Goal: Task Accomplishment & Management: Use online tool/utility

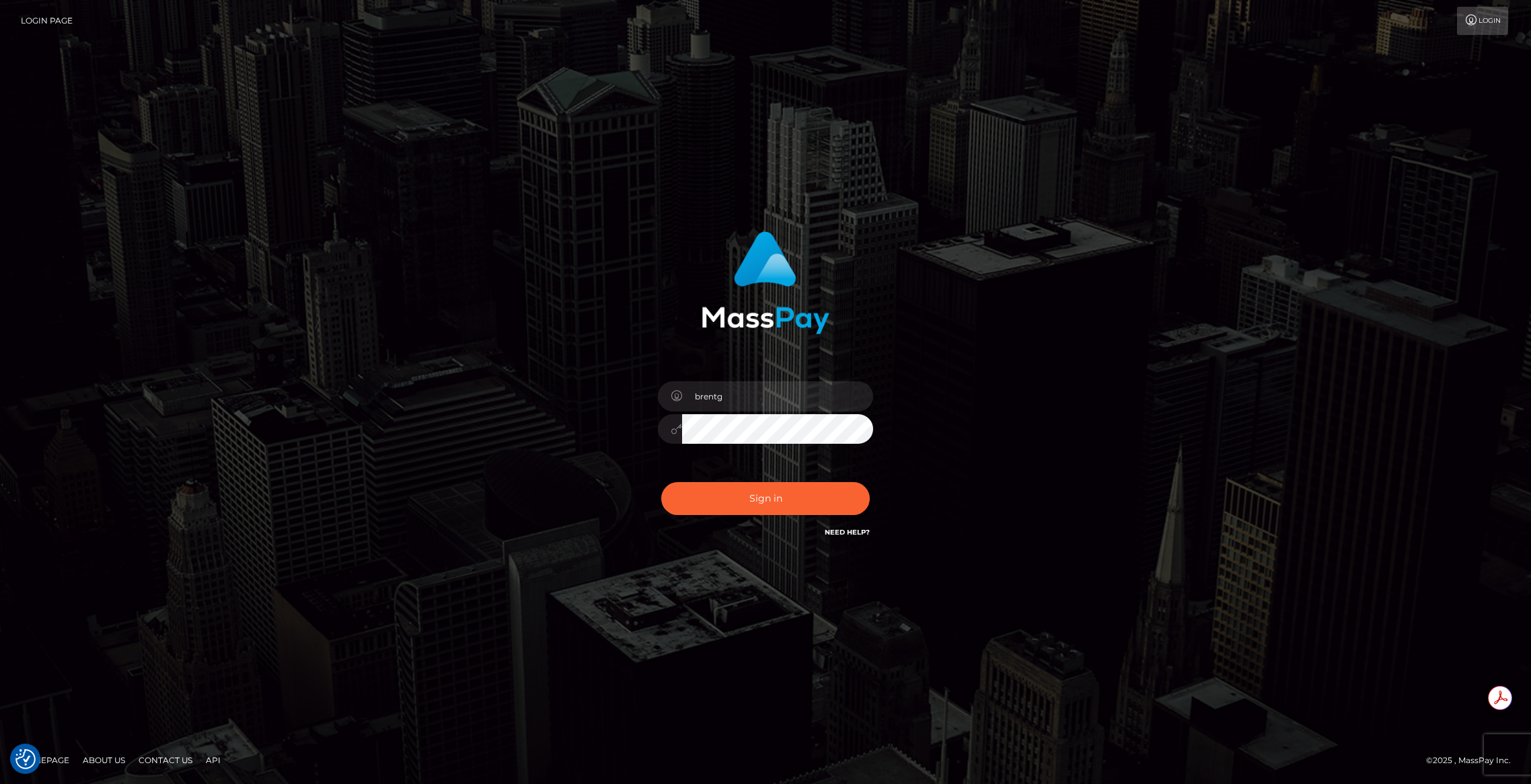
click at [731, 517] on div "Sign in Need Help?" at bounding box center [765, 504] width 236 height 60
click at [717, 506] on button "Sign in" at bounding box center [766, 499] width 208 height 33
type input "brentg"
click at [748, 495] on button "Sign in" at bounding box center [766, 499] width 208 height 33
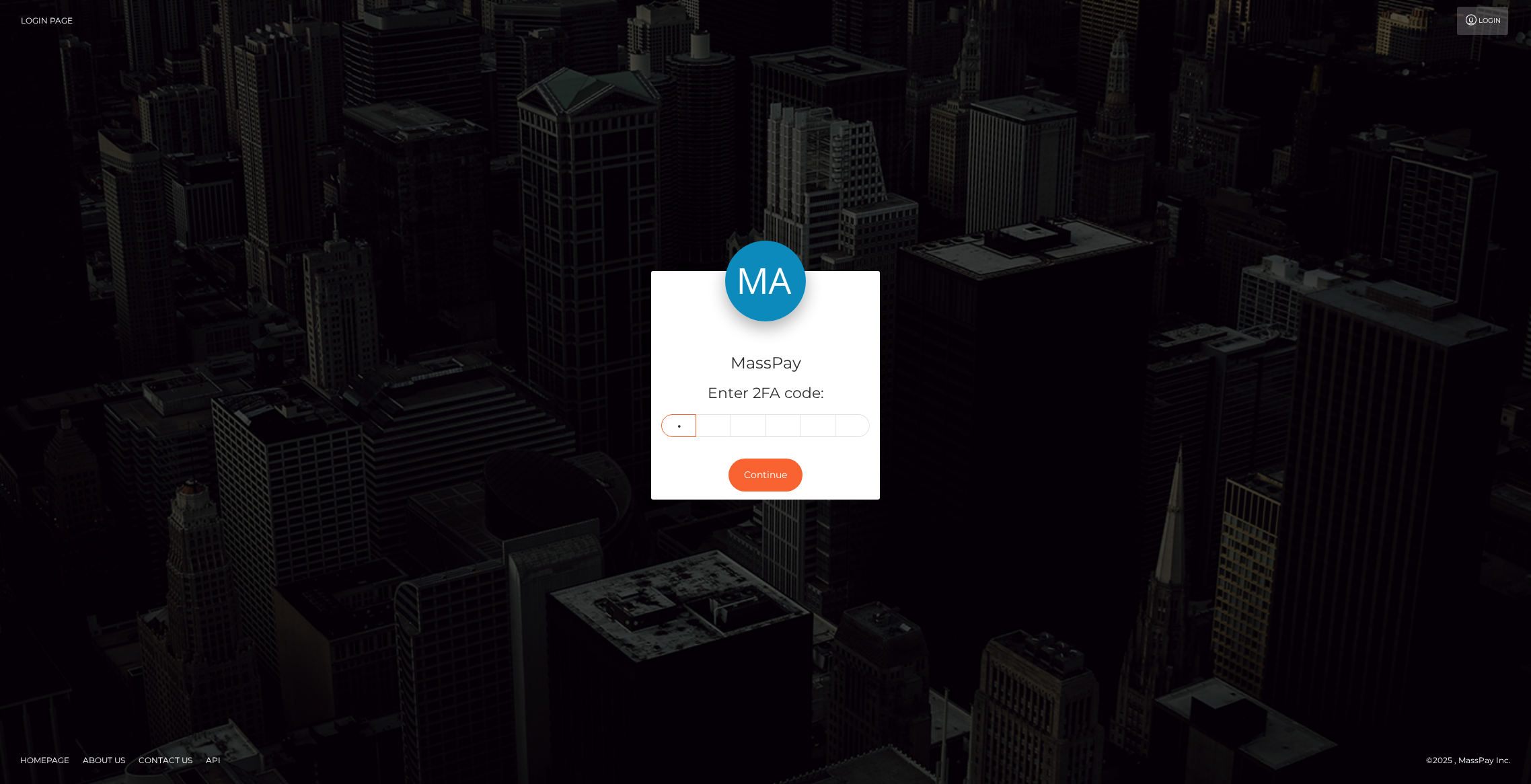
type input "1"
type input "6"
type input "5"
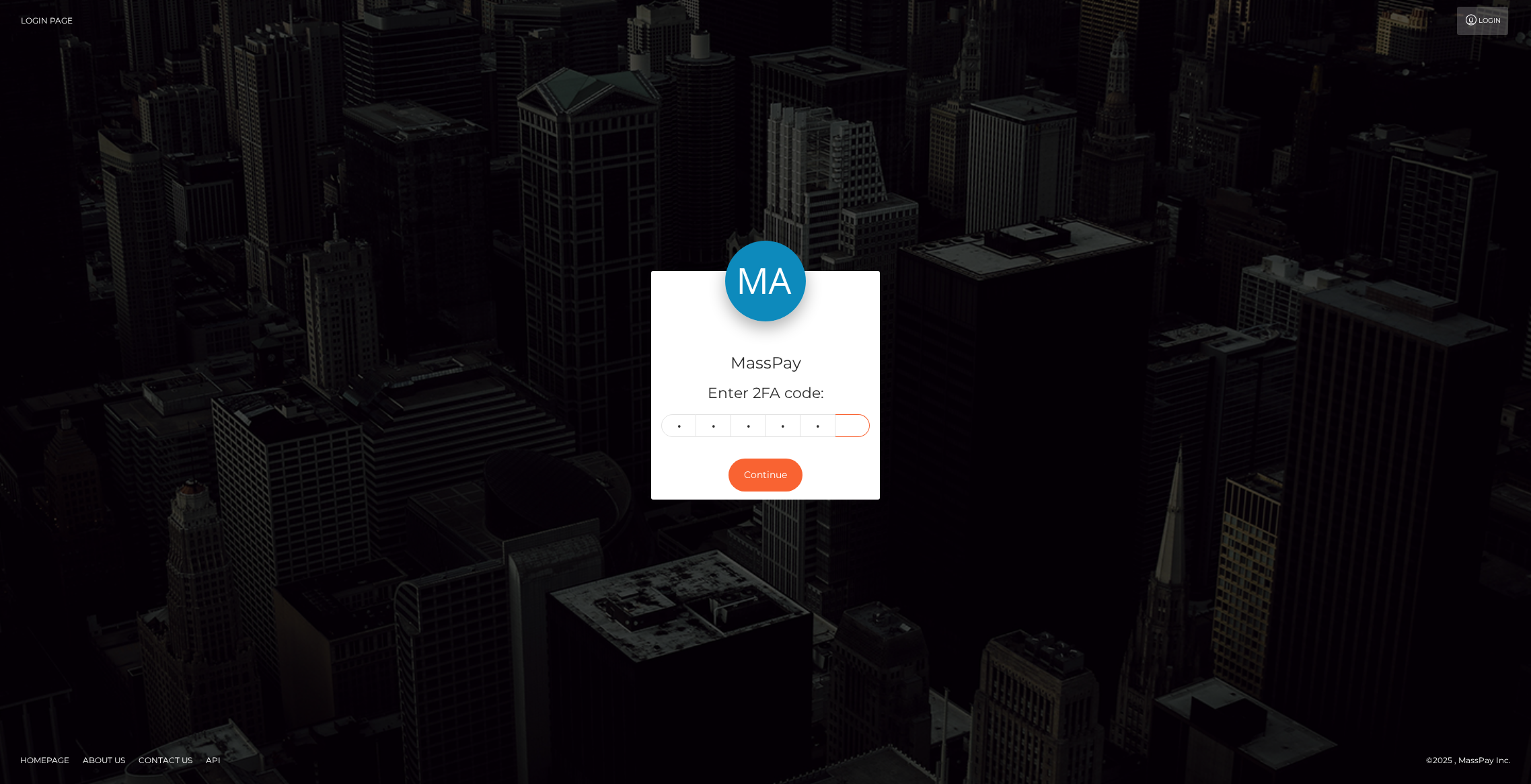
type input "6"
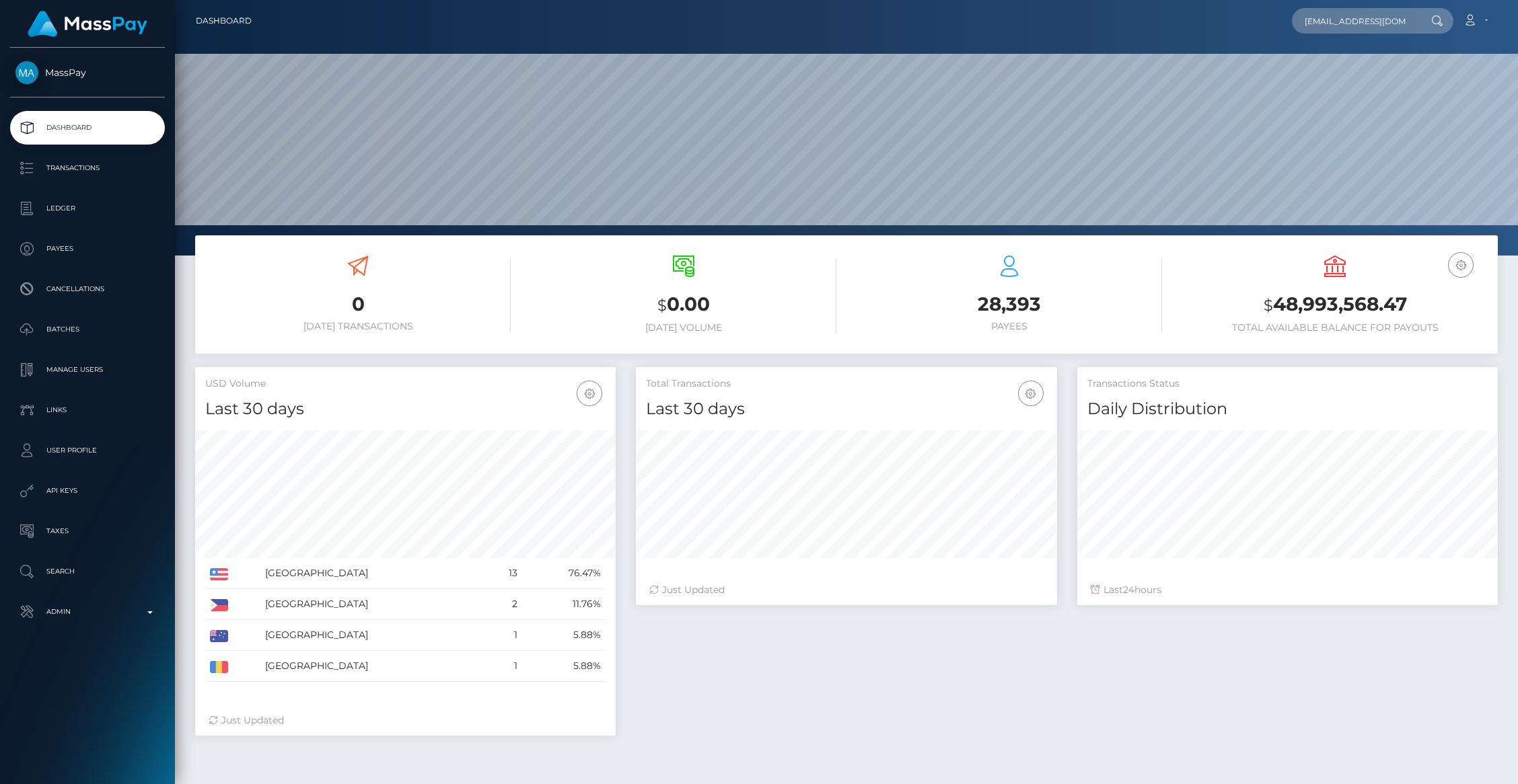
scroll to position [0, 149]
type input "1187c8cb-4771-403d-8a18-091e7720edac@payouts.whop.com"
click at [1330, 71] on link "M1 Real Capital Corporation" at bounding box center [1364, 70] width 144 height 25
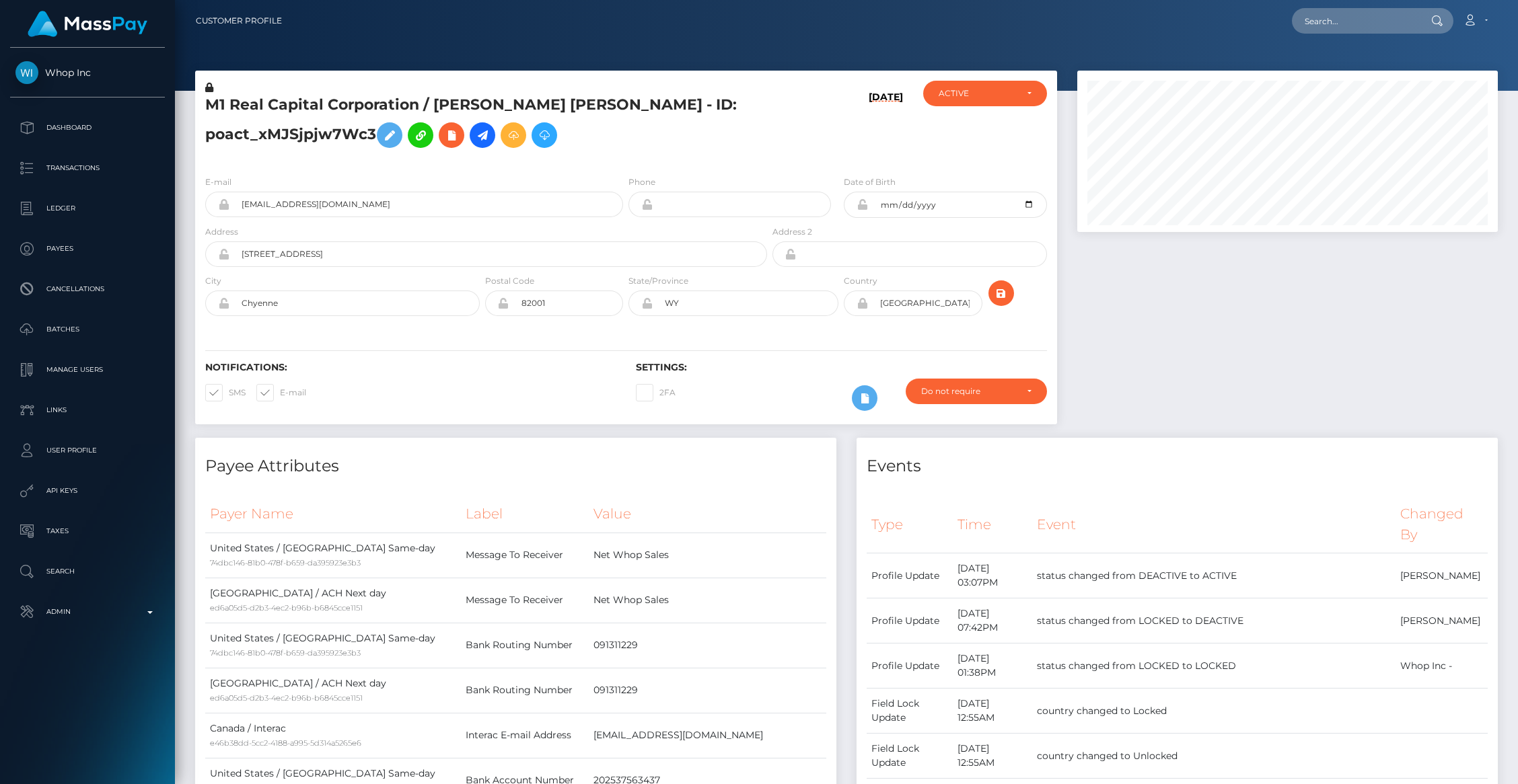
scroll to position [162, 421]
click at [1333, 25] on input "text" at bounding box center [1355, 21] width 127 height 26
paste input "mayleen@m1innercircle.io"
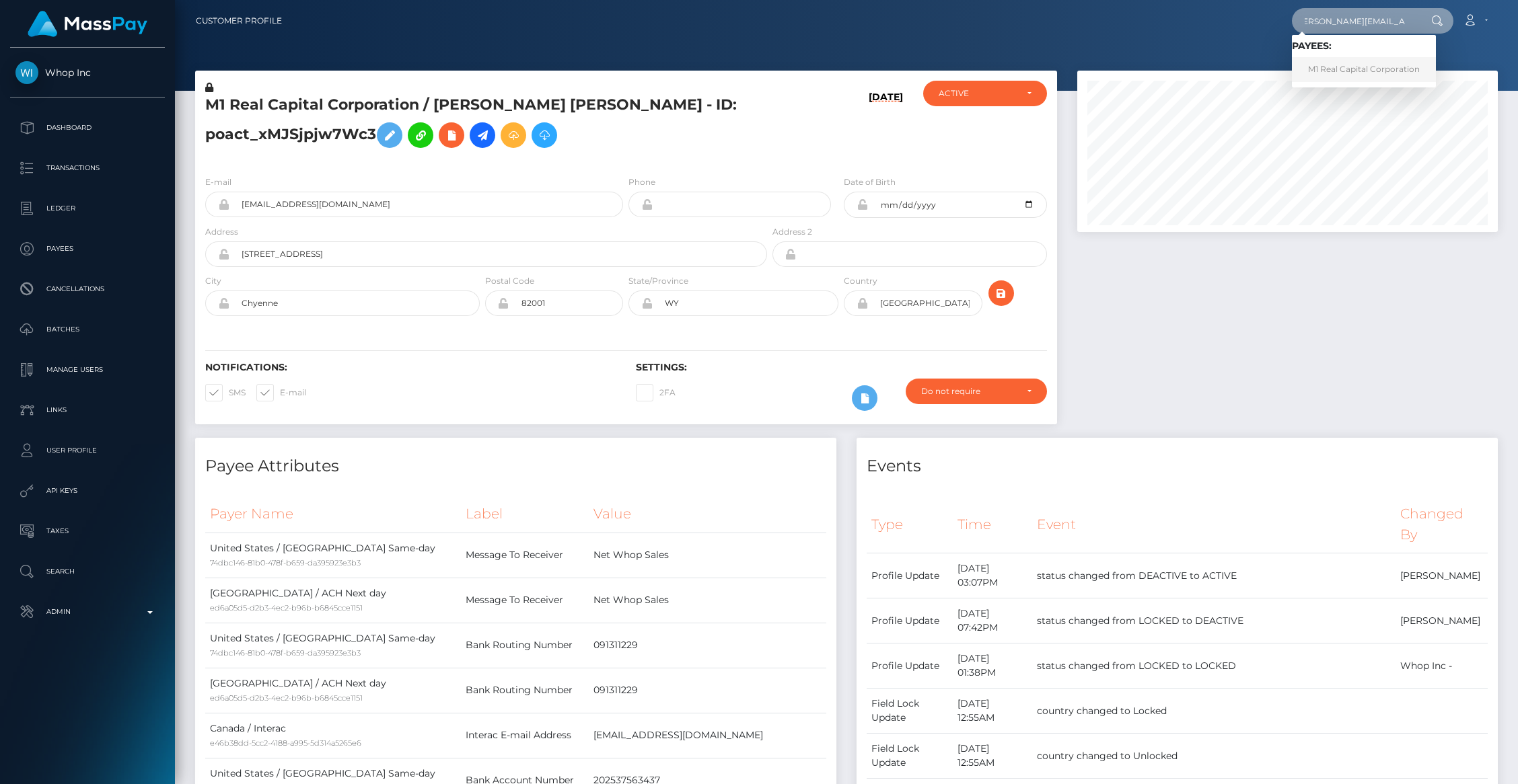
type input "[PERSON_NAME][EMAIL_ADDRESS][DOMAIN_NAME]"
click at [1340, 67] on link "M1 Real Capital Corporation" at bounding box center [1364, 70] width 144 height 25
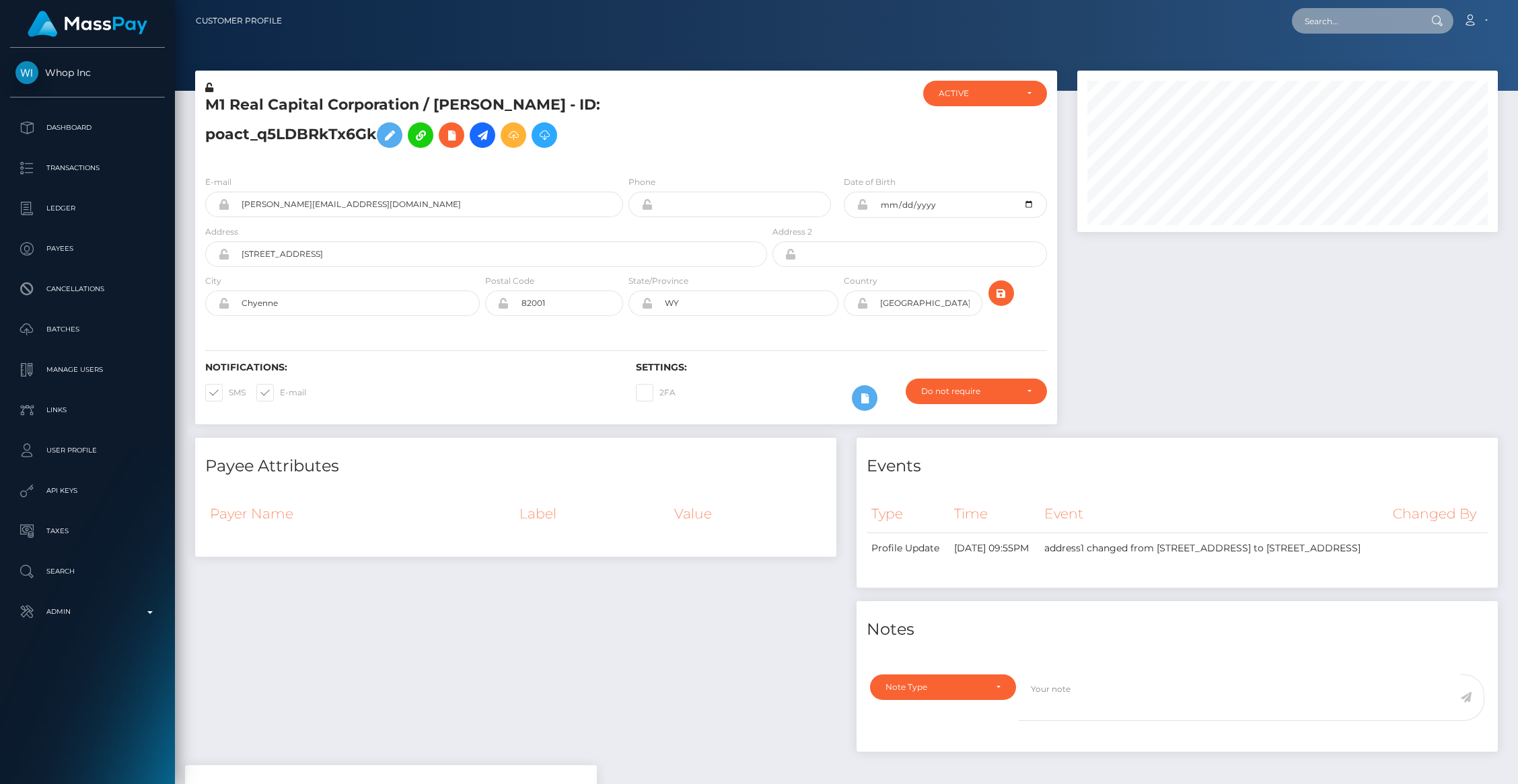
click at [1320, 28] on input "text" at bounding box center [1355, 21] width 127 height 26
paste input "md@marcindrozdz.com"
type input "md@marcindrozdz.com"
click at [1320, 75] on link "M1 Real Capital Inc" at bounding box center [1345, 70] width 108 height 25
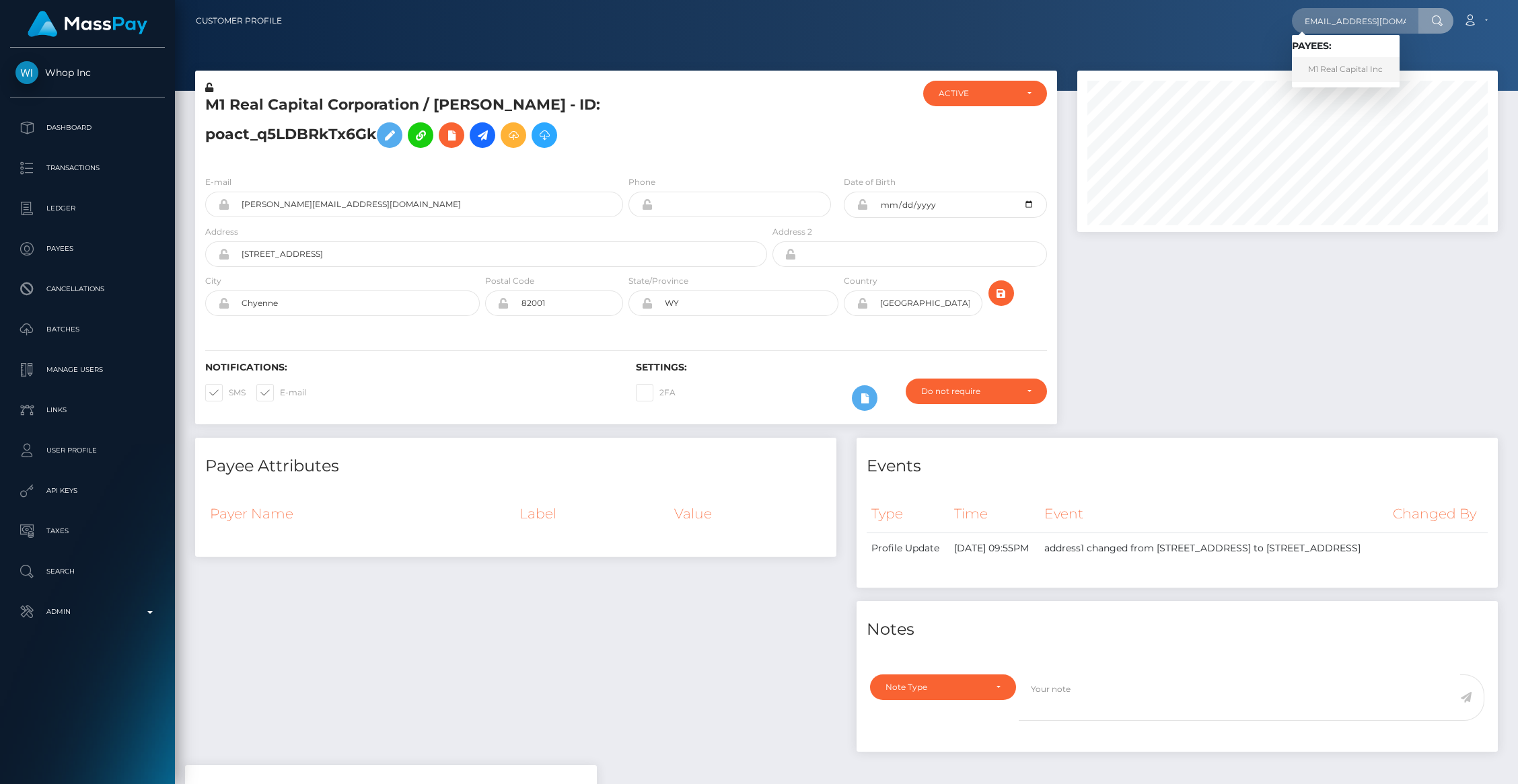
scroll to position [0, 0]
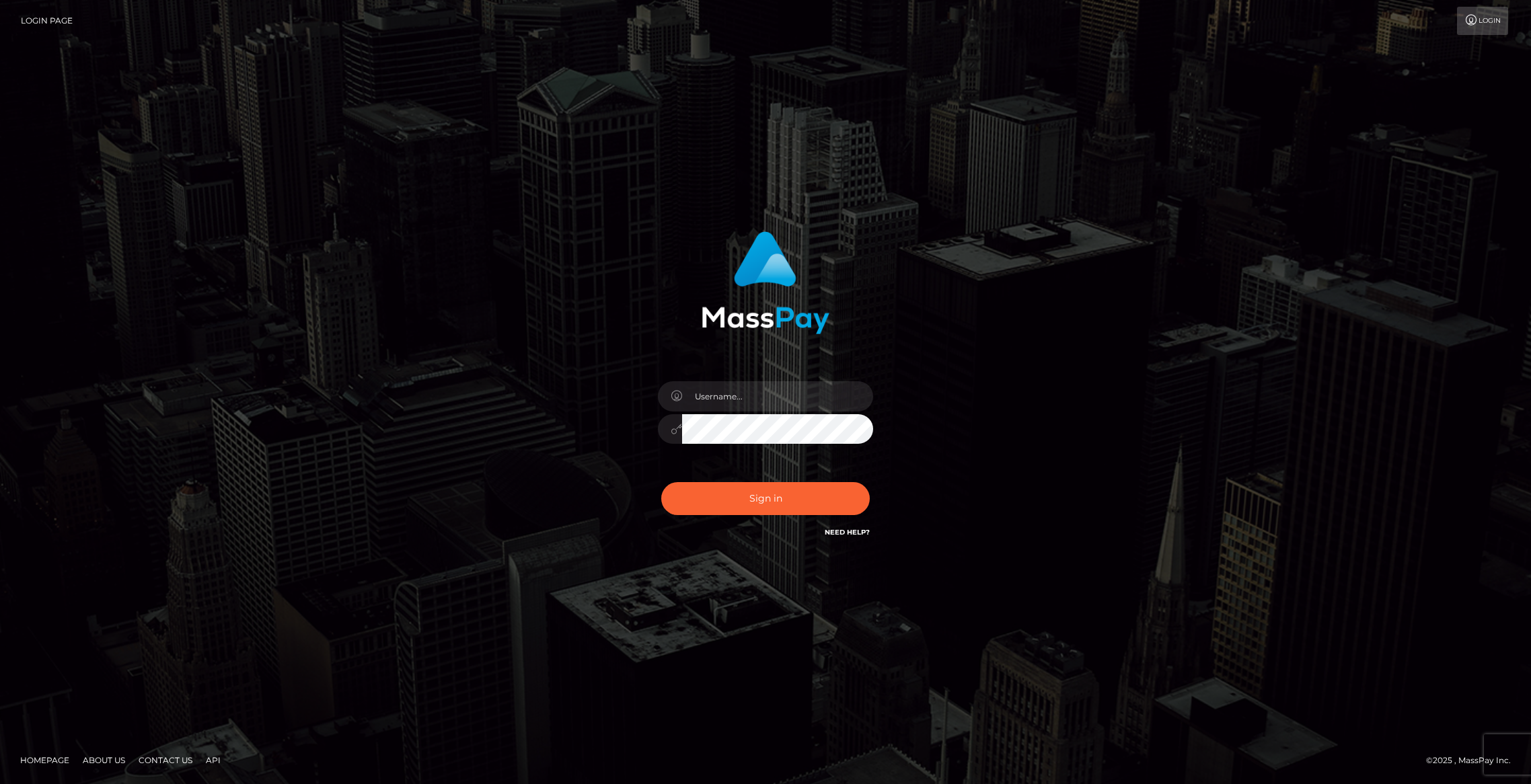
type input "brentg"
click at [735, 502] on button "Sign in" at bounding box center [766, 499] width 208 height 33
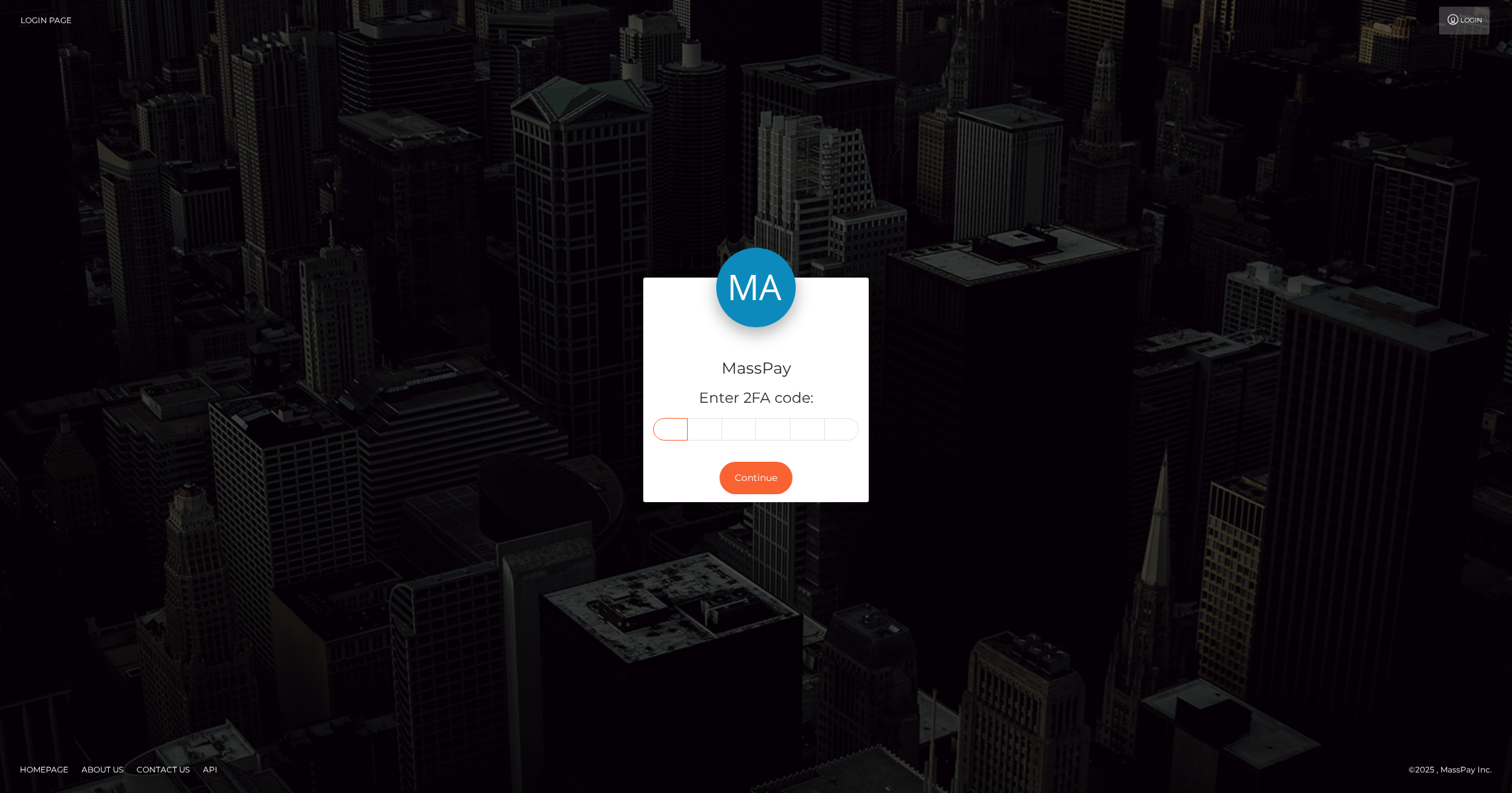
paste input "1"
type input "1"
type input "8"
type input "5"
type input "3"
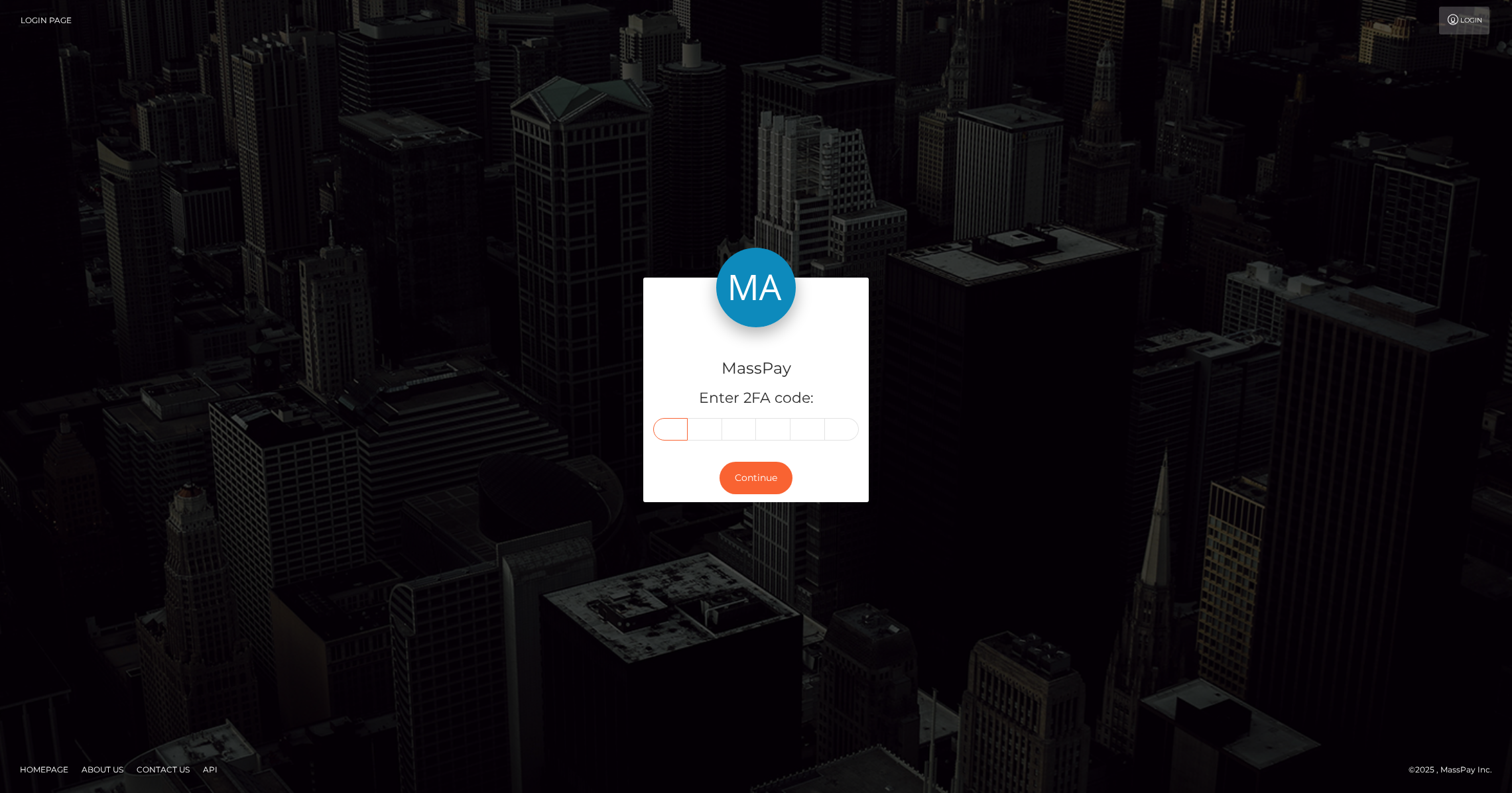
type input "4"
type input "8"
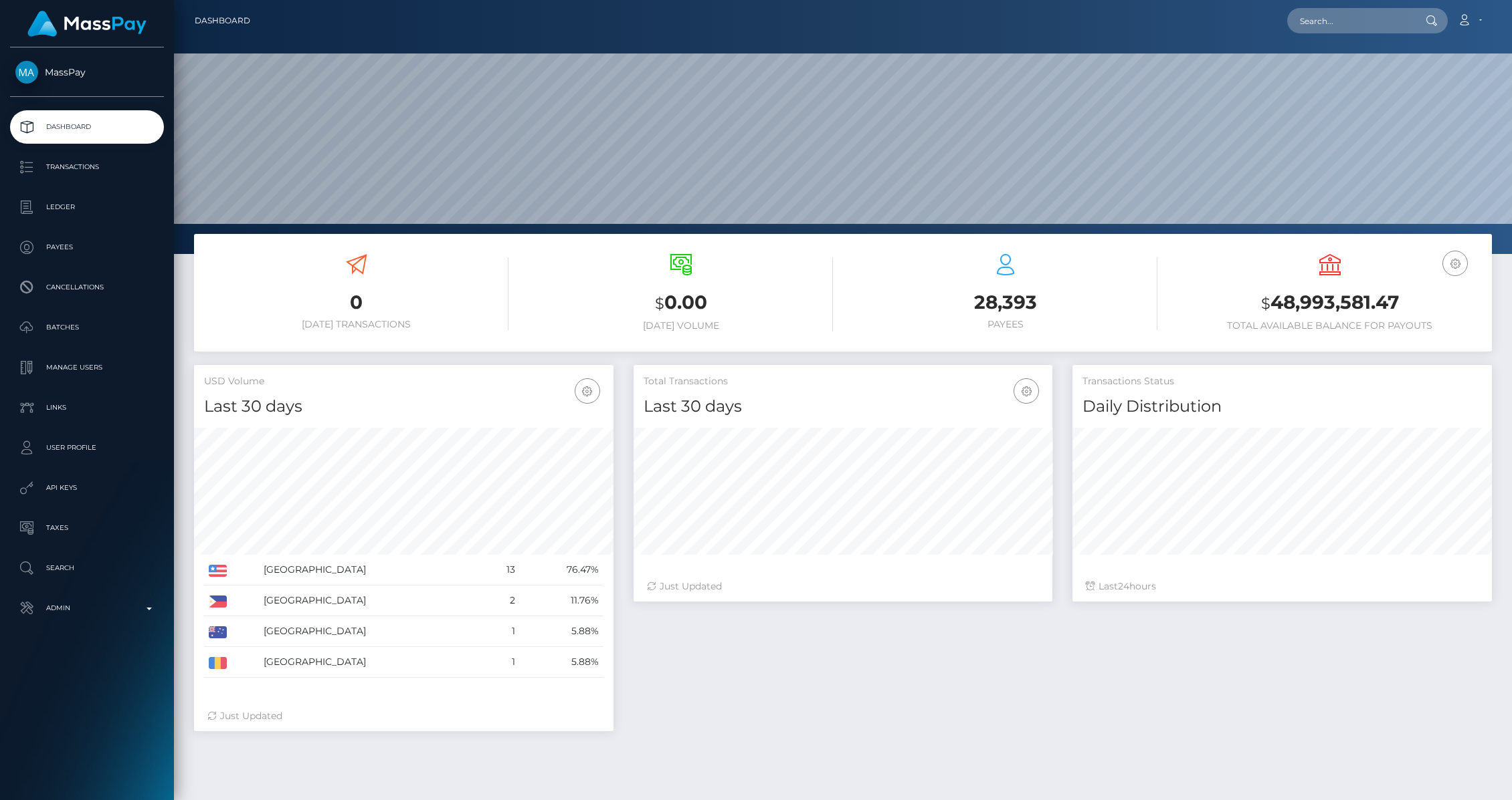
scroll to position [237, 418]
click at [1335, 30] on input "text" at bounding box center [1350, 21] width 126 height 26
paste input "5cf0dfd9-6854-11f0-a026-06178c1a380f"
type input "5cf0dfd9-6854-11f0-a026-06178c1a380f"
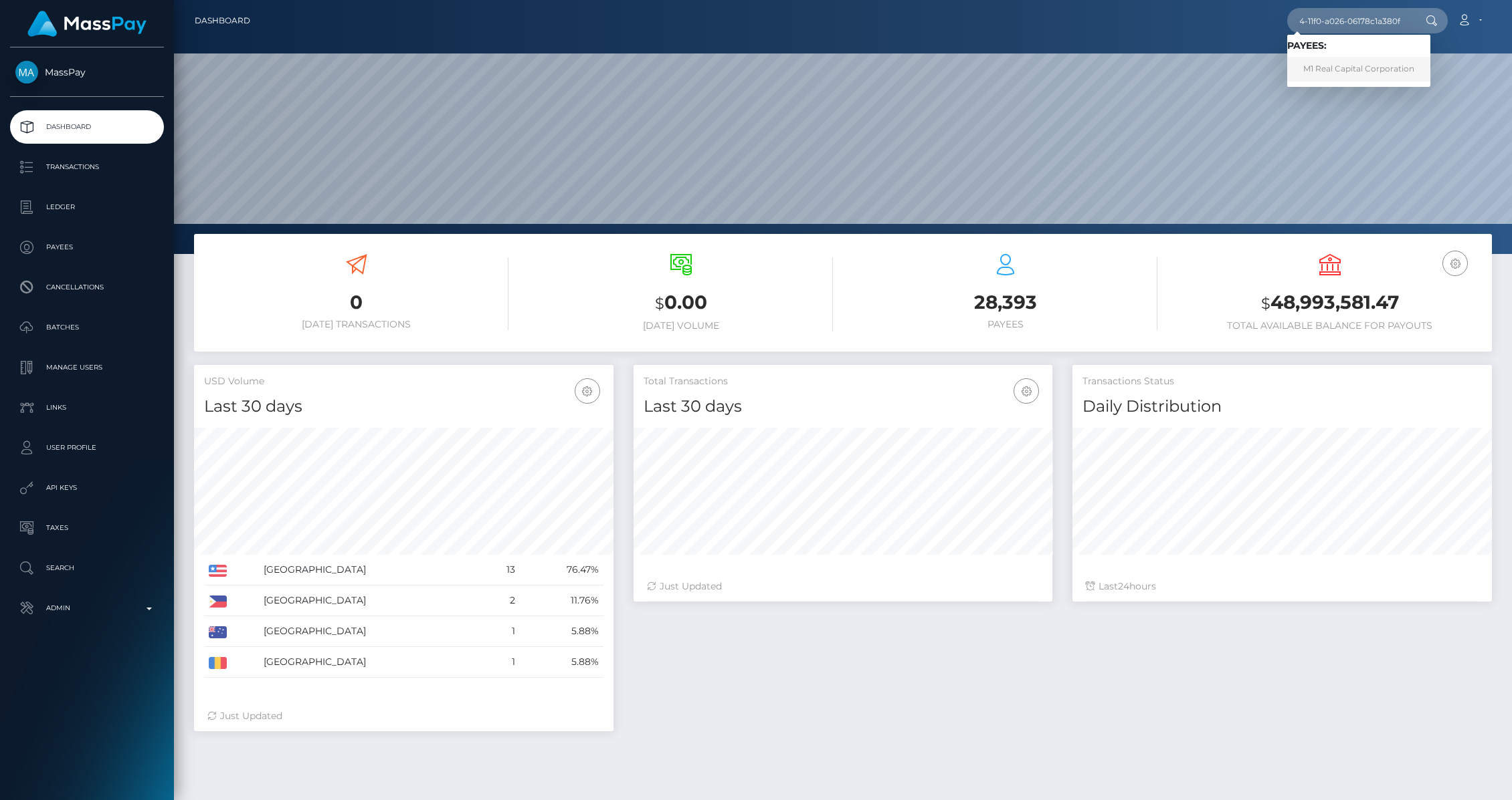
scroll to position [0, 0]
click at [1332, 64] on link "M1 Real Capital Corporation" at bounding box center [1358, 70] width 143 height 25
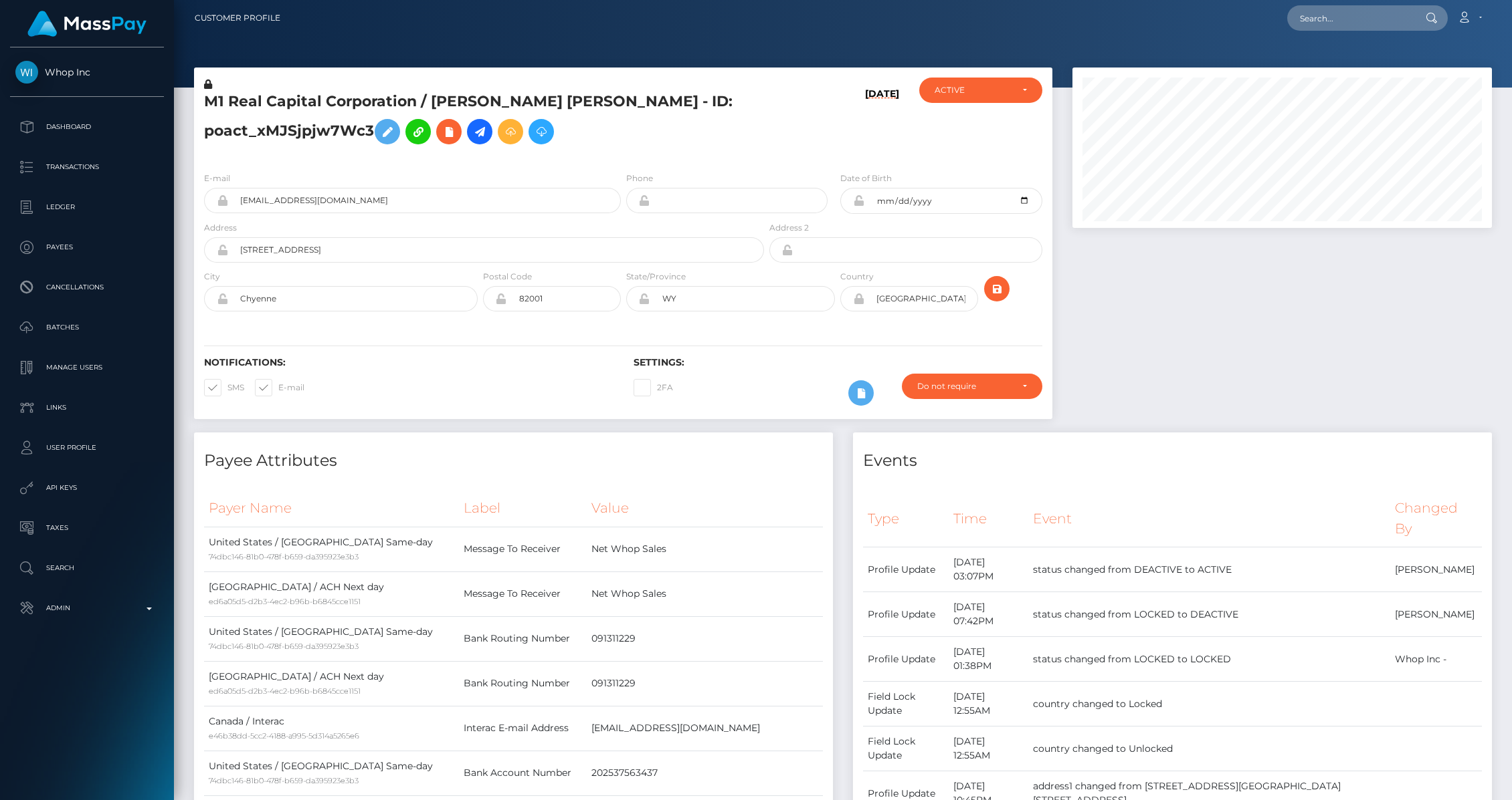
scroll to position [3, 0]
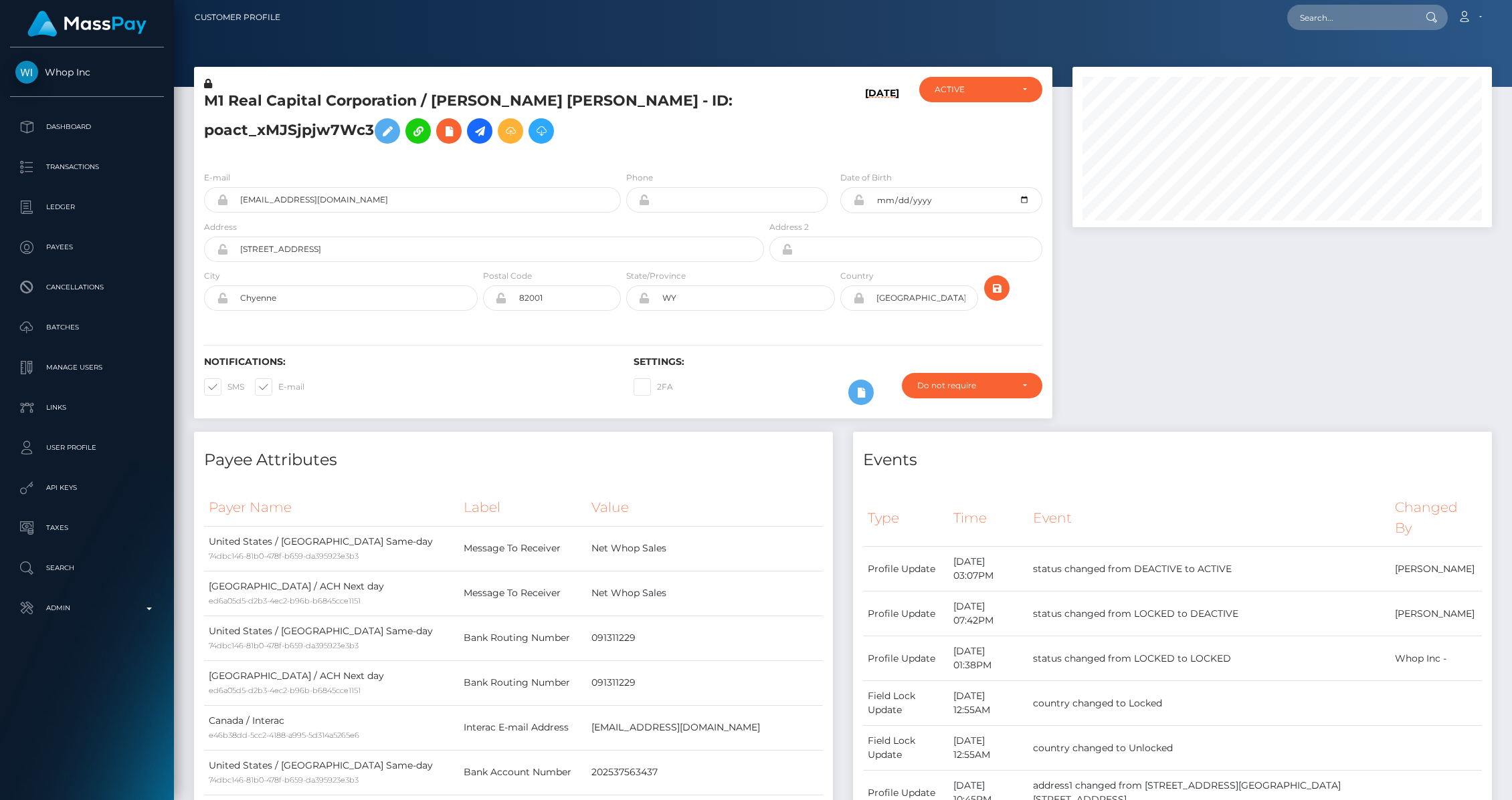
click at [754, 339] on div "Notifications: SMS E-mail Settings: 2FA" at bounding box center [623, 372] width 858 height 94
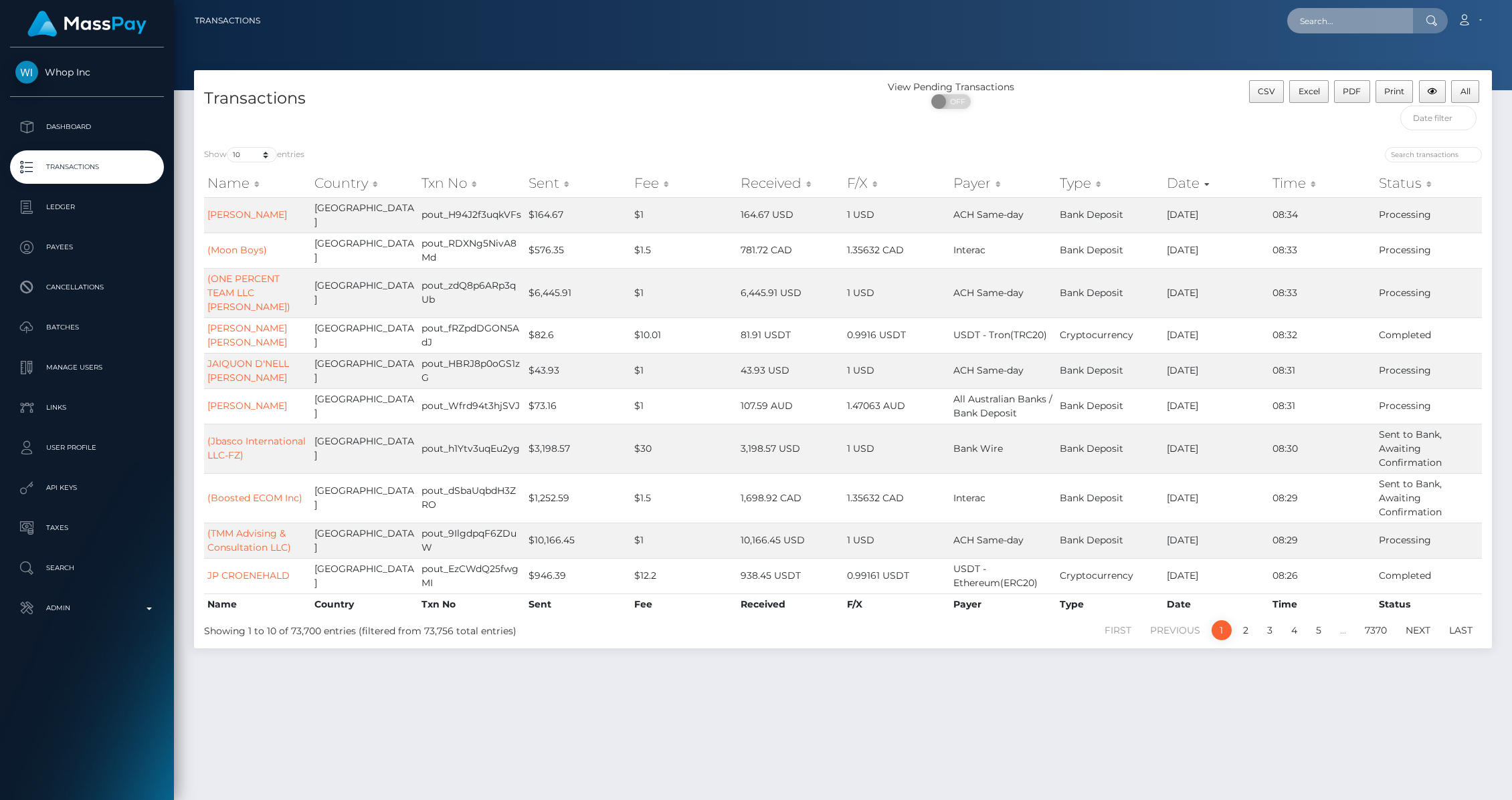
click at [1312, 21] on input "text" at bounding box center [1350, 21] width 126 height 26
paste input "f077e6a3-684a-11f0-a026-06178c1a380f"
type input "f077e6a3-684a-11f0-a026-06178c1a380f"
click at [1345, 68] on link "M1 Real Capital Inc" at bounding box center [1340, 70] width 107 height 25
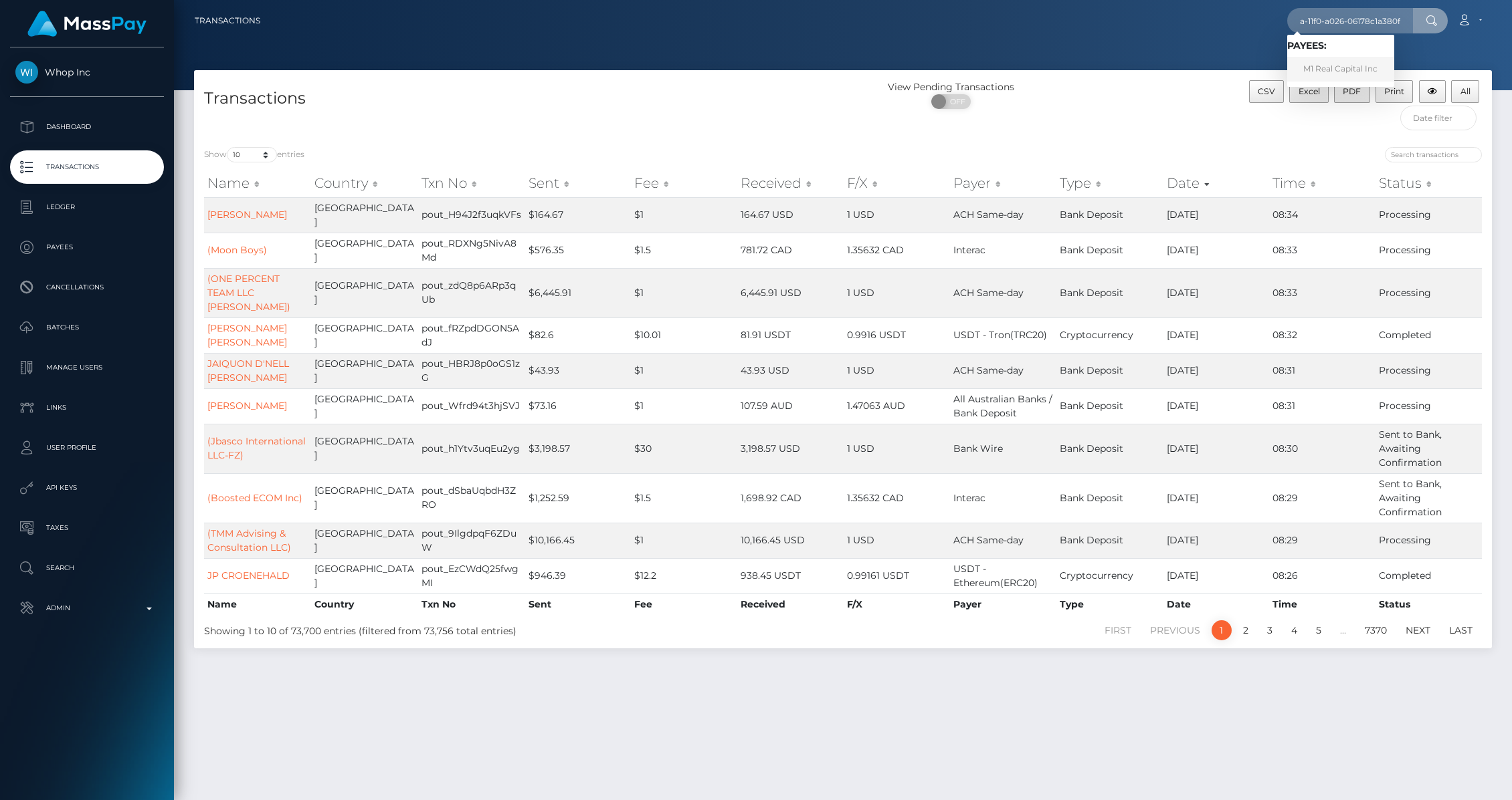
scroll to position [0, 0]
click at [1382, 27] on input "text" at bounding box center [1350, 21] width 126 height 26
paste input "0abb5cb5-81b5-11f0-8023-0266f44cc279"
type input "0abb5cb5-81b5-11f0-8023-0266f44cc279"
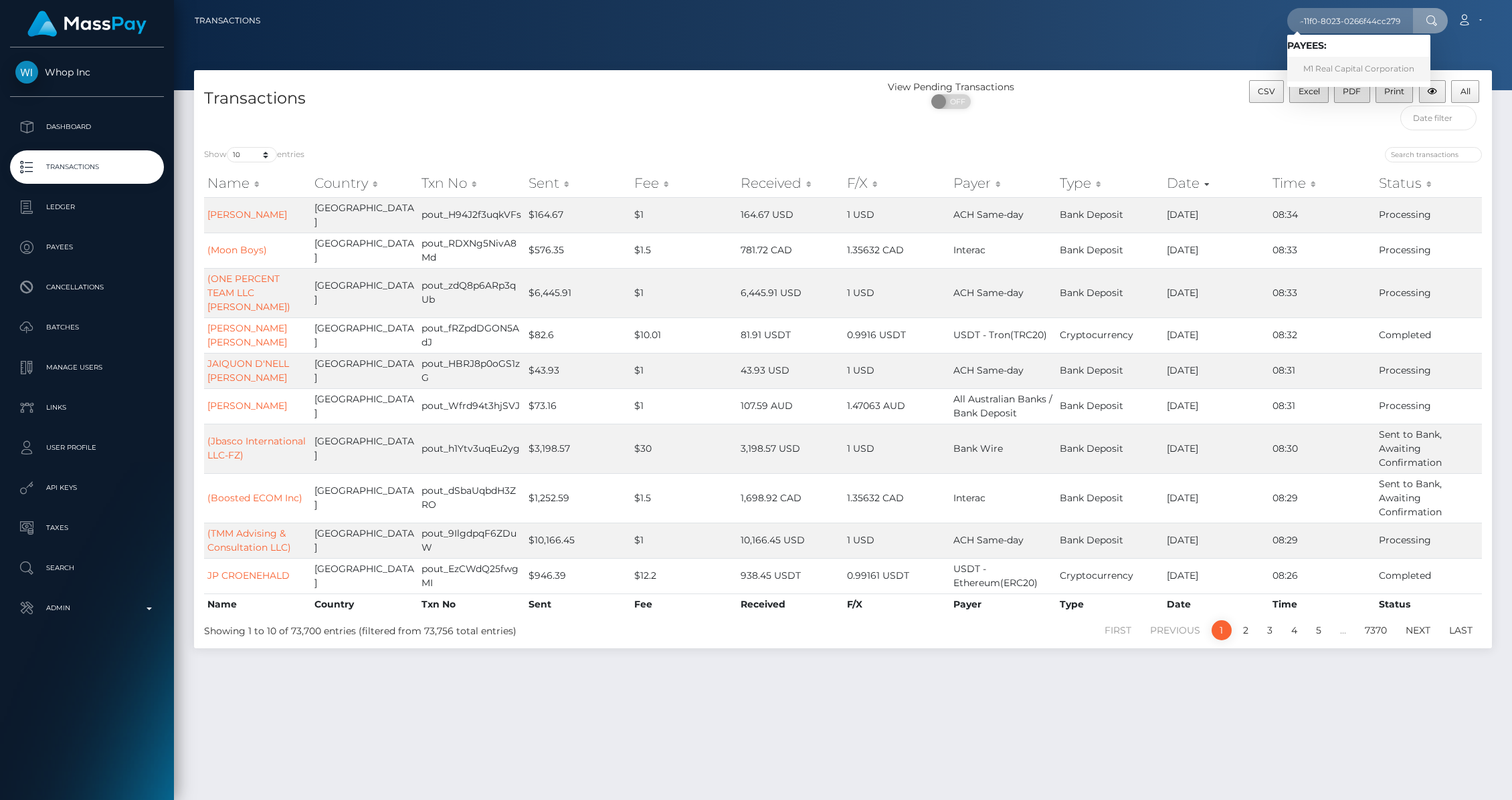
scroll to position [0, 0]
click at [1369, 57] on link "M1 Real Capital Corporation" at bounding box center [1358, 70] width 143 height 25
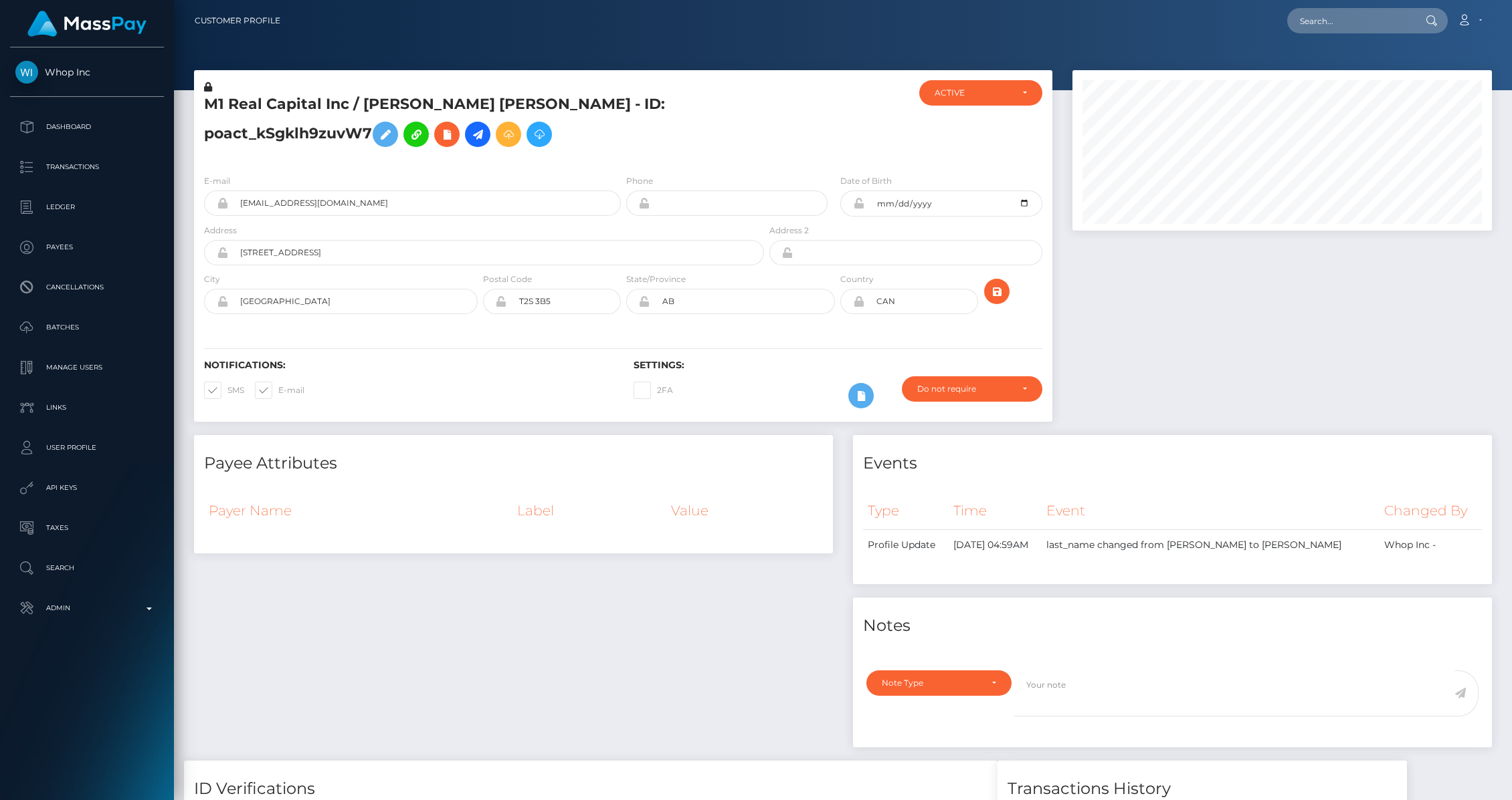
scroll to position [161, 418]
click at [1343, 22] on input "text" at bounding box center [1350, 21] width 126 height 26
paste input "0abb5cb5-81b5-11f0-8023-0266f44cc279"
type input "0abb5cb5-81b5-11f0-8023-0266f44cc279"
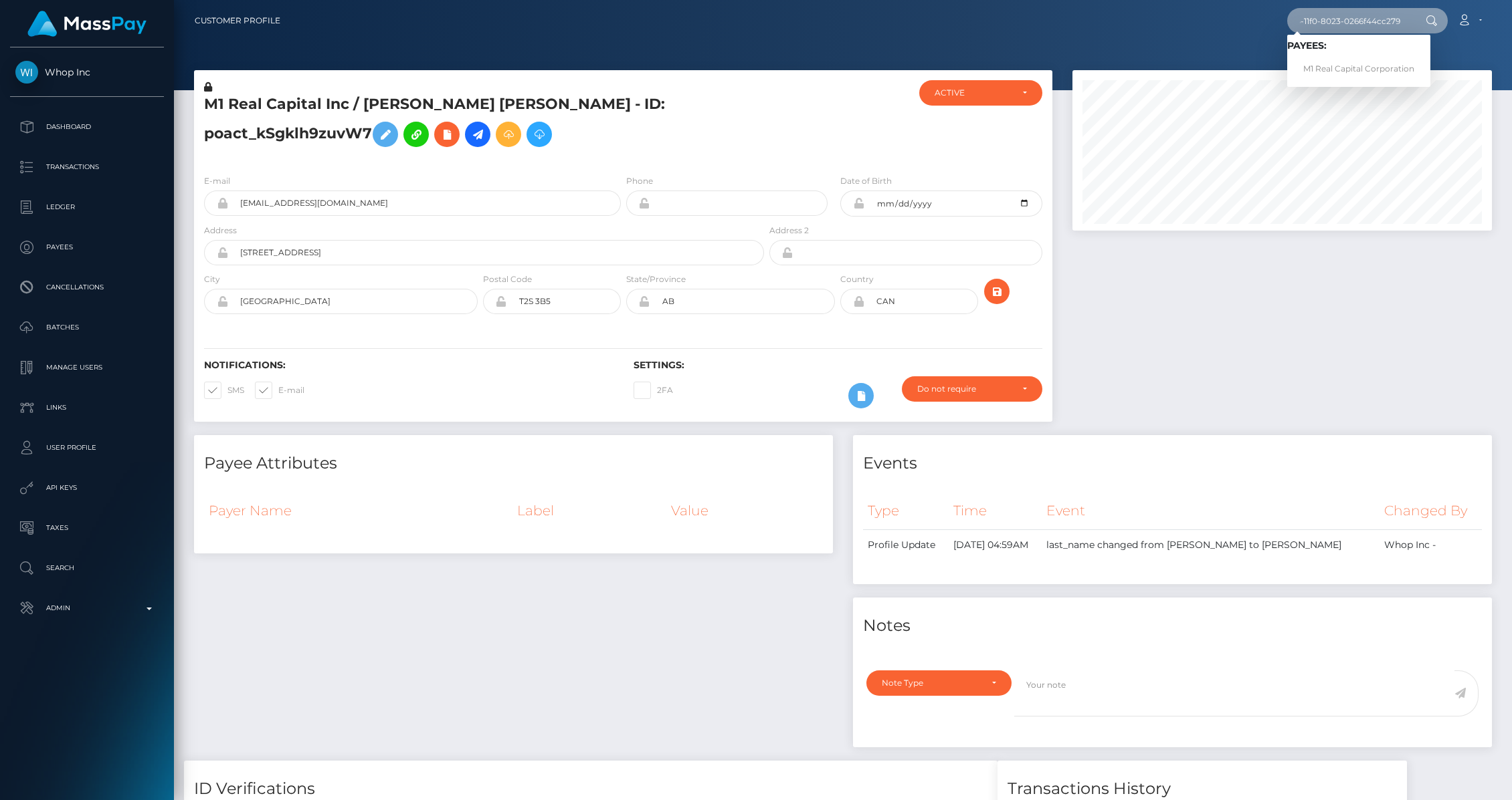
scroll to position [0, 0]
click at [1321, 302] on div at bounding box center [1282, 253] width 439 height 365
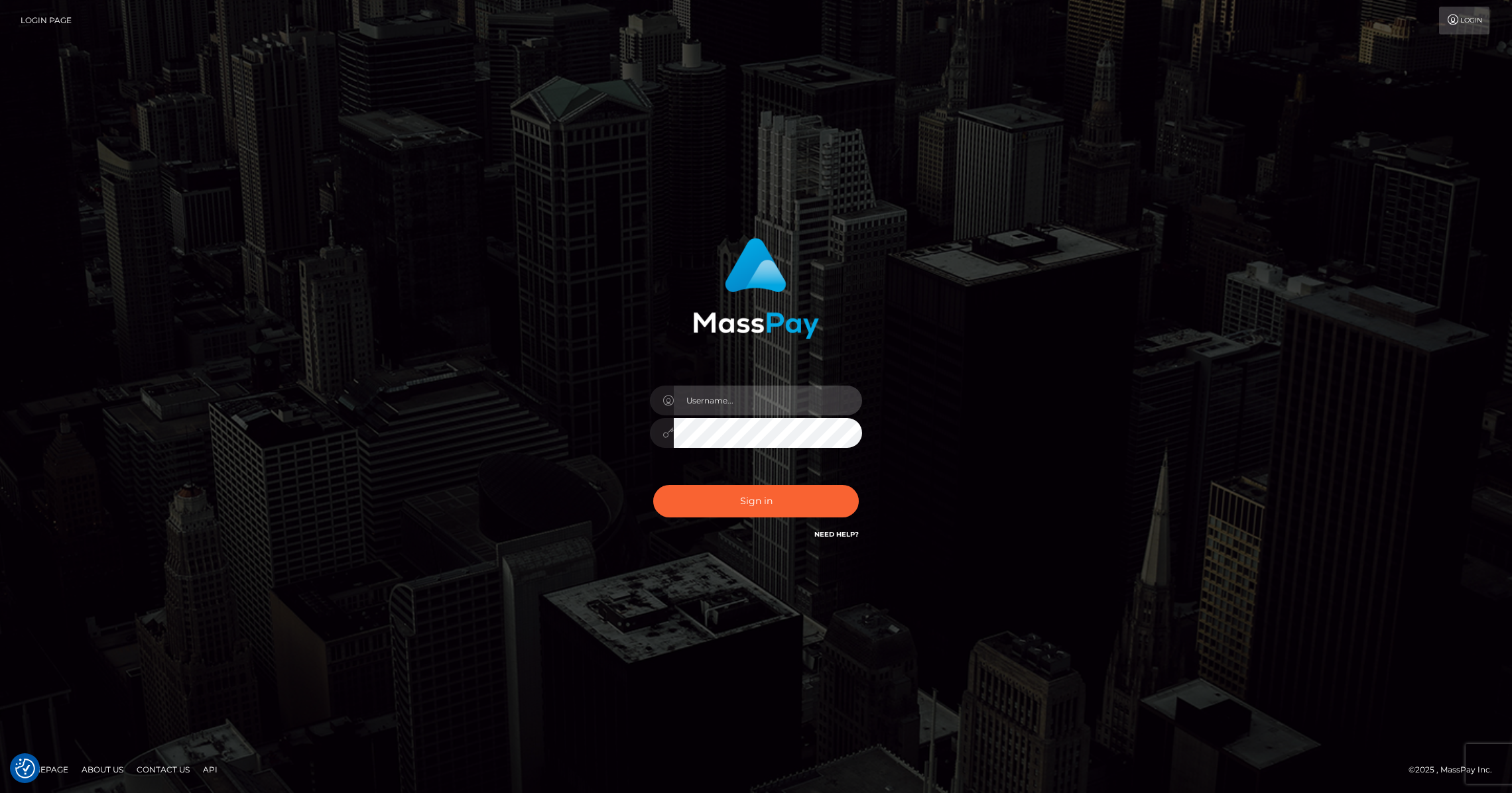
type input "brentg"
click at [769, 501] on button "Sign in" at bounding box center [756, 502] width 205 height 33
type input "brentg"
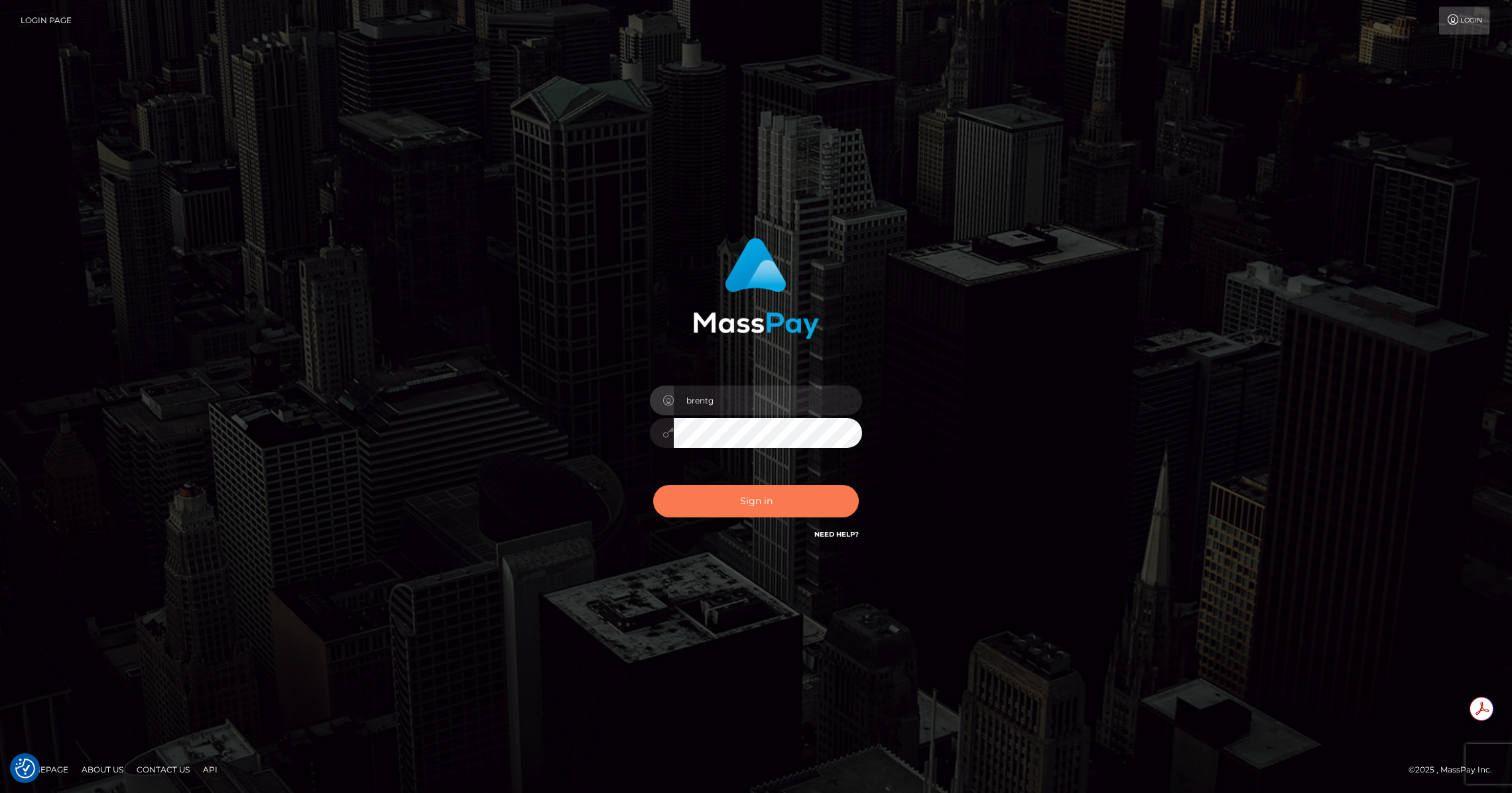
click at [764, 501] on button "Sign in" at bounding box center [756, 502] width 205 height 33
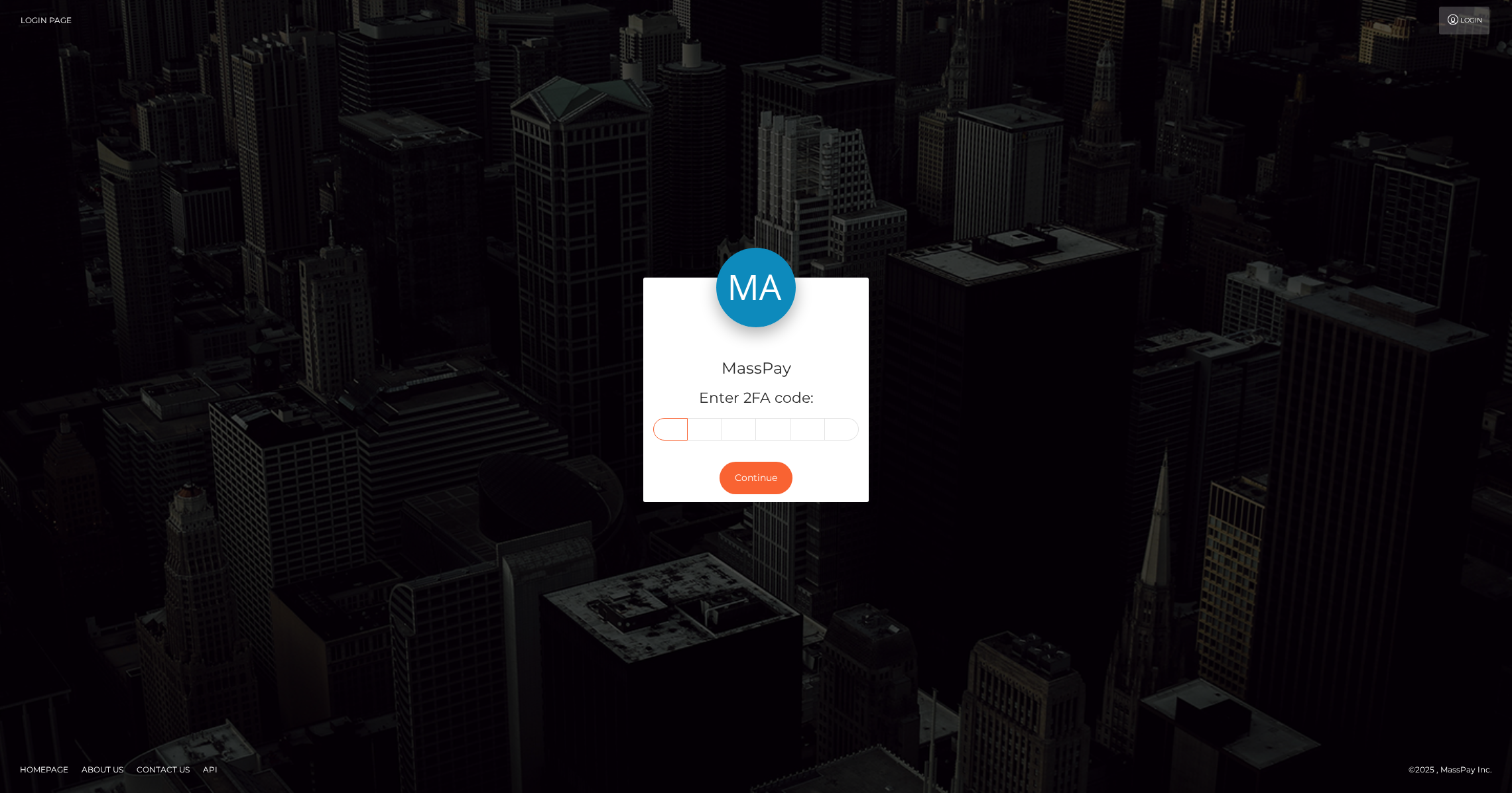
click at [676, 427] on input "text" at bounding box center [670, 429] width 34 height 22
type input "8"
type input "6"
type input "0"
type input "1"
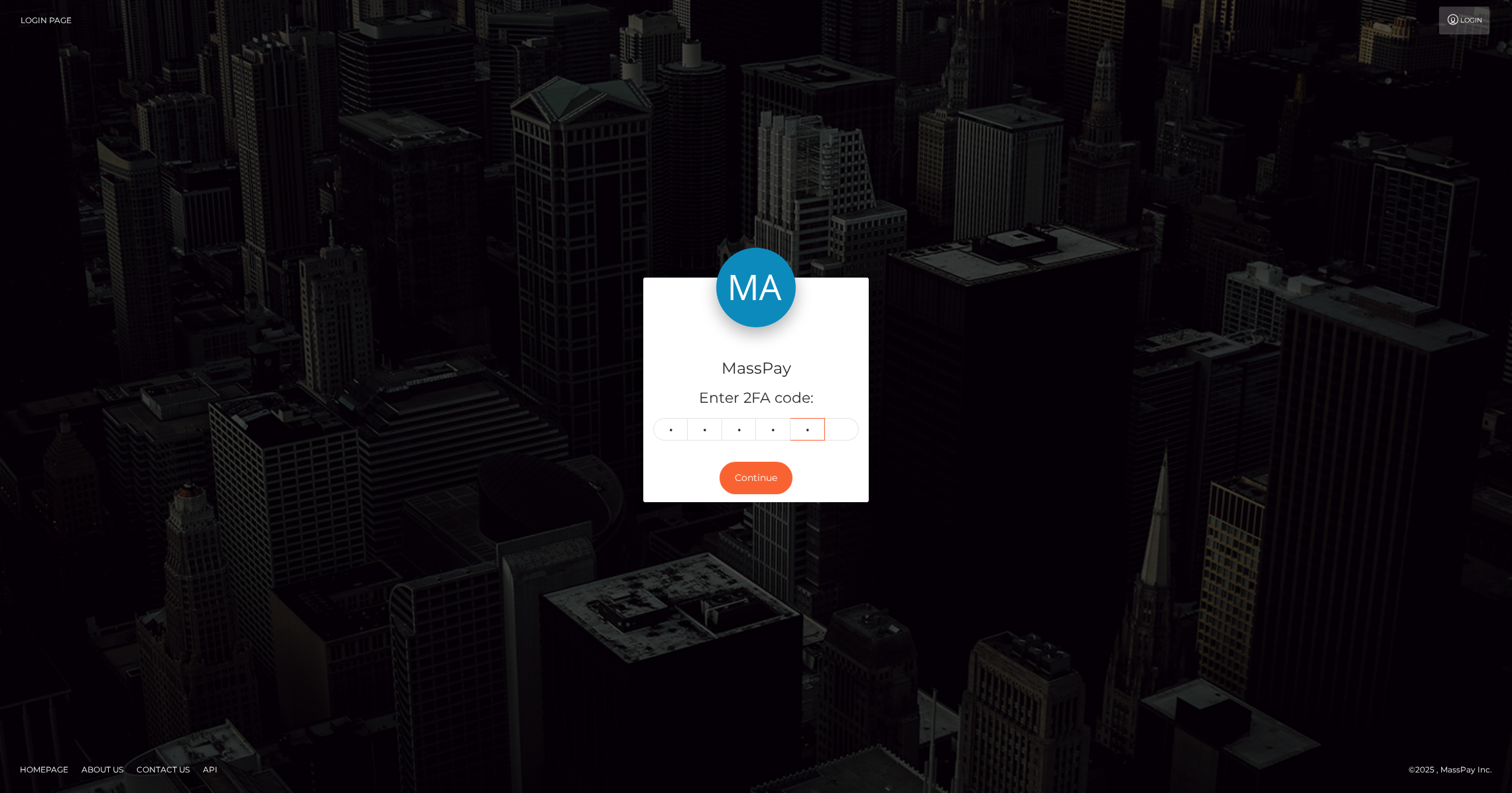
type input "6"
type input "4"
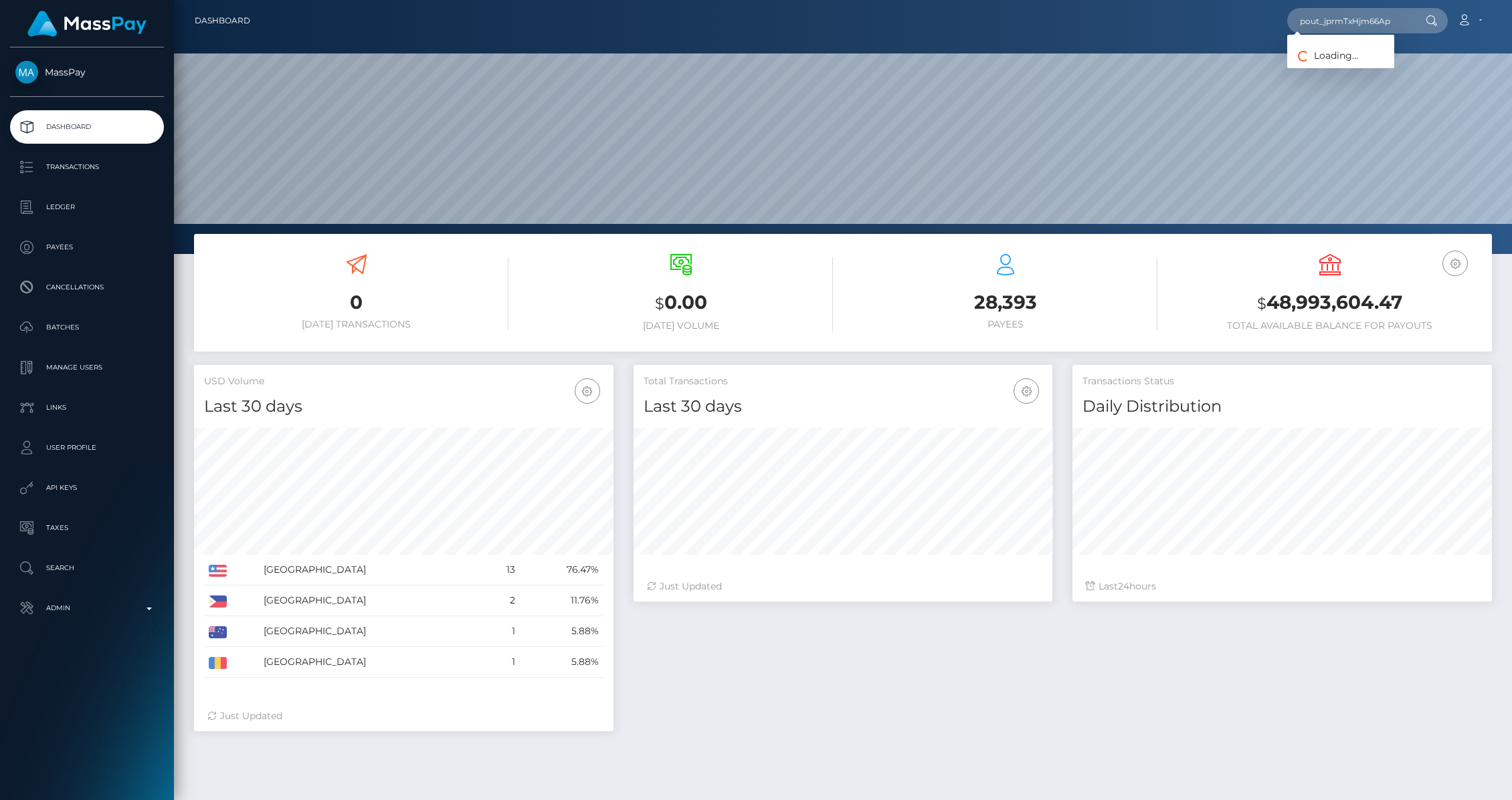
scroll to position [237, 418]
type input "pout_jprmTxHjm66Ap"
click at [1341, 63] on link "Lineout-FZ LLC (Whop Inc - )" at bounding box center [1360, 70] width 148 height 25
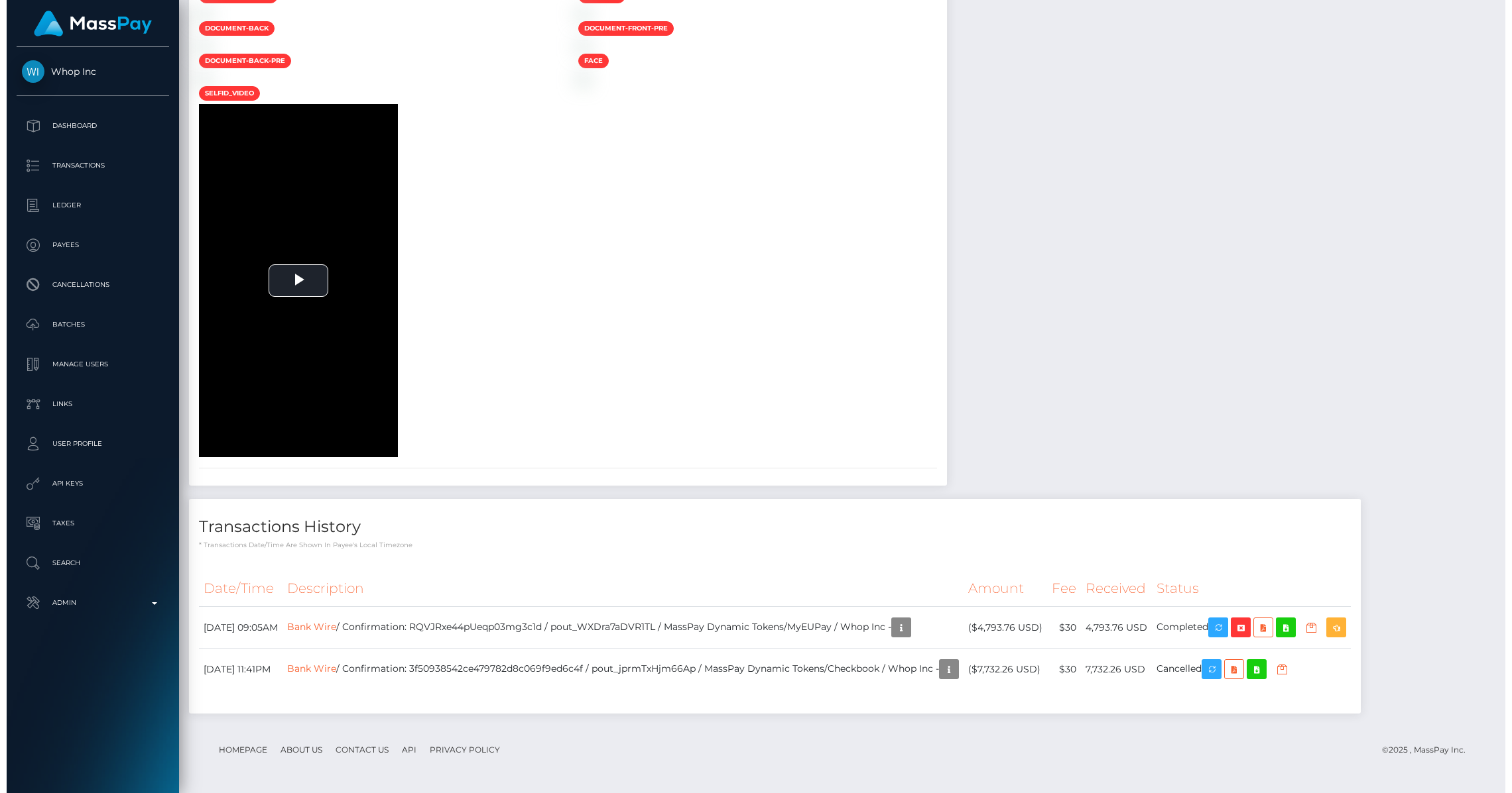
scroll to position [2193, 0]
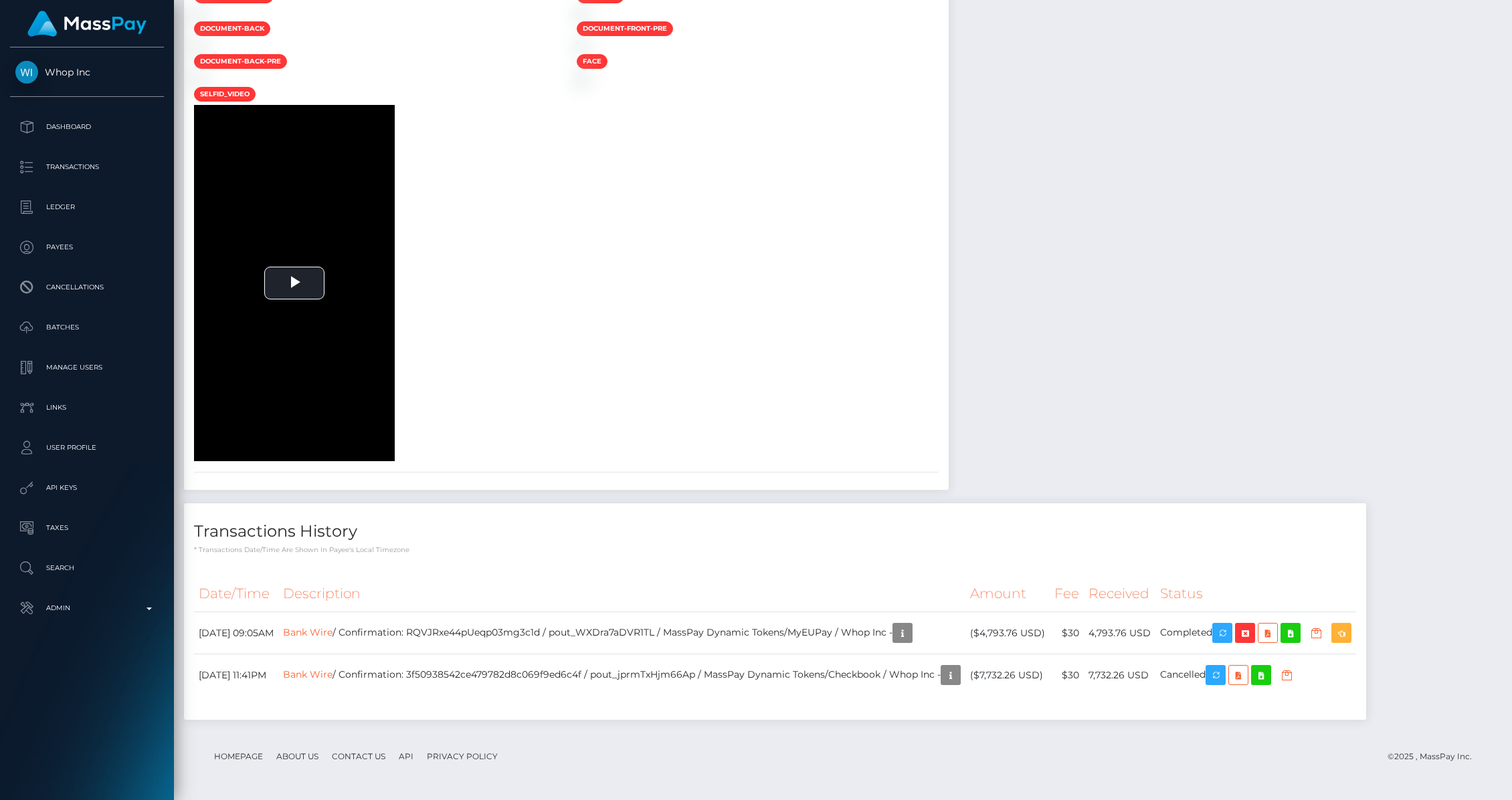
click at [932, 428] on div "document-front face-pre face Play" at bounding box center [566, 224] width 765 height 474
click at [1014, 722] on div "Transactions History * Transactions date/time are shown in payee's local timezo…" at bounding box center [775, 619] width 1202 height 230
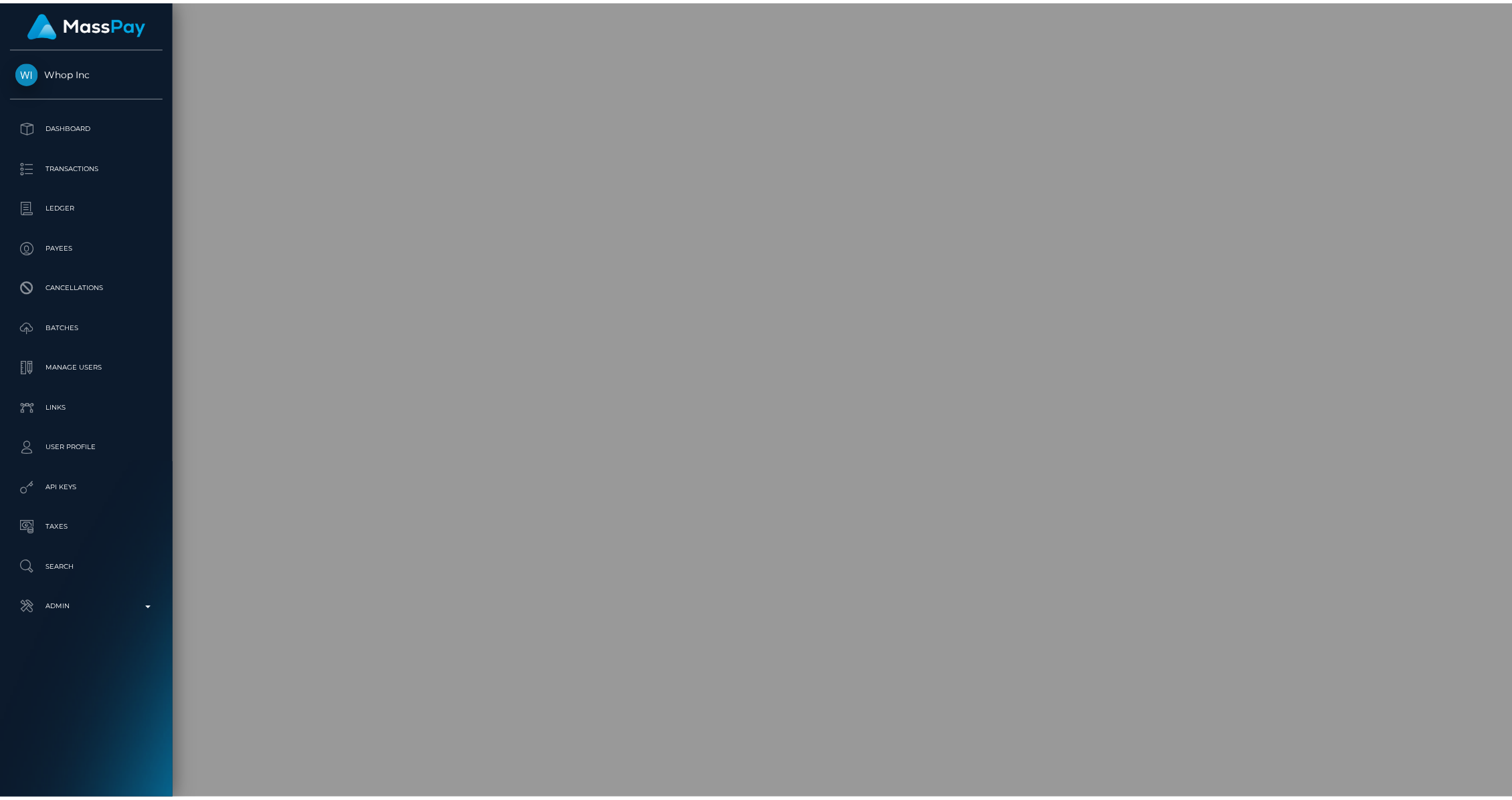
scroll to position [668423, 668435]
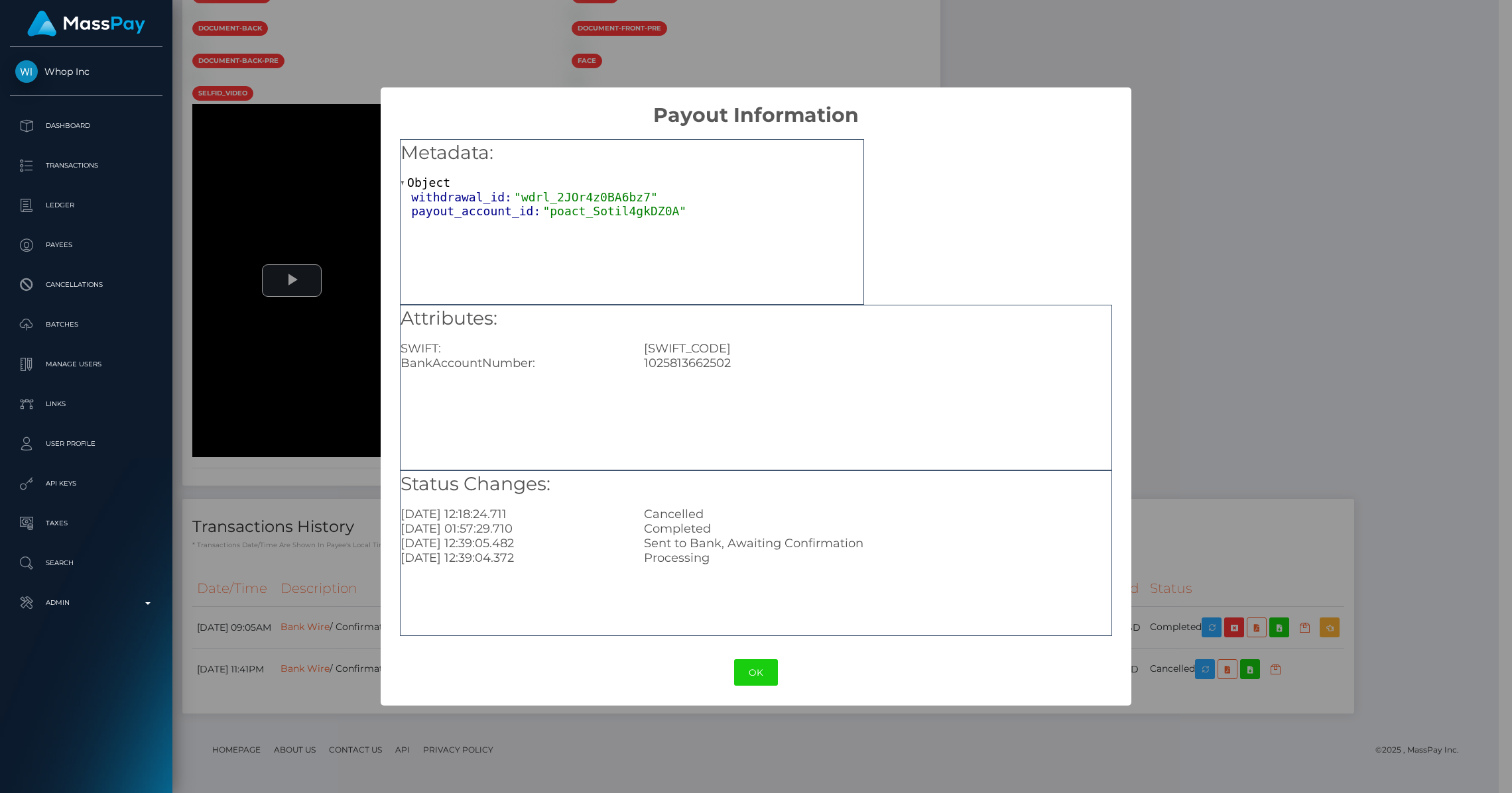
click at [1163, 450] on div "× Payout Information Metadata: Object withdrawal_id: "wdrl_2JOr4z0BA6bz7" payou…" at bounding box center [756, 396] width 1512 height 793
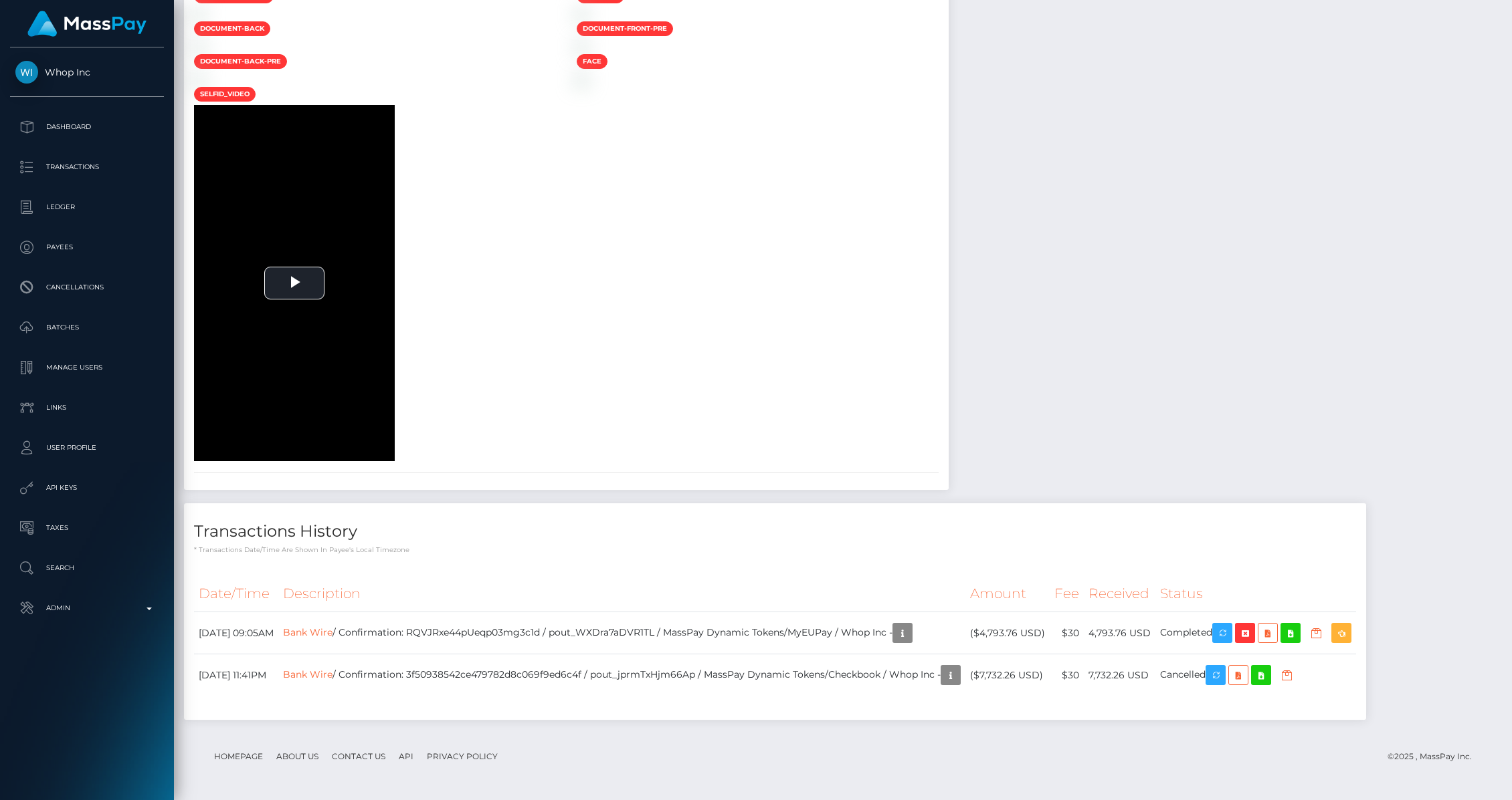
click at [567, 422] on div "To view this video please enable JavaScript, and consider upgrading to a web br…" at bounding box center [375, 283] width 383 height 356
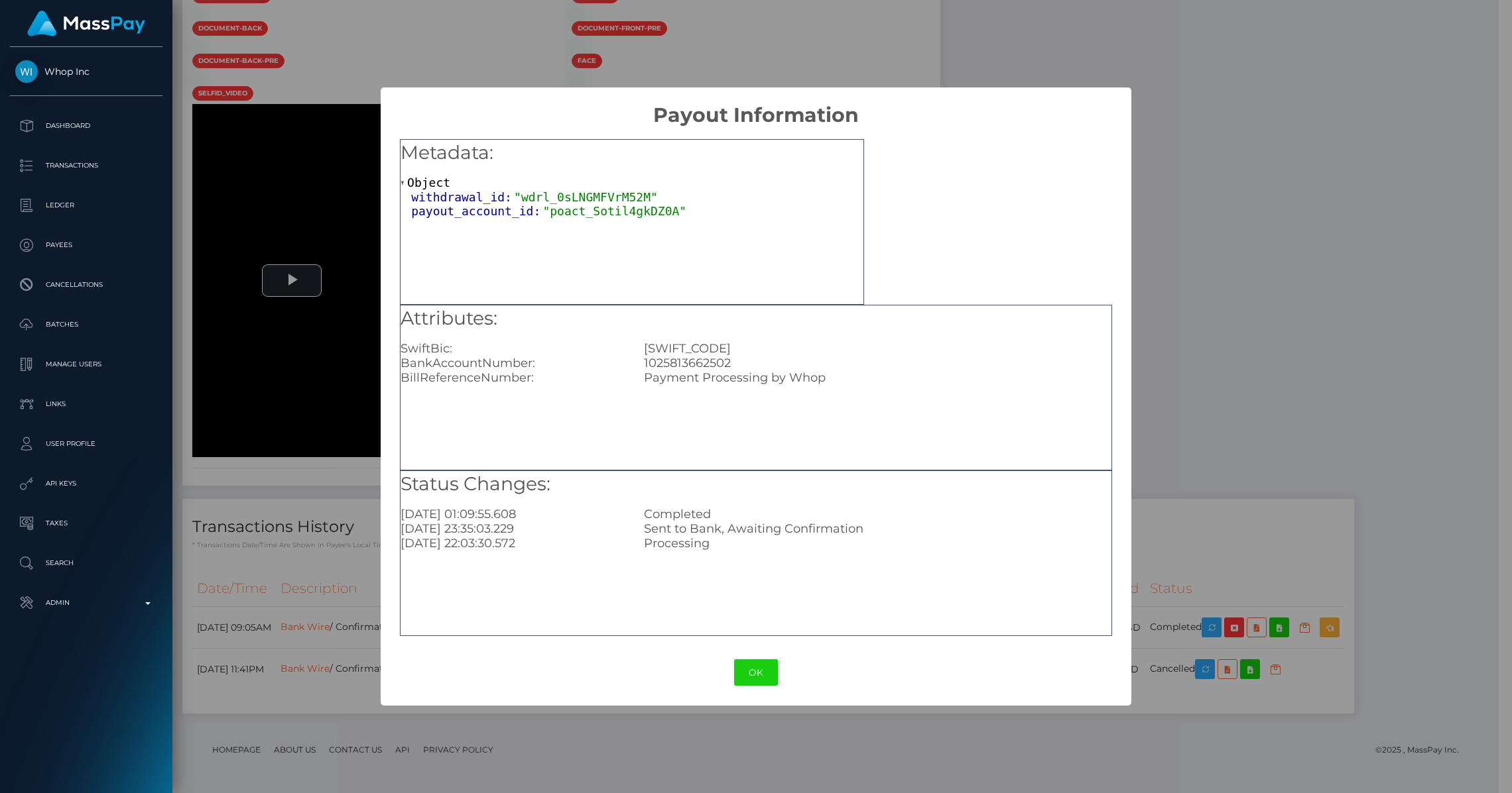
click at [1202, 409] on div "× Payout Information Metadata: Object withdrawal_id: "wdrl_0sLNGMFVrM52M" payou…" at bounding box center [756, 396] width 1512 height 793
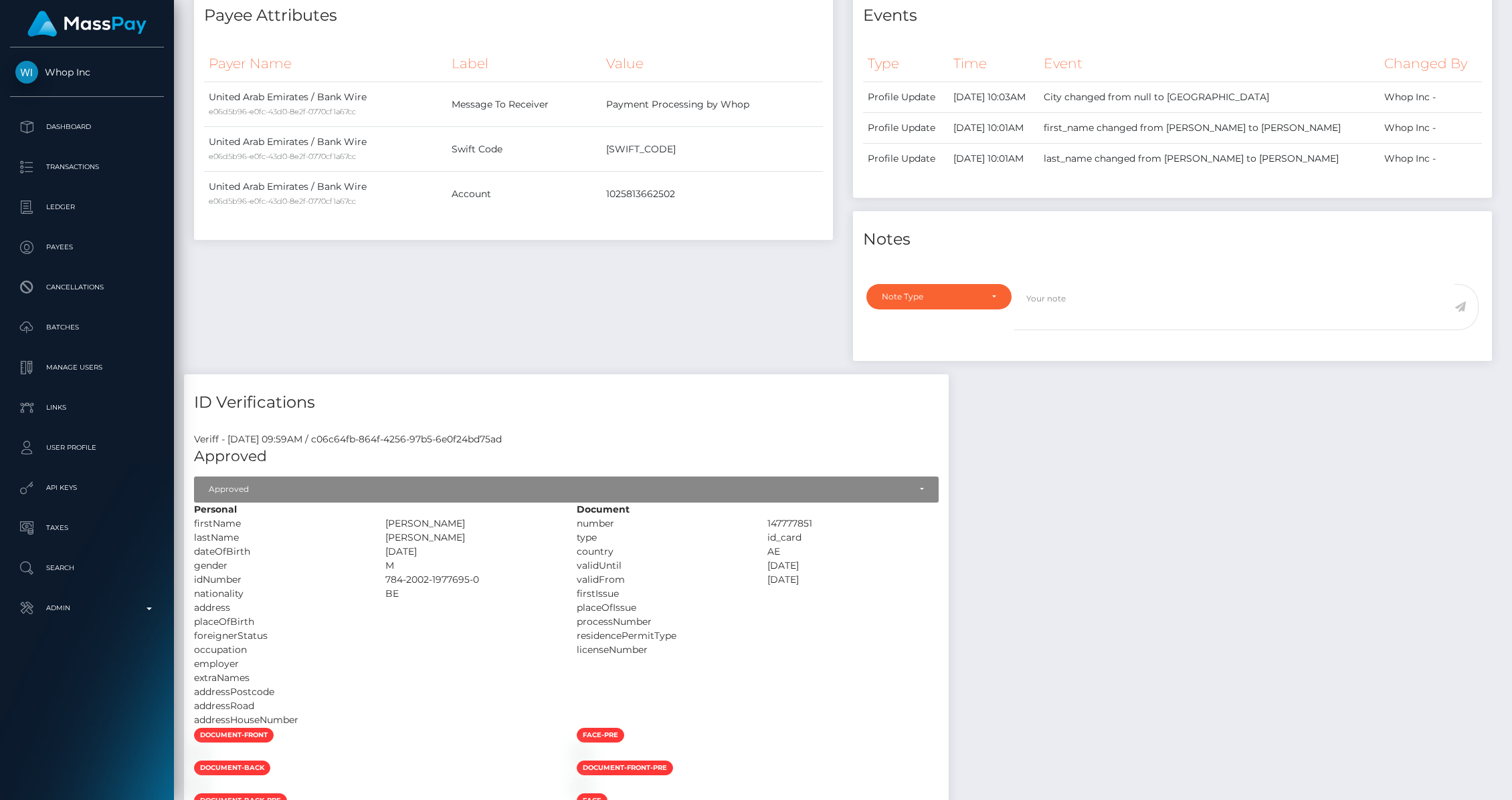
scroll to position [429, 0]
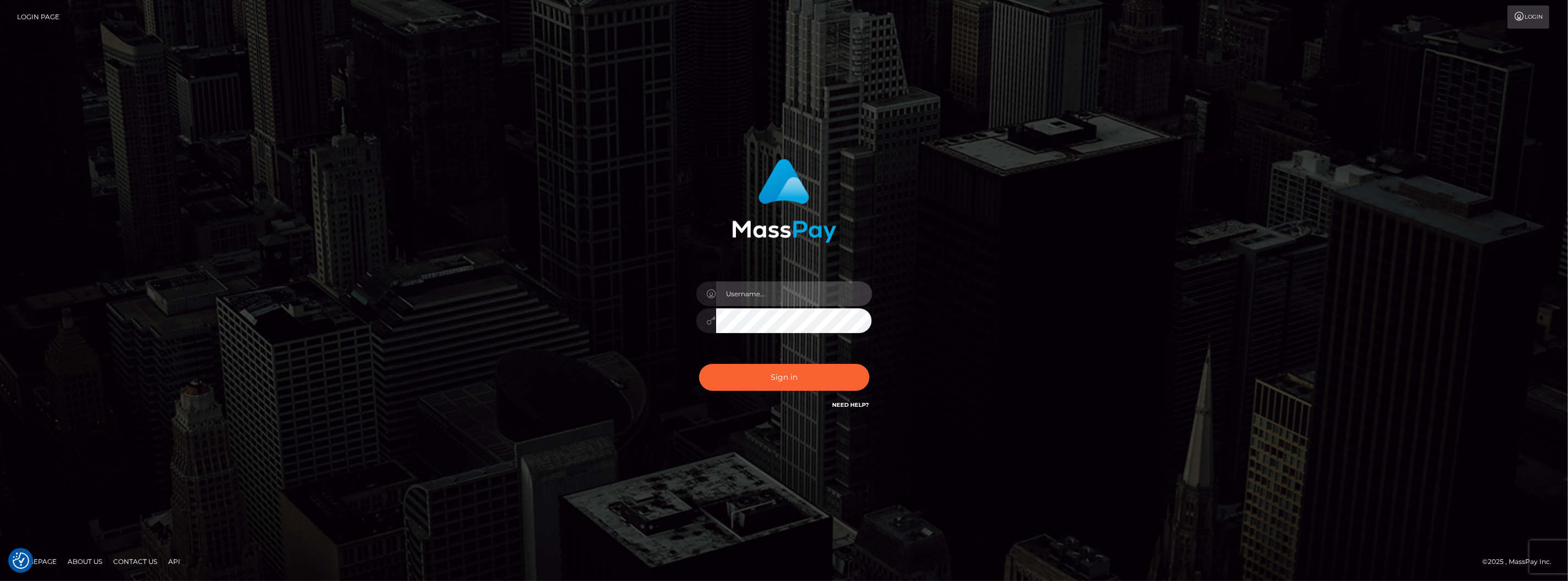
type input "brentg"
click at [780, 374] on button "Sign in" at bounding box center [784, 377] width 170 height 27
type input "brentg"
click at [743, 379] on button "Sign in" at bounding box center [784, 377] width 170 height 27
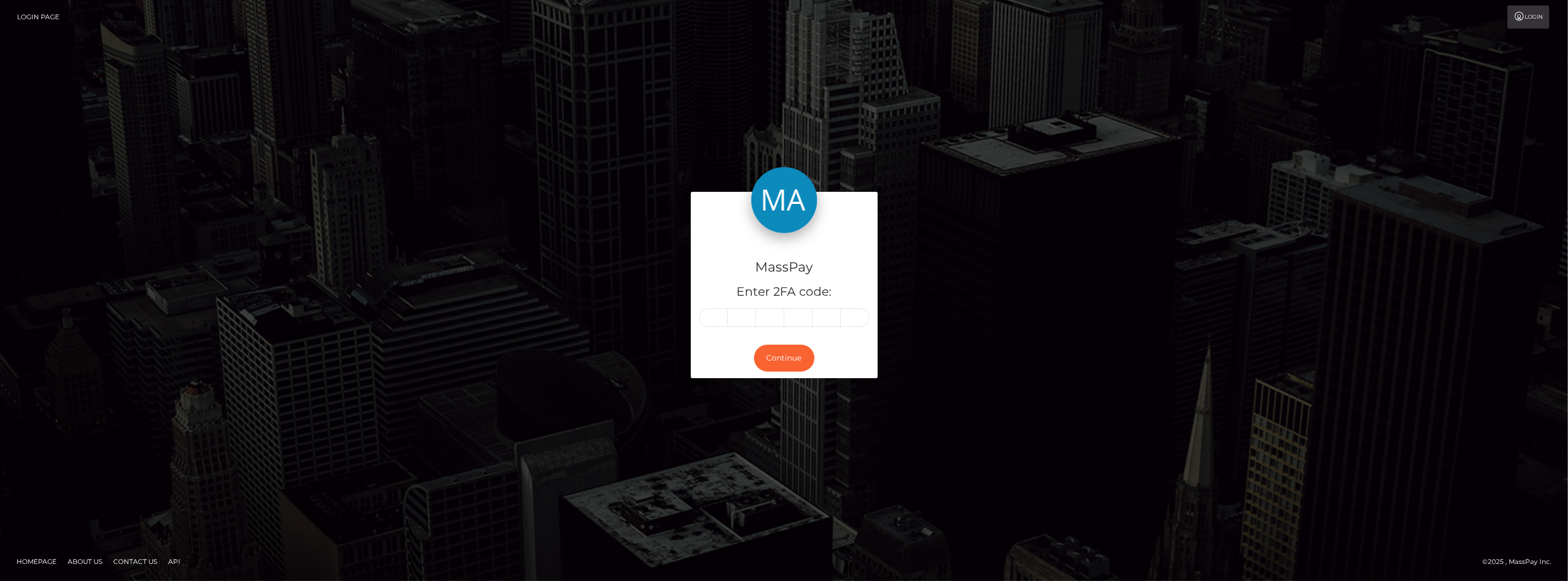
drag, startPoint x: 0, startPoint y: 0, endPoint x: 819, endPoint y: 579, distance: 1003.0
click at [819, 578] on footer "Homepage About Us Contact Us API © 2025 , MassPay Inc." at bounding box center [784, 562] width 1568 height 39
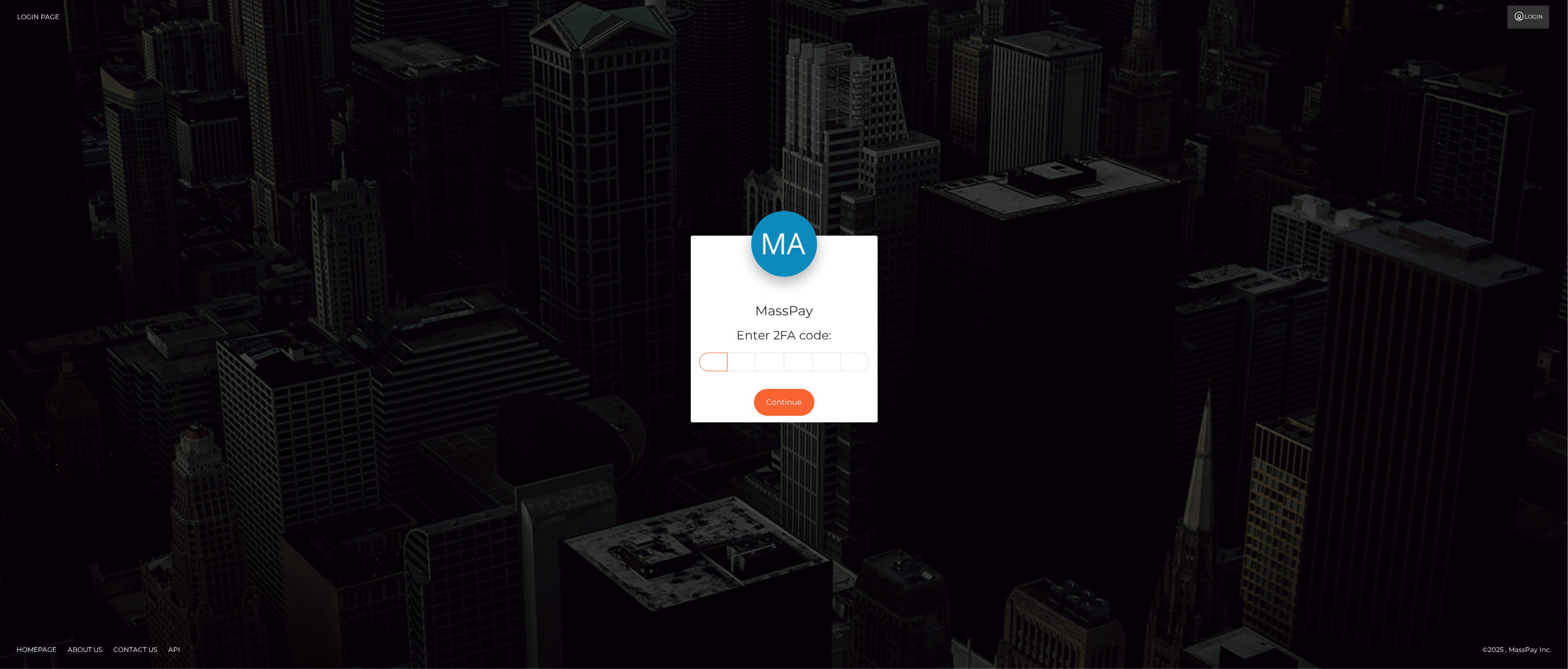
paste input "9"
type input "9"
type input "1"
type input "3"
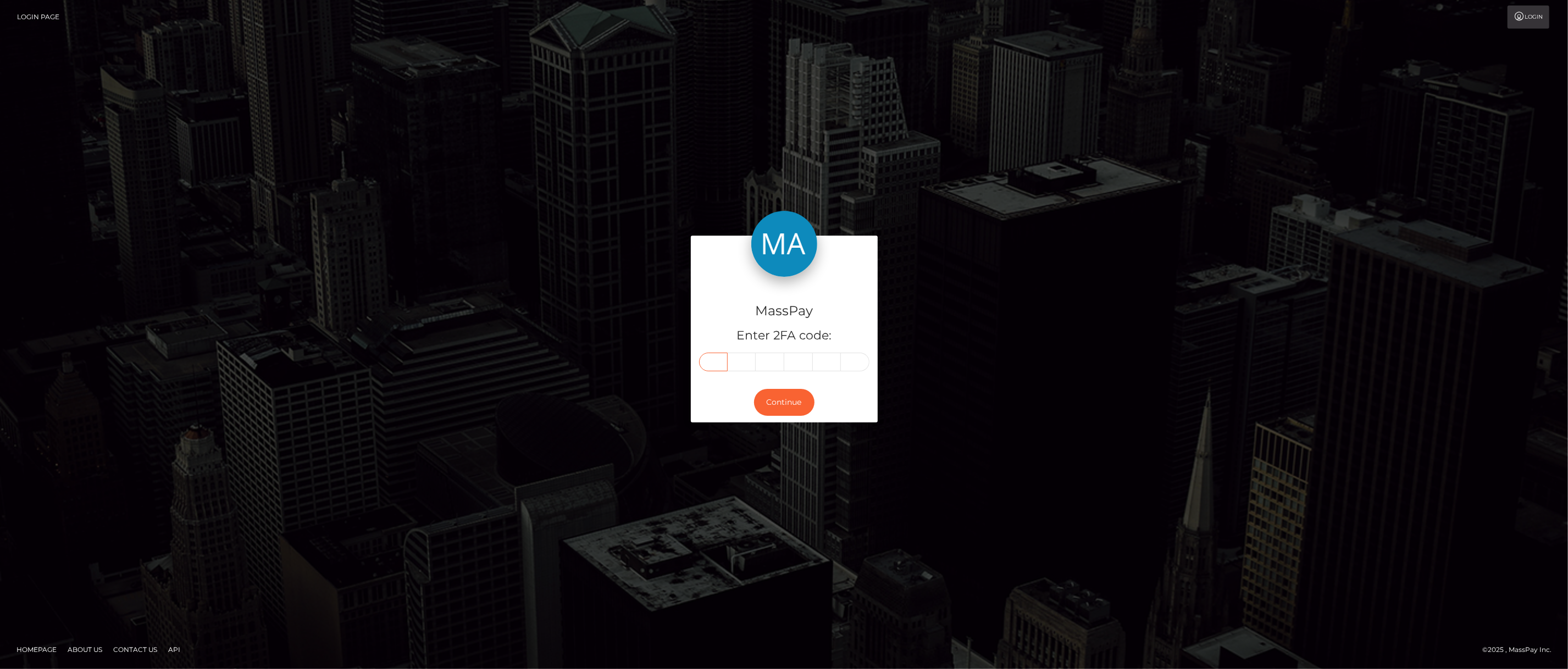
type input "6"
type input "3"
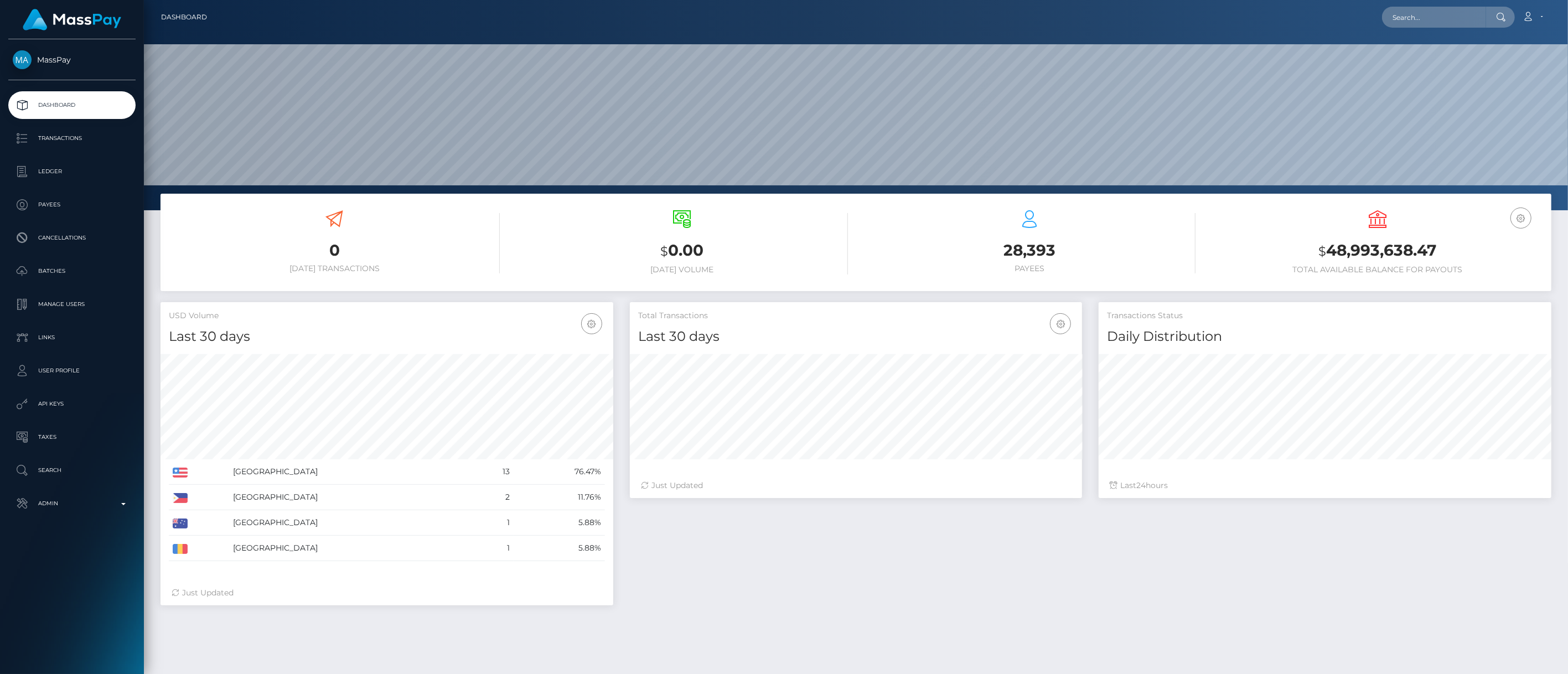
scroll to position [196, 453]
click at [1413, 30] on nav "Dashboard Loading... Loading... Account Edit Profile" at bounding box center [856, 17] width 1424 height 34
click at [1410, 21] on input "text" at bounding box center [1434, 17] width 104 height 21
paste input "5cf0dfd9-6854-11f0-a026-06178c1a380f"
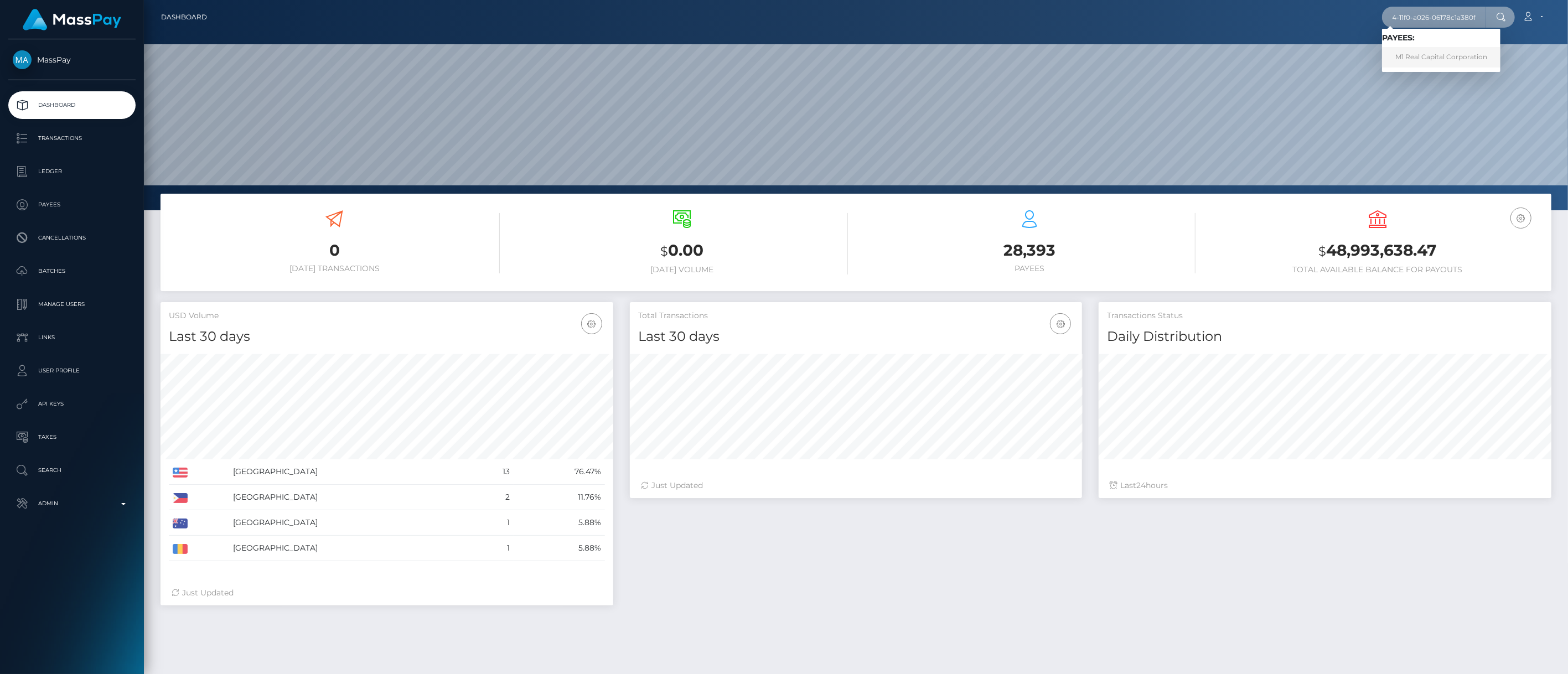
type input "5cf0dfd9-6854-11f0-a026-06178c1a380f"
click at [1428, 57] on link "M1 Real Capital Corporation" at bounding box center [1441, 58] width 119 height 21
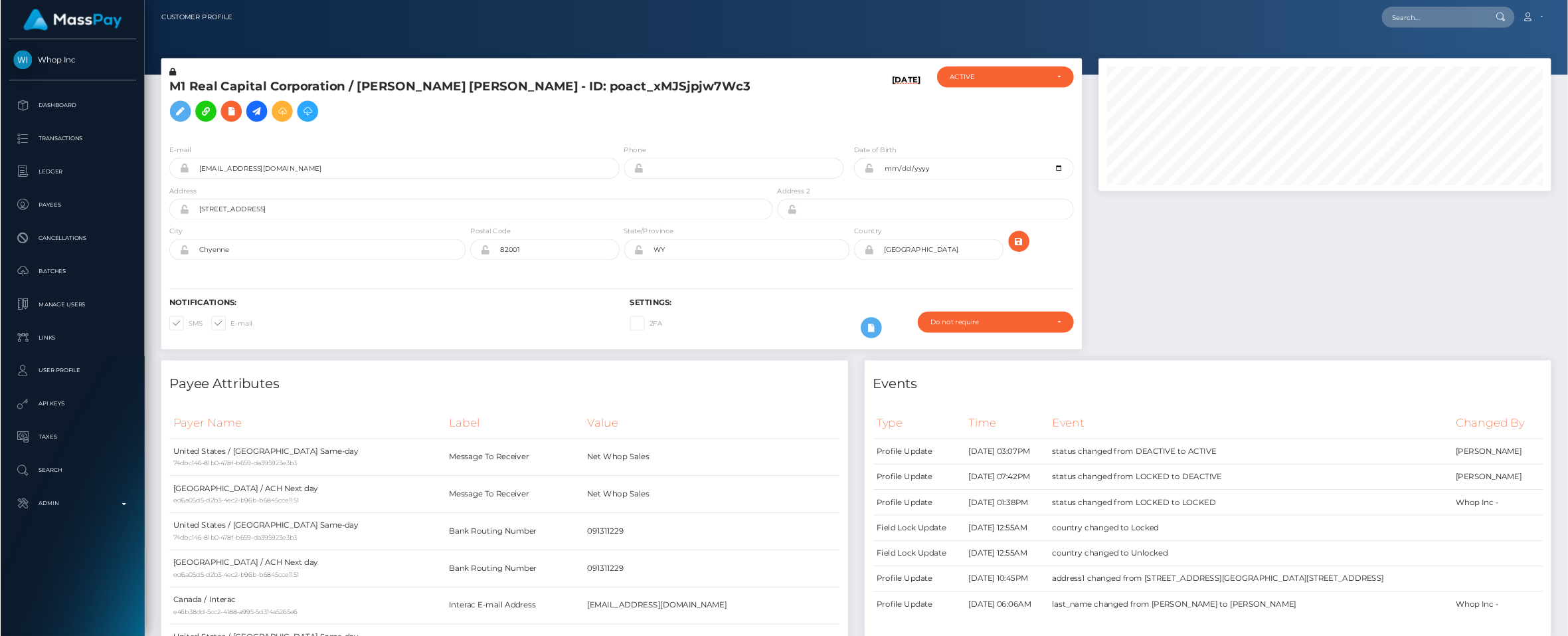
scroll to position [160, 439]
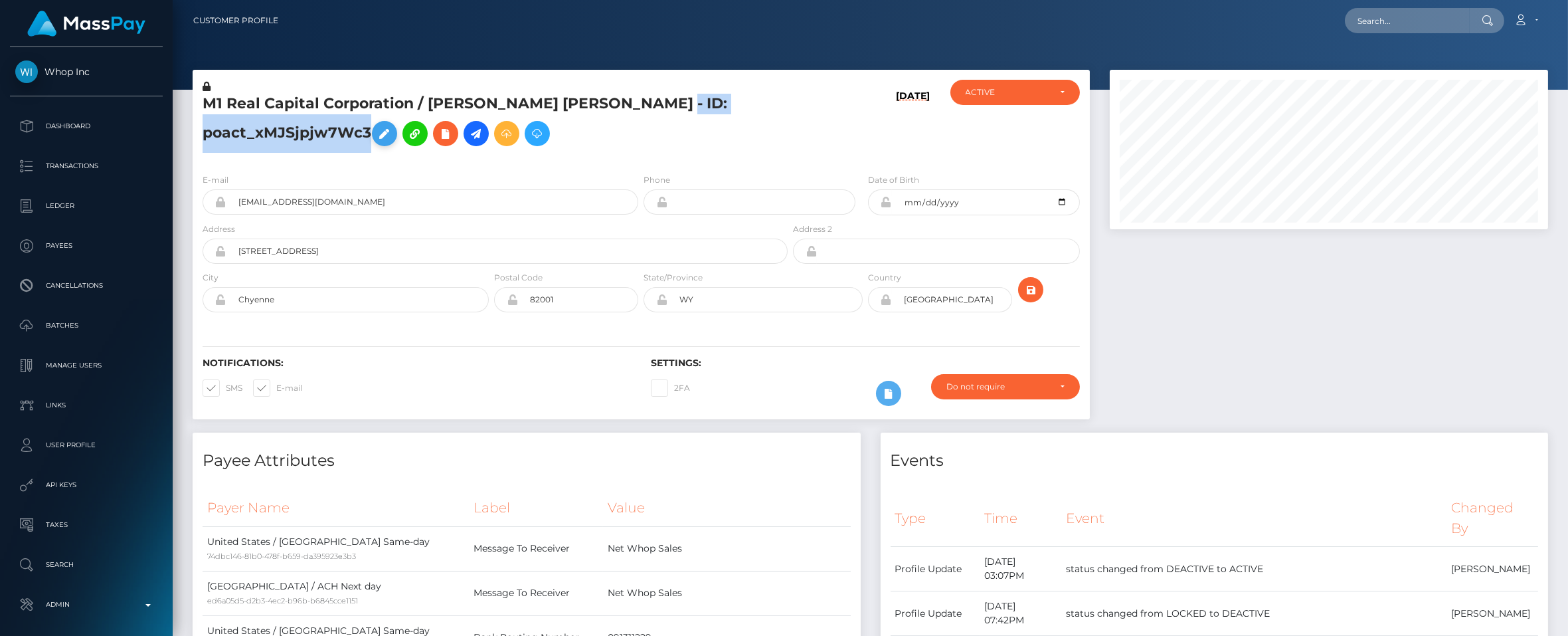
drag, startPoint x: 200, startPoint y: 129, endPoint x: 383, endPoint y: 140, distance: 183.3
click at [383, 140] on div "M1 Real Capital Corporation / [PERSON_NAME] [PERSON_NAME] - ID: poact_xMJSjpjw7…" at bounding box center [491, 121] width 598 height 83
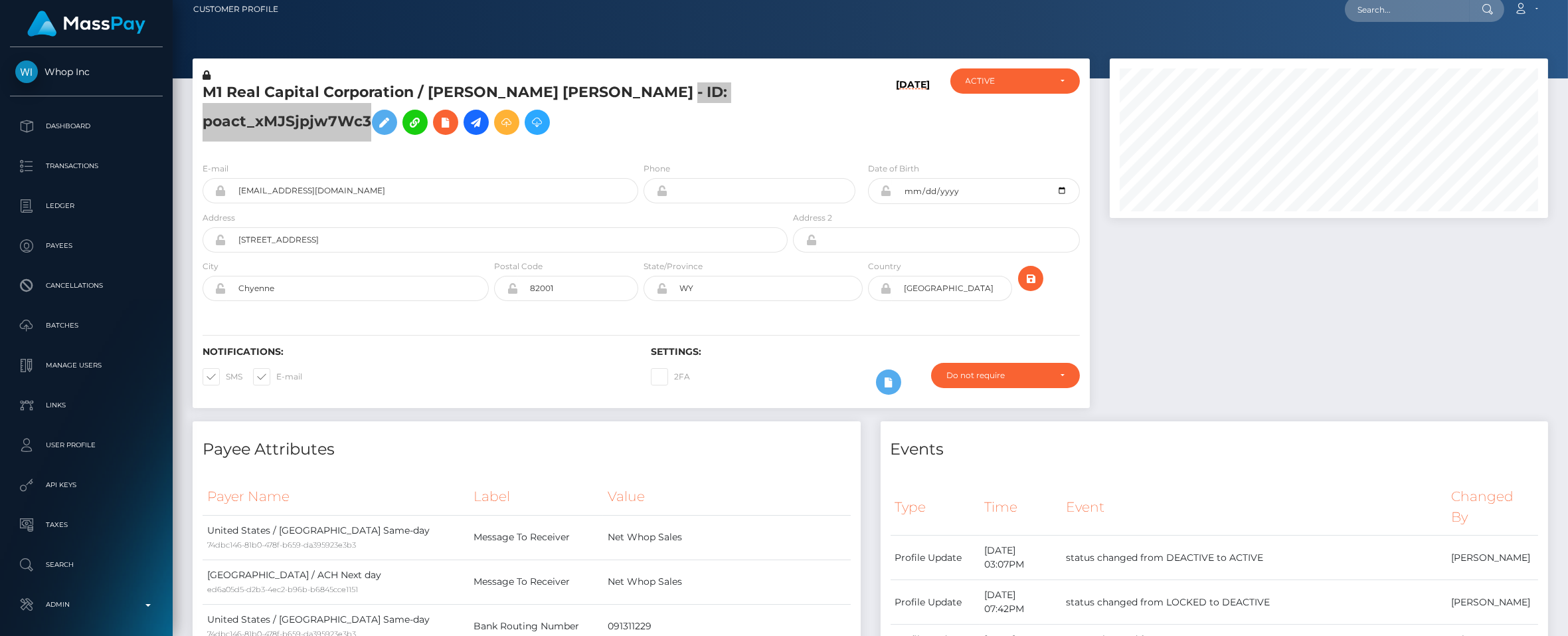
scroll to position [0, 0]
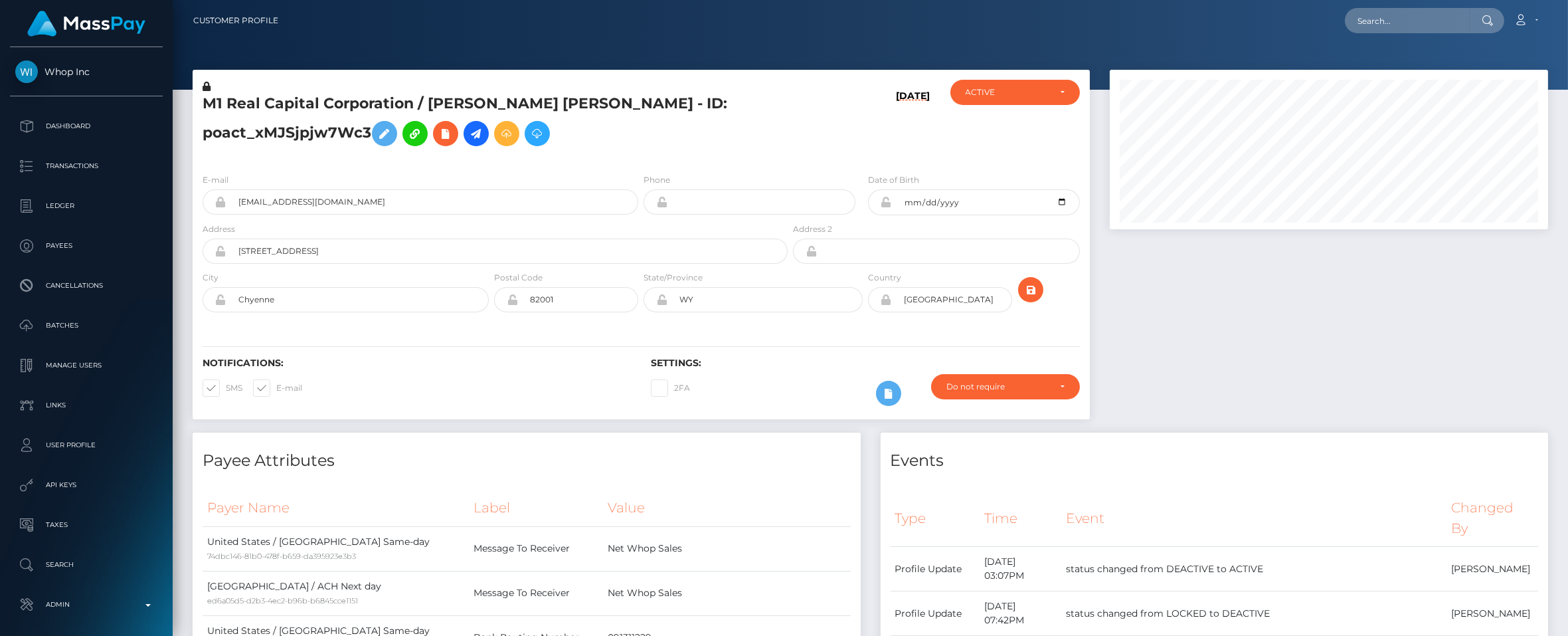
click at [204, 131] on h5 "M1 Real Capital Corporation / Marcin Michal DROZDZ - ID: poact_xMJSjpjw7Wc3" at bounding box center [491, 123] width 578 height 59
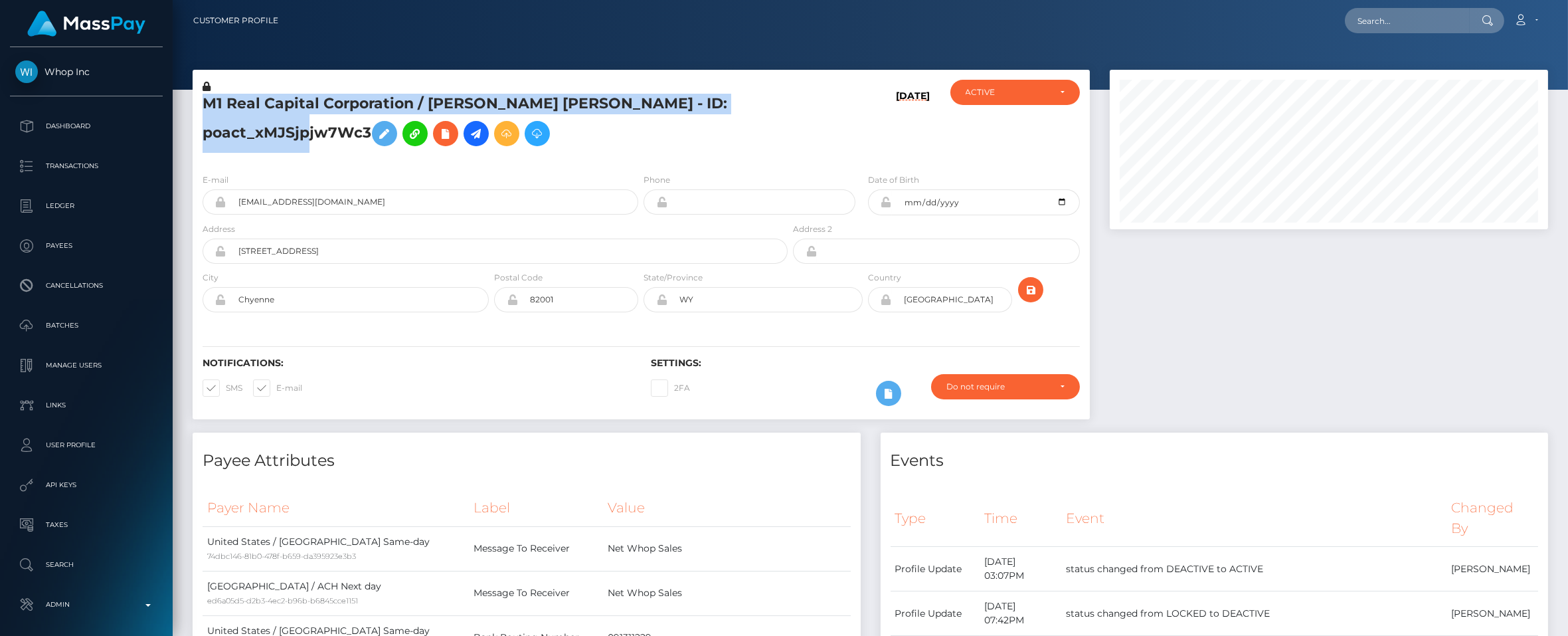
click at [204, 131] on h5 "M1 Real Capital Corporation / Marcin Michal DROZDZ - ID: poact_xMJSjpjw7Wc3" at bounding box center [491, 123] width 578 height 59
drag, startPoint x: 216, startPoint y: 129, endPoint x: 206, endPoint y: 133, distance: 10.8
click at [216, 129] on h5 "M1 Real Capital Corporation / Marcin Michal DROZDZ - ID: poact_xMJSjpjw7Wc3" at bounding box center [491, 123] width 578 height 59
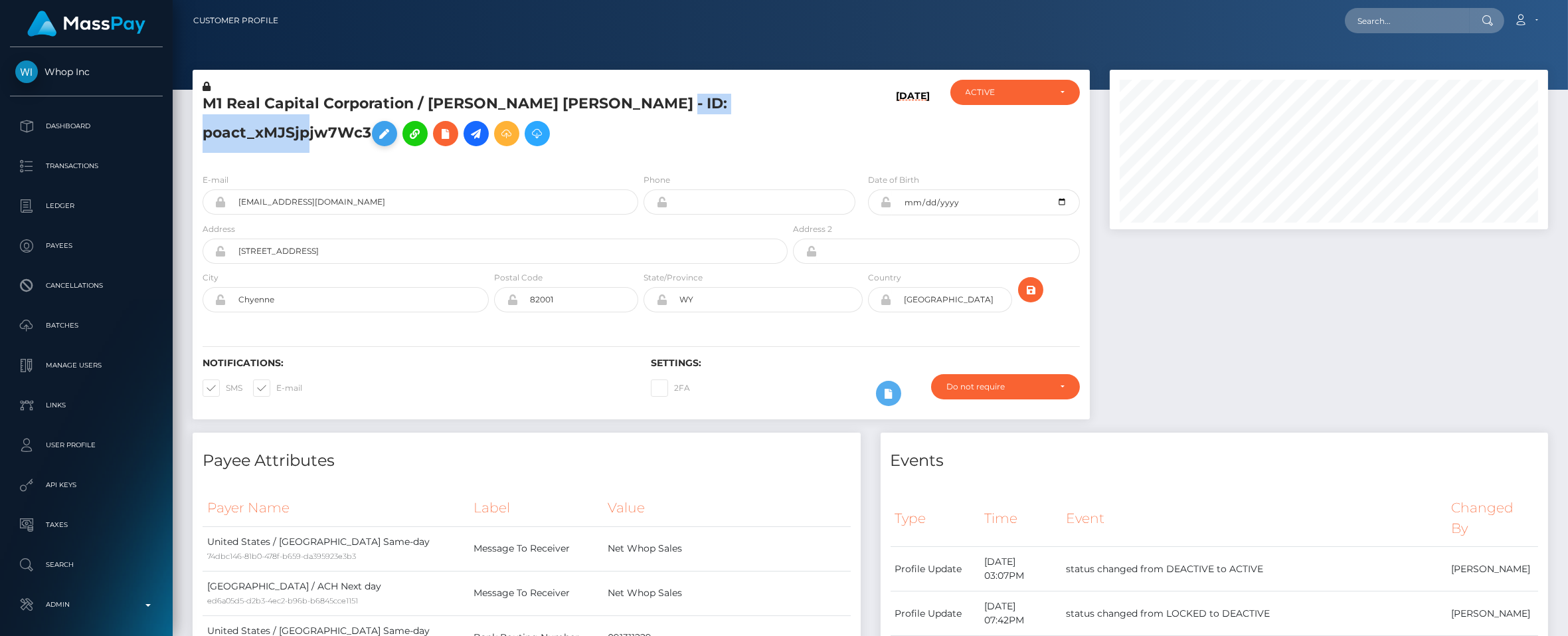
drag, startPoint x: 204, startPoint y: 133, endPoint x: 375, endPoint y: 136, distance: 171.0
click at [375, 136] on h5 "M1 Real Capital Corporation / Marcin Michal DROZDZ - ID: poact_xMJSjpjw7Wc3" at bounding box center [491, 123] width 578 height 59
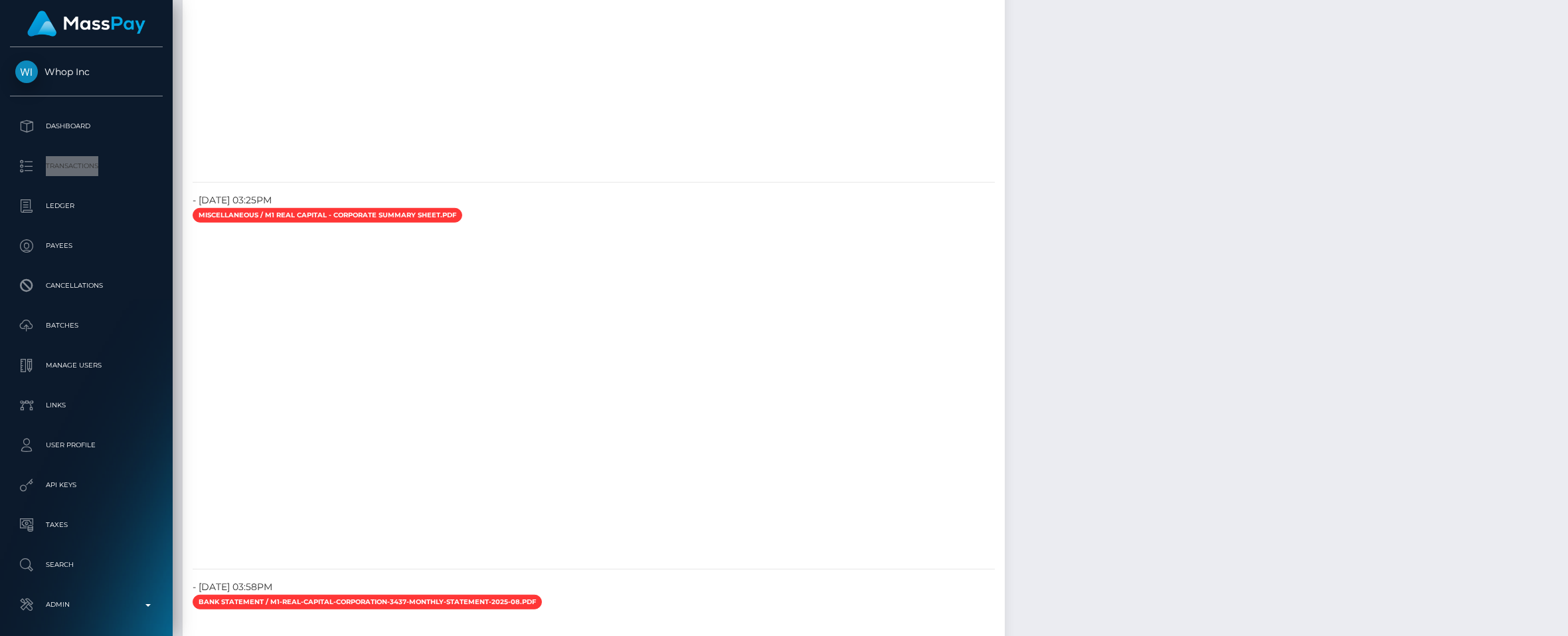
scroll to position [2556, 0]
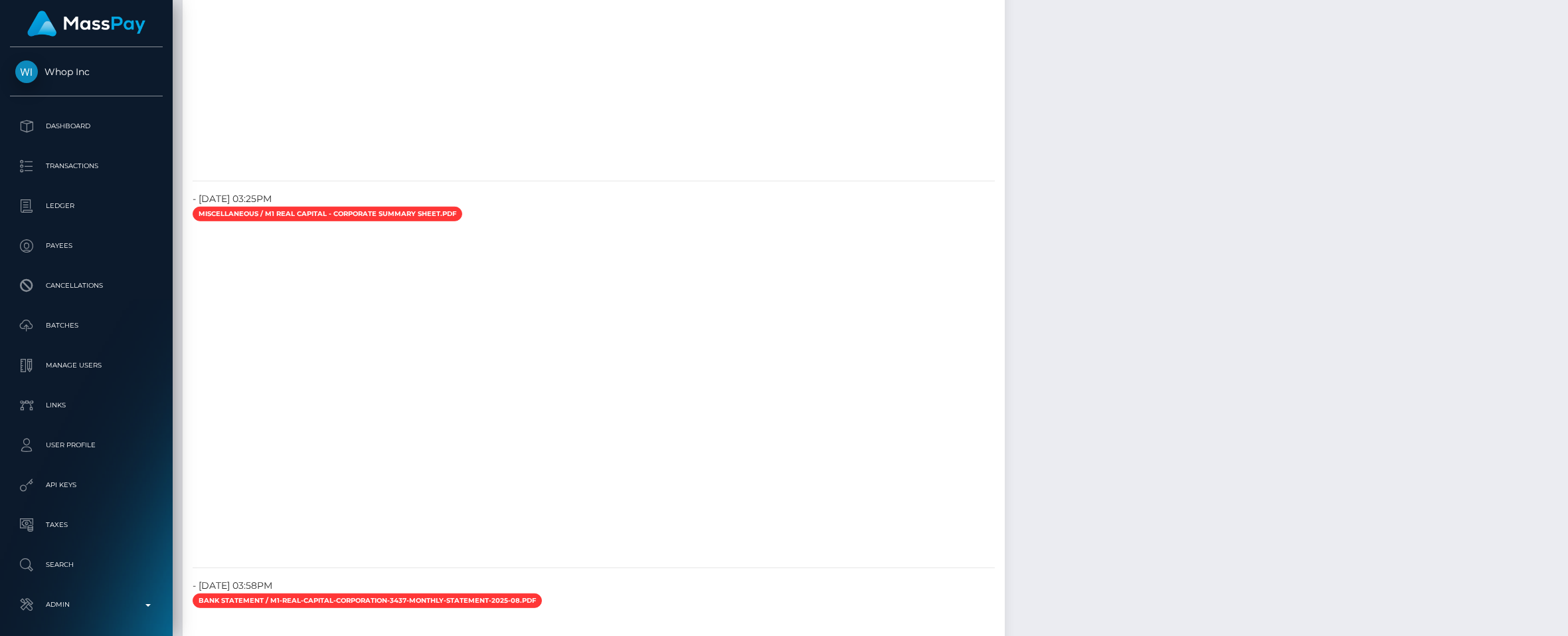
click at [526, 170] on div at bounding box center [593, 4] width 822 height 332
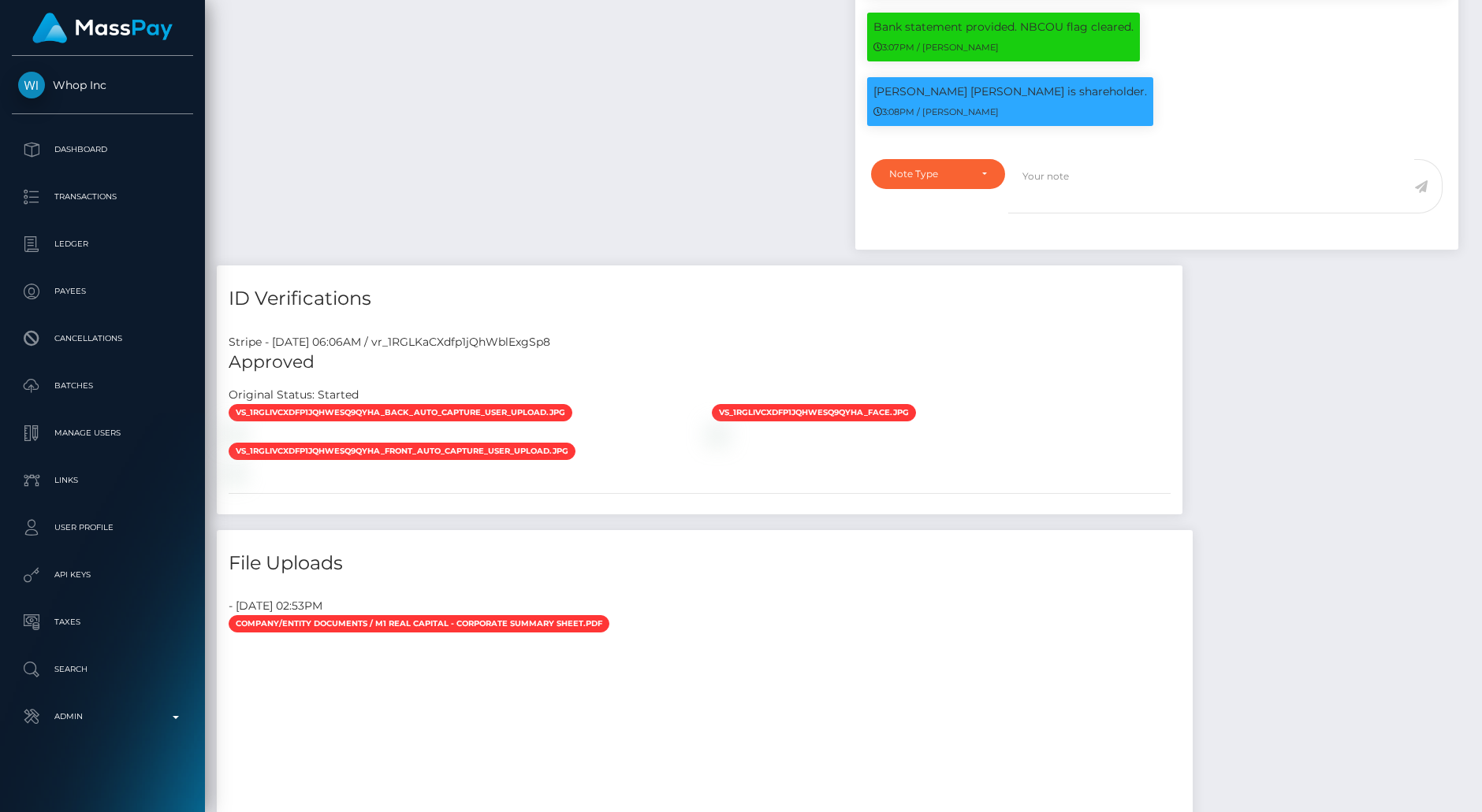
scroll to position [787719, 787775]
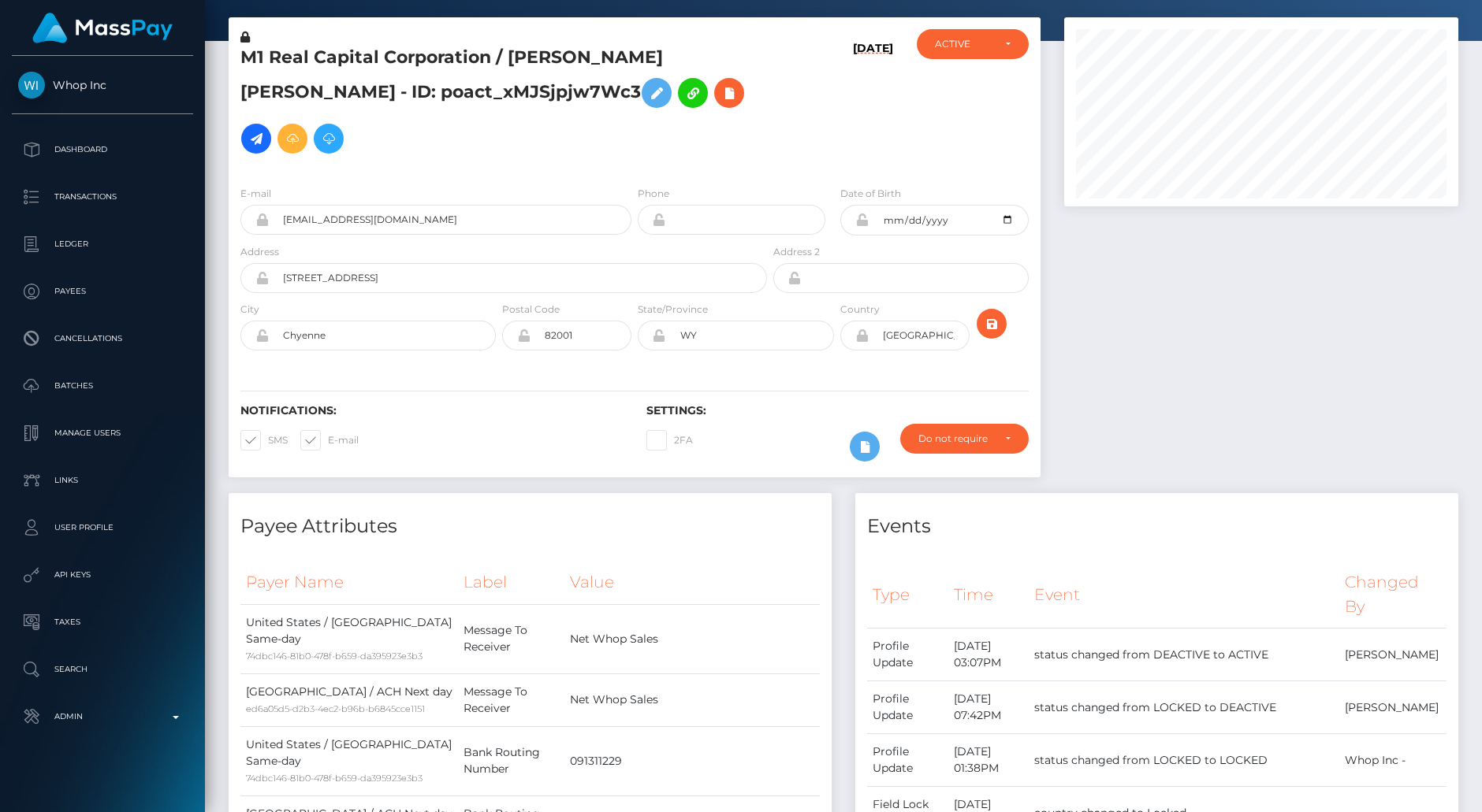
scroll to position [0, 0]
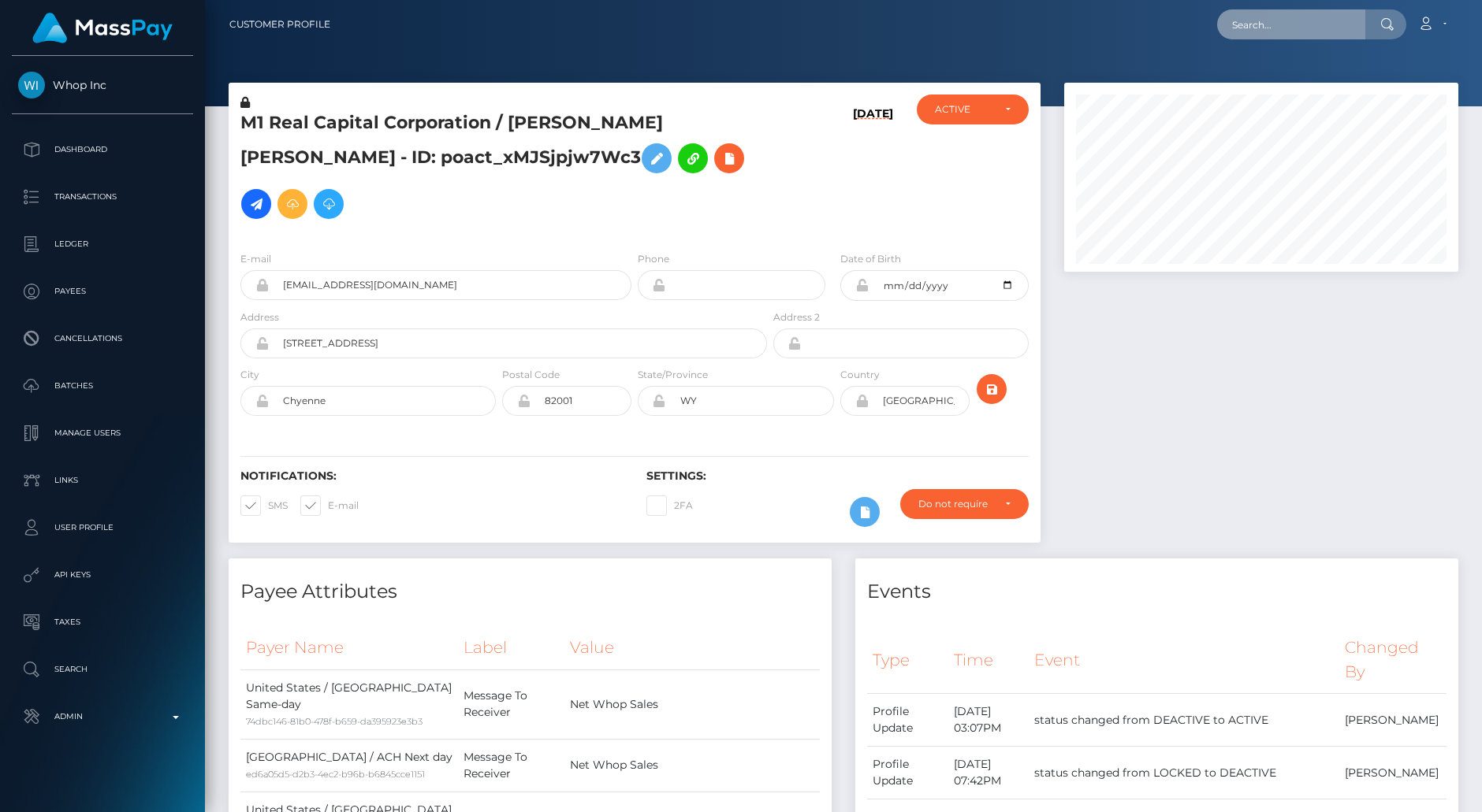
click at [1266, 26] on input "text" at bounding box center [1291, 24] width 148 height 30
paste input "melreszuper@gmail.com"
type input "melreszuper@gmail.com"
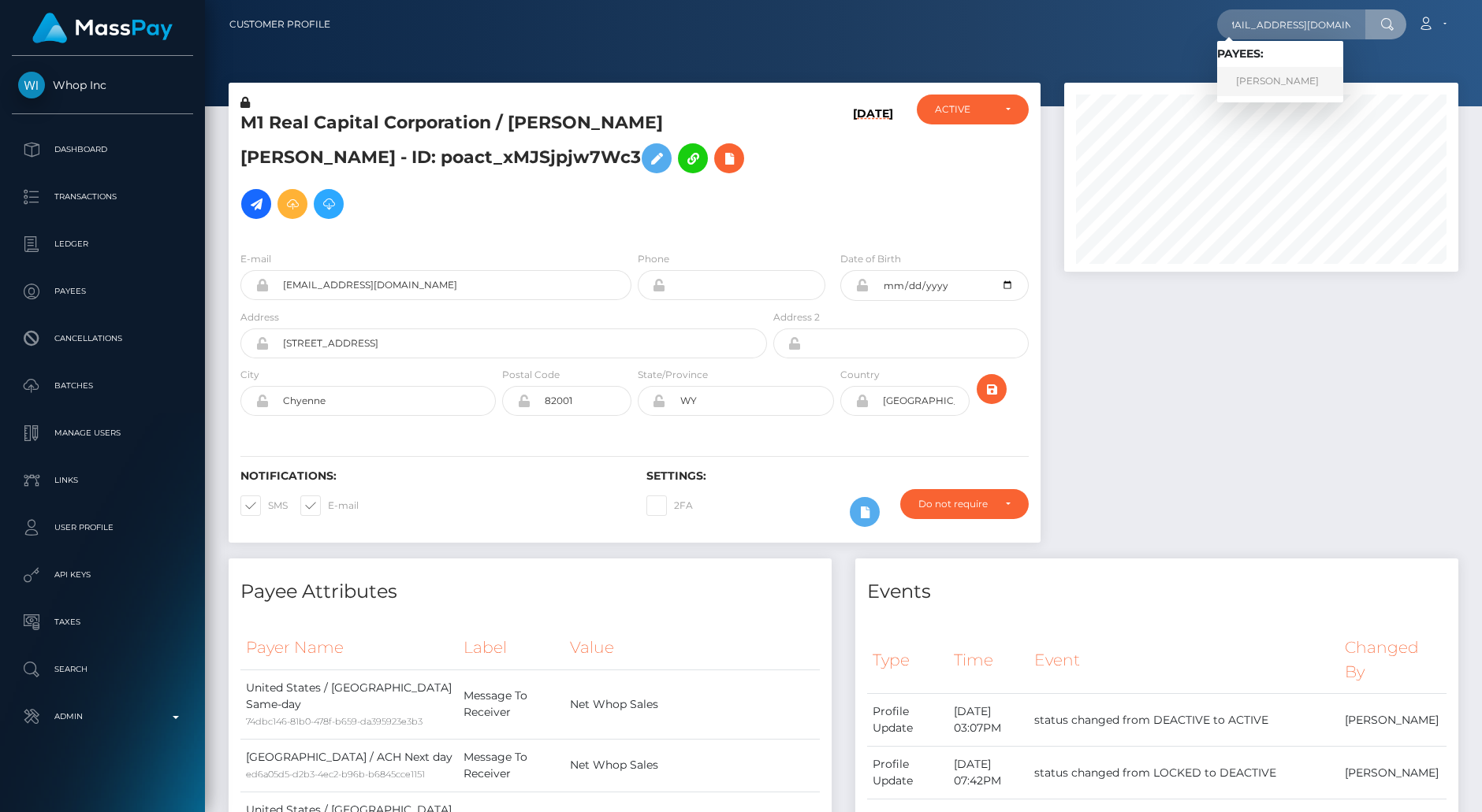
click at [1311, 76] on link "MELISA RESTREPO ALVAREZ" at bounding box center [1279, 82] width 126 height 29
click at [1311, 78] on div at bounding box center [844, 53] width 1277 height 106
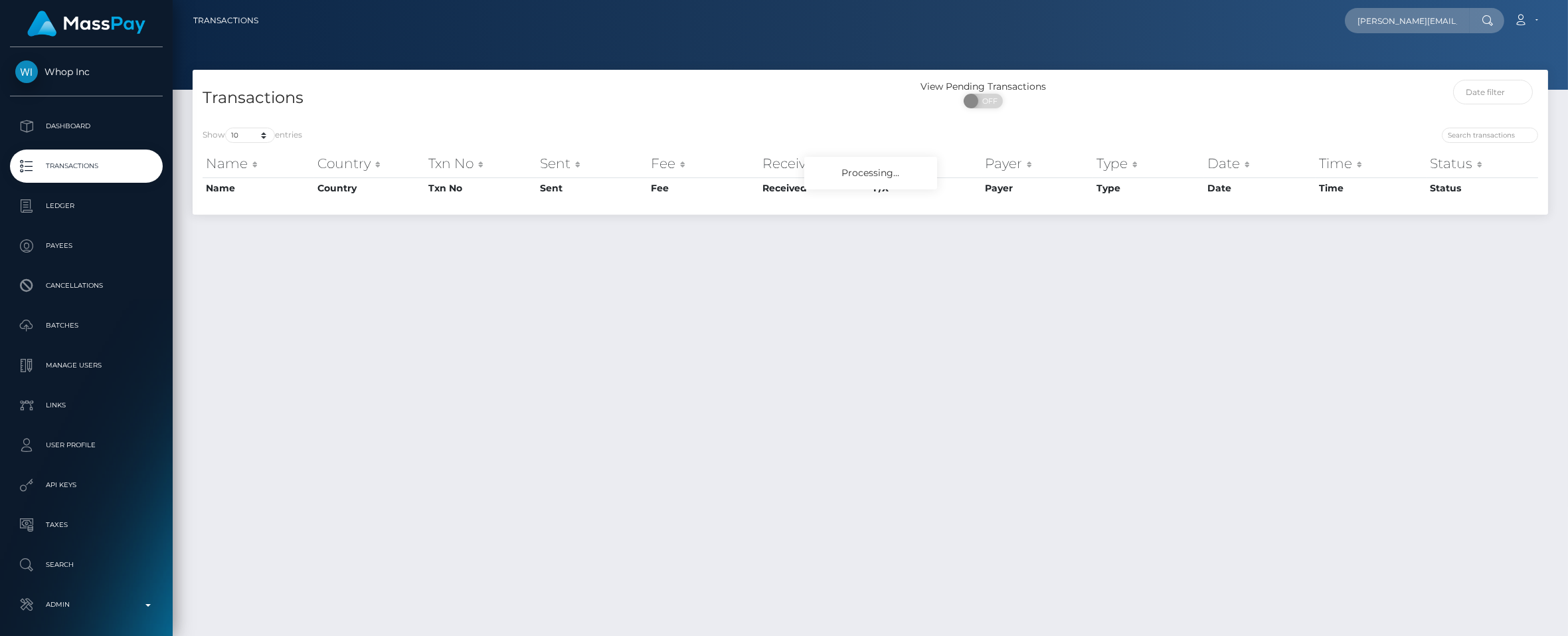
scroll to position [0, 12]
type input "[PERSON_NAME][EMAIL_ADDRESS][DOMAIN_NAME]"
click at [1389, 64] on link "M1 Real Capital Corporation" at bounding box center [1416, 69] width 142 height 25
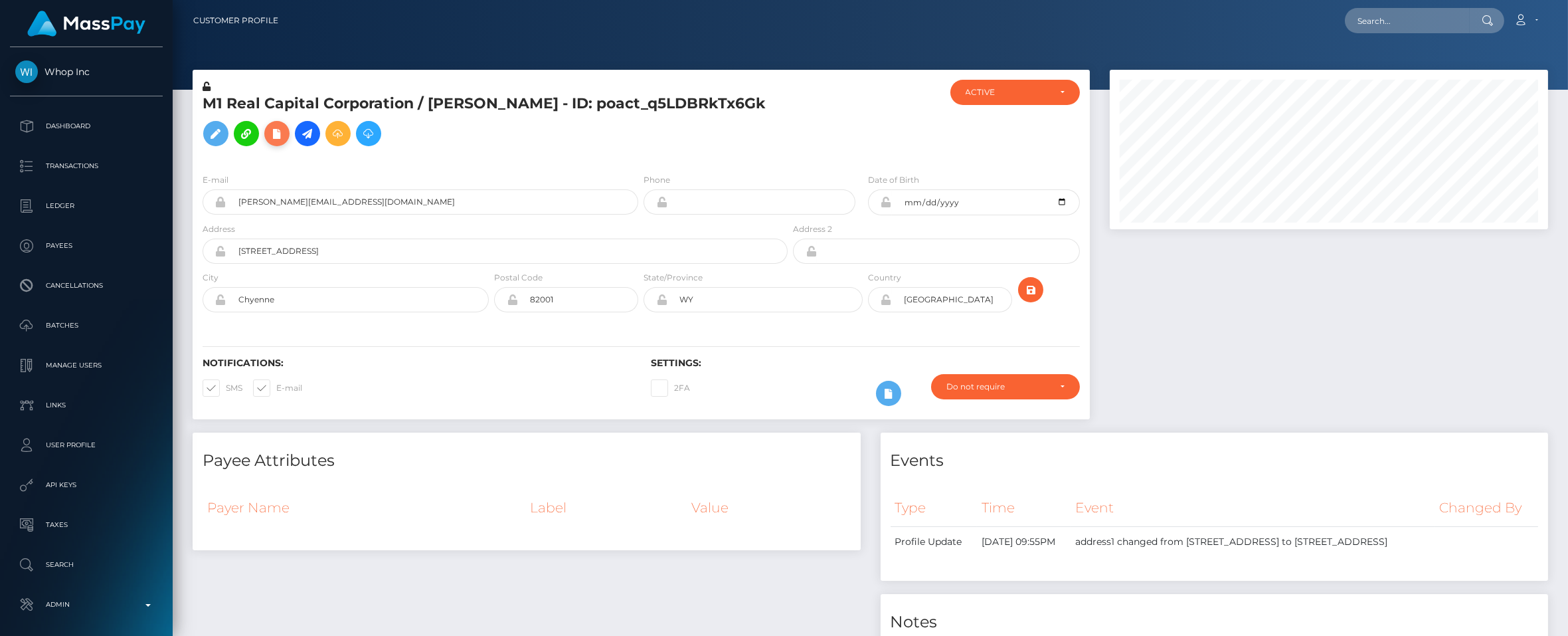
click at [269, 142] on icon at bounding box center [276, 134] width 16 height 16
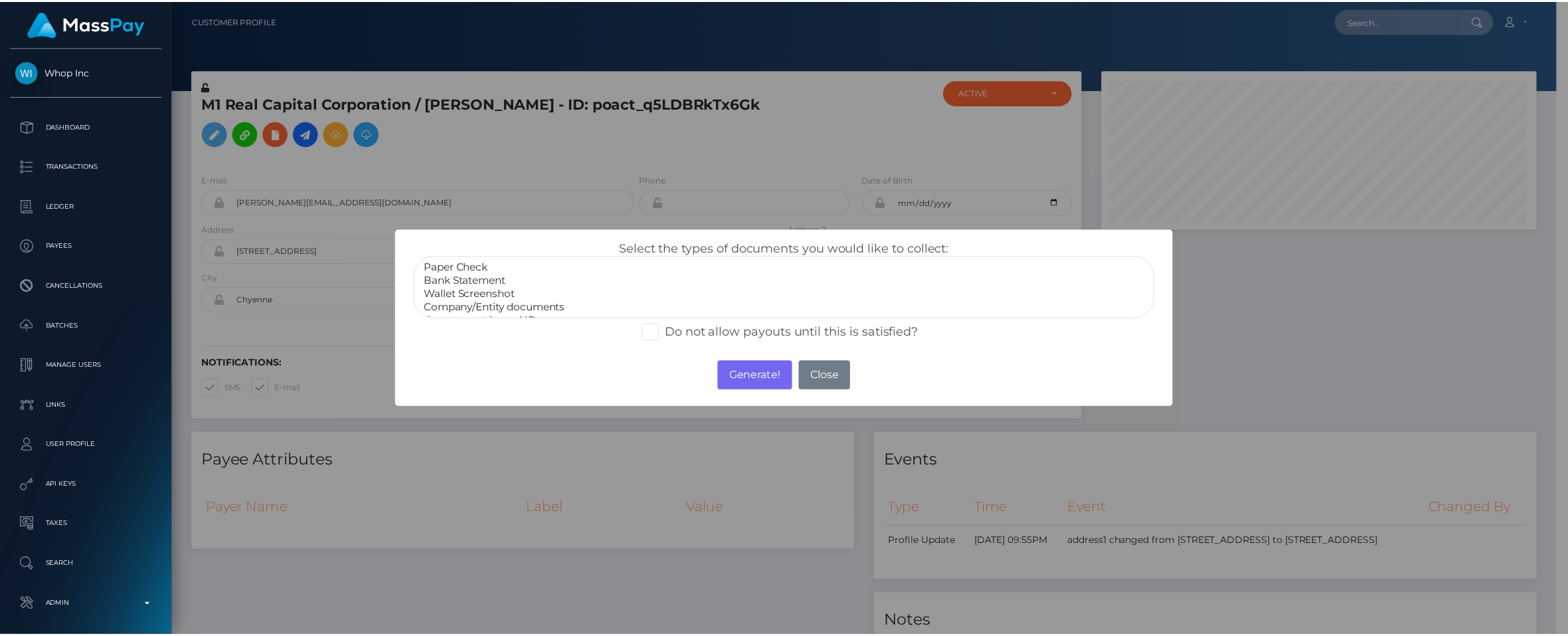
scroll to position [160, 438]
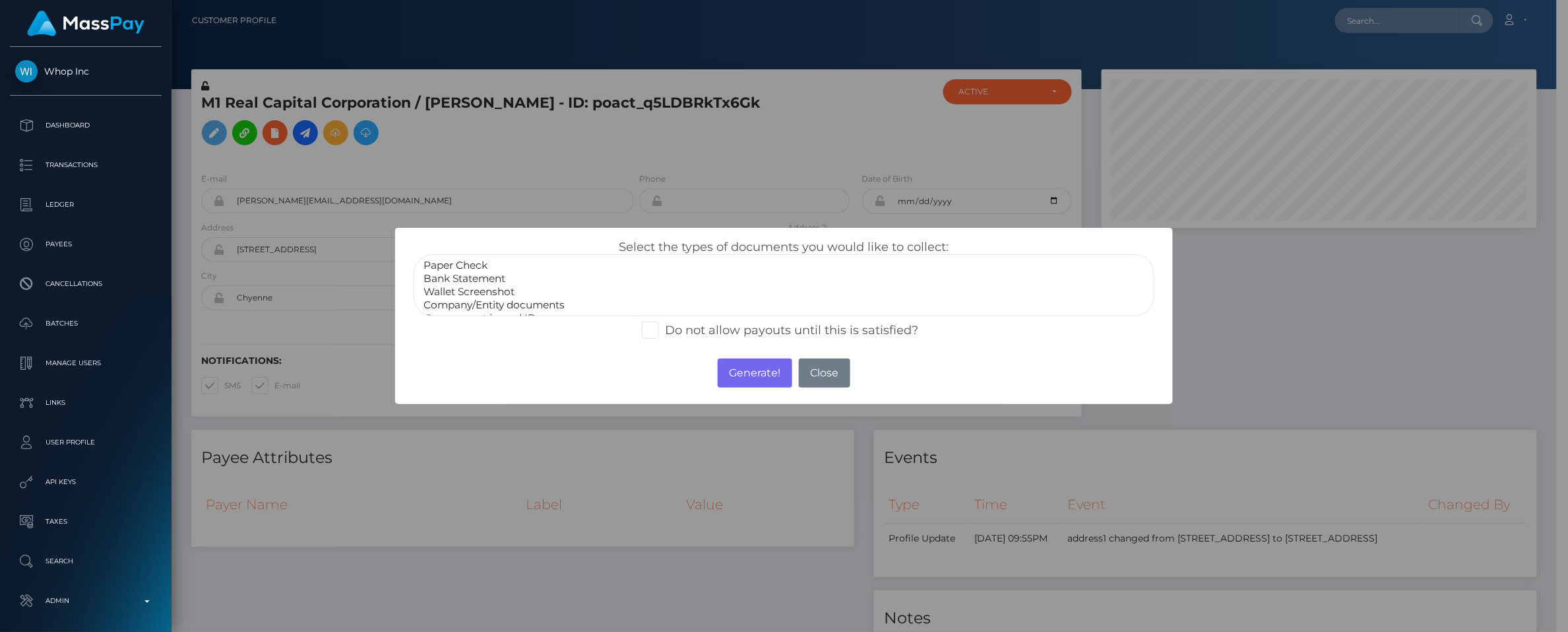
select select "Bank Statement"
click at [476, 279] on option "Bank Statement" at bounding box center [784, 279] width 723 height 13
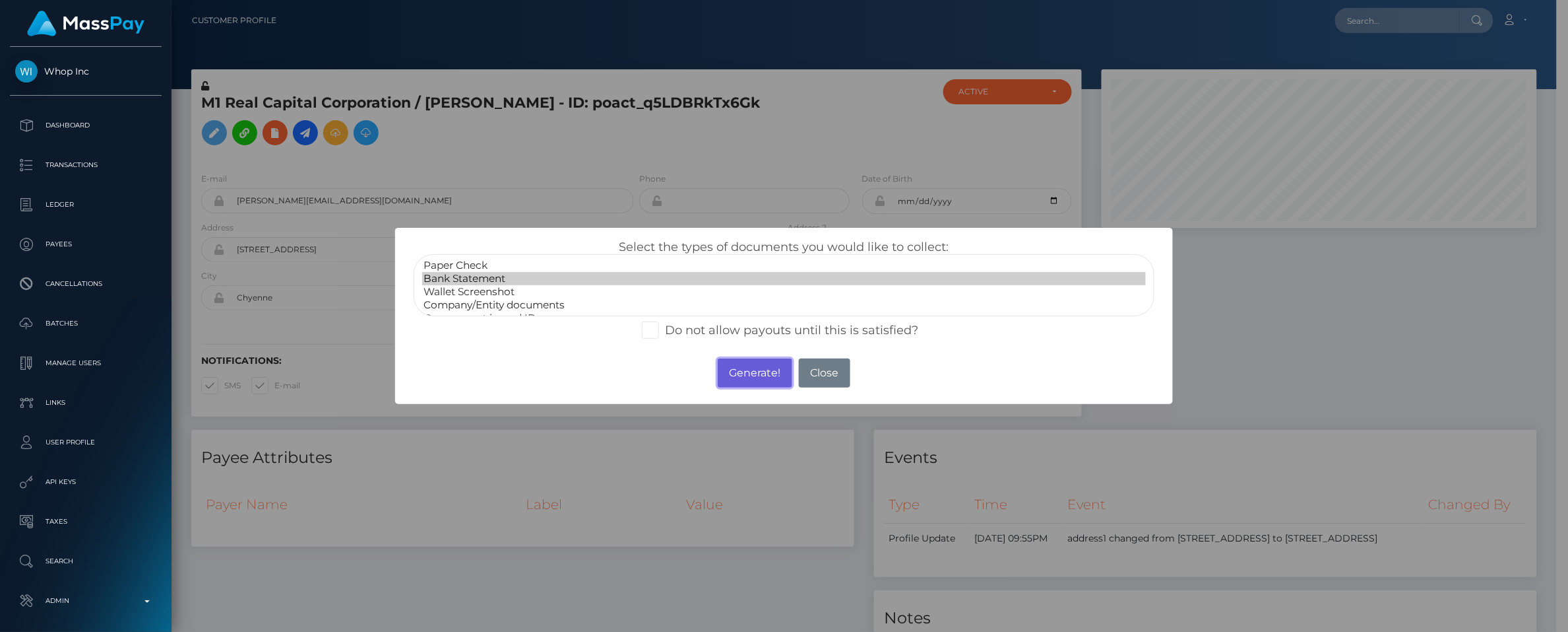
click at [739, 369] on button "Generate!" at bounding box center [754, 373] width 74 height 29
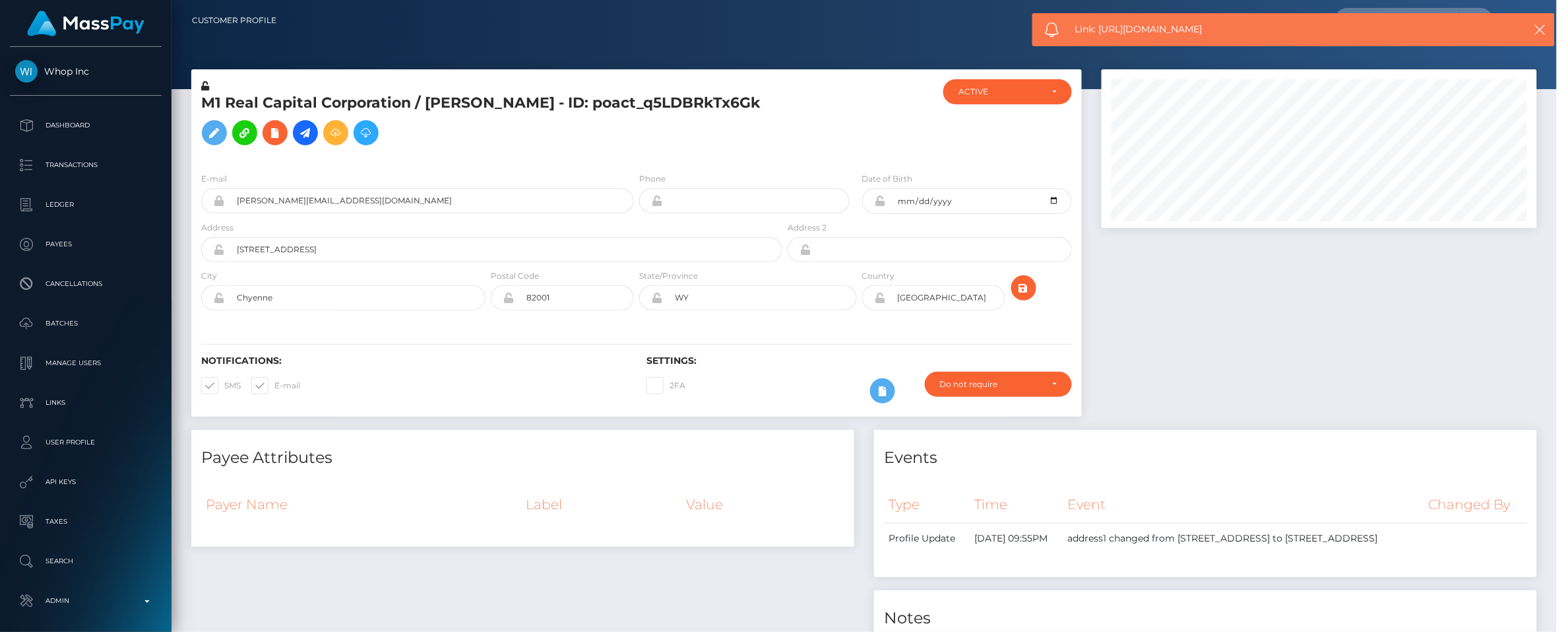
scroll to position [159, 436]
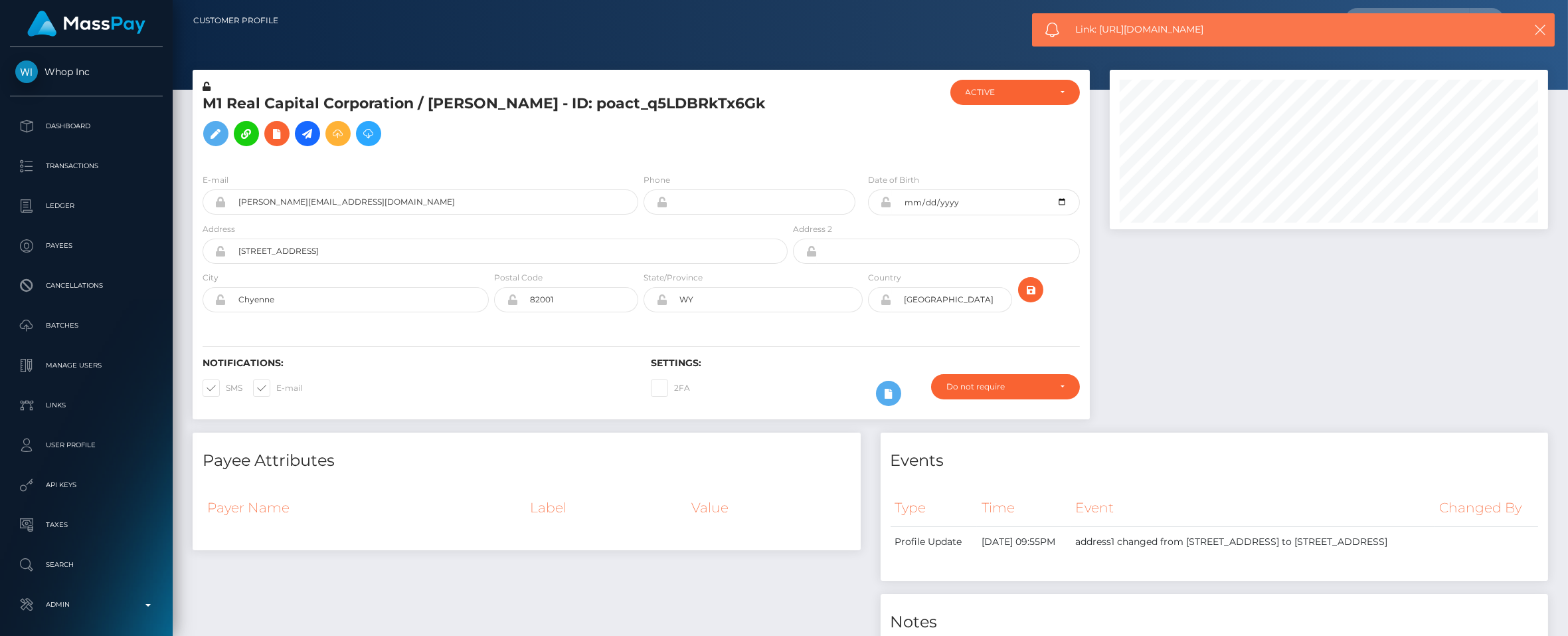
click at [1147, 30] on span "Link: [URL][DOMAIN_NAME]" at bounding box center [1283, 29] width 415 height 14
drag, startPoint x: 1222, startPoint y: 30, endPoint x: 1101, endPoint y: 33, distance: 121.0
click at [1101, 33] on span "Link: [URL][DOMAIN_NAME]" at bounding box center [1283, 29] width 415 height 14
copy span "[URL][DOMAIN_NAME]"
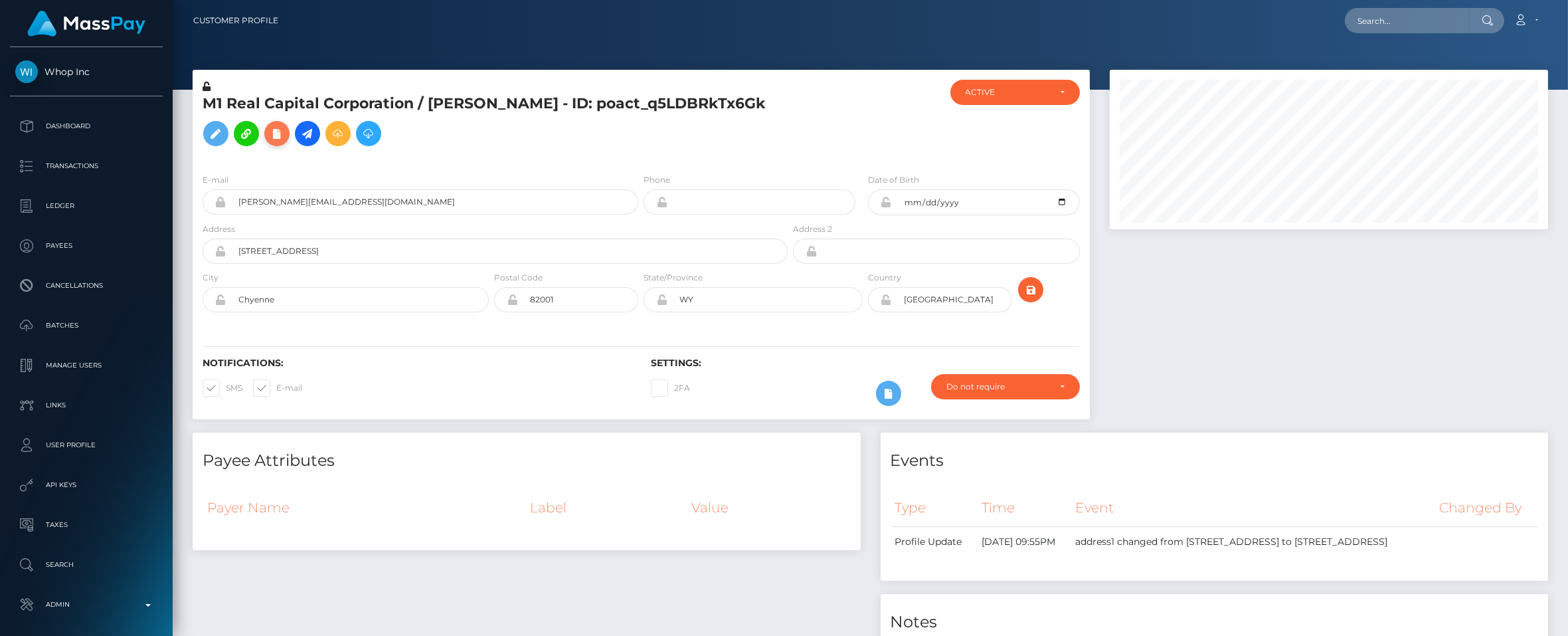
click at [269, 142] on icon at bounding box center [276, 134] width 16 height 16
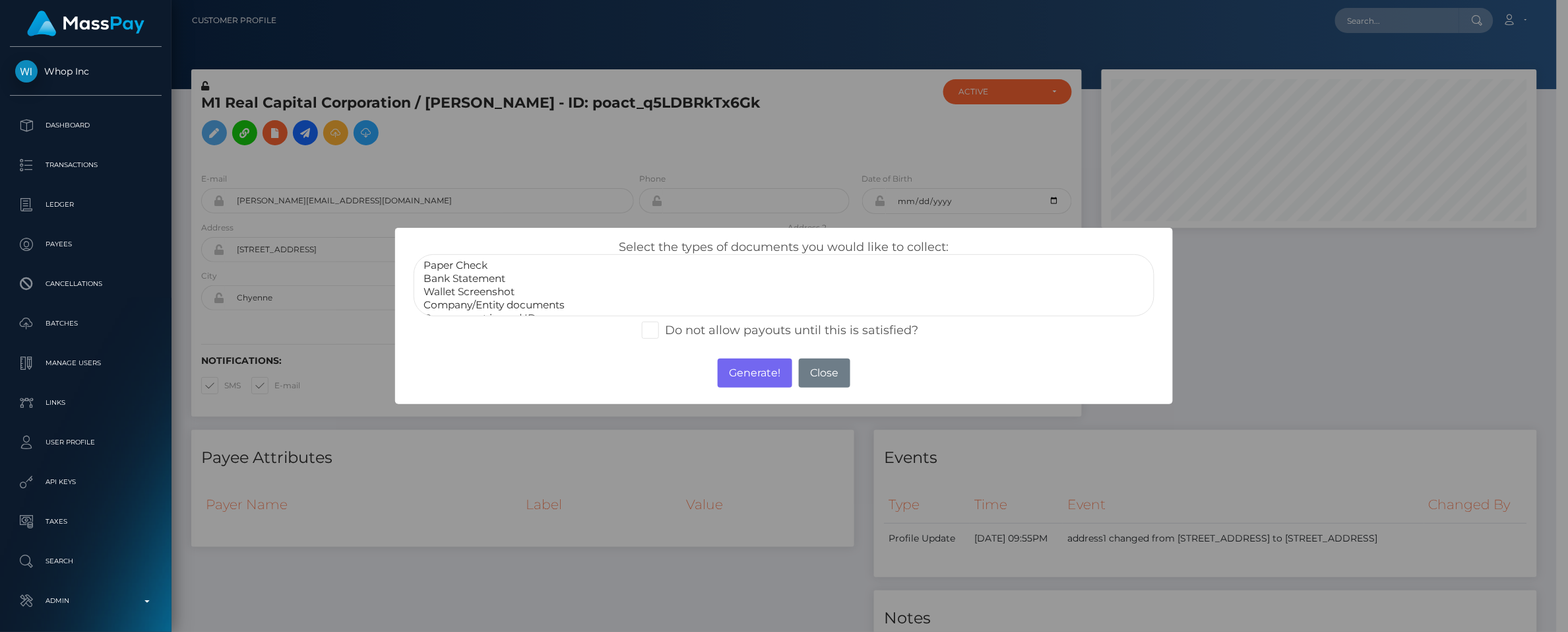
select select "Company/Entity documents"
click at [521, 304] on option "Company/Entity documents" at bounding box center [784, 305] width 723 height 13
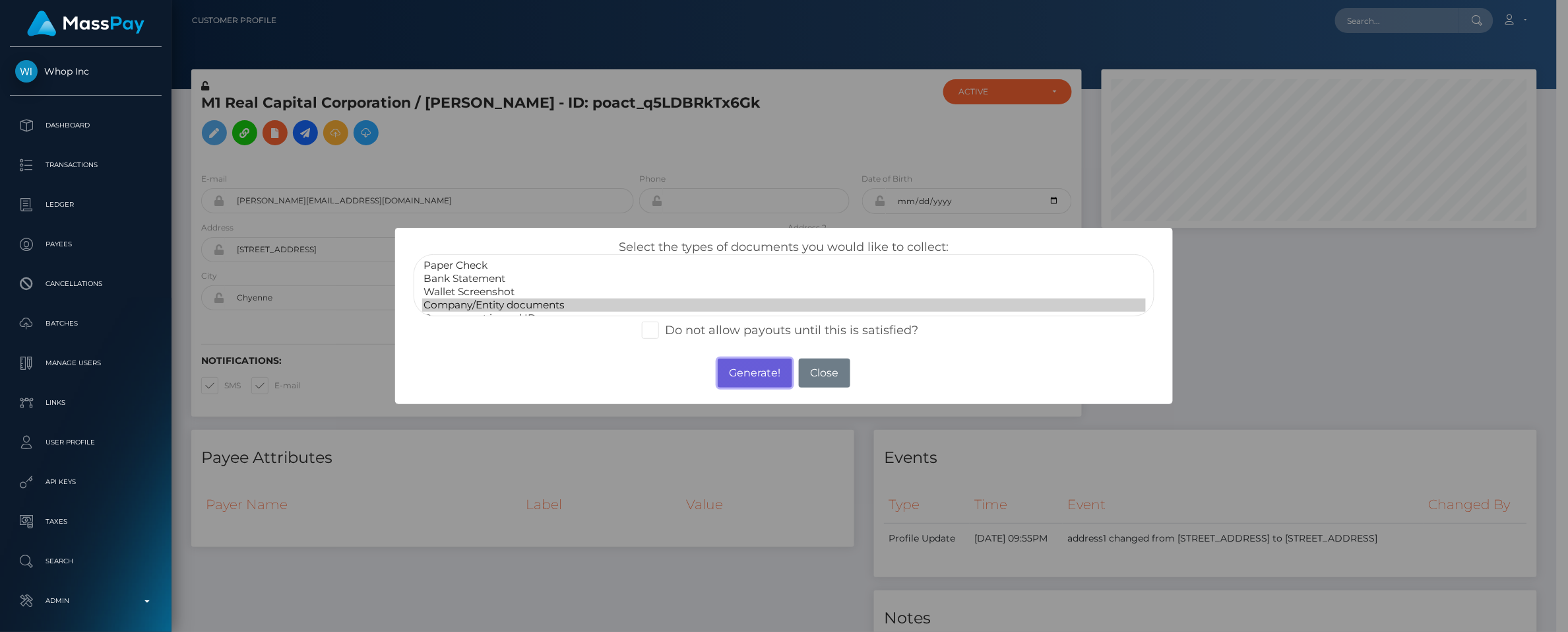
click at [741, 379] on button "Generate!" at bounding box center [754, 373] width 74 height 29
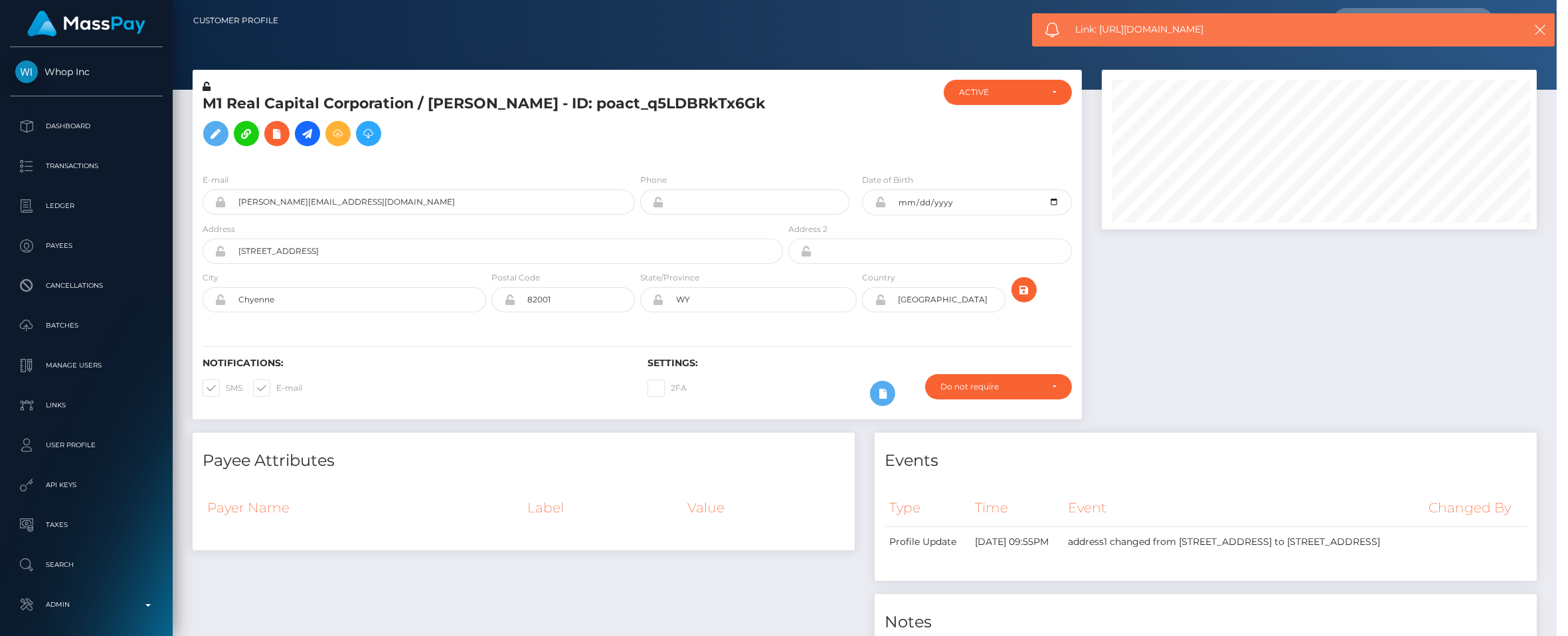
scroll to position [160, 439]
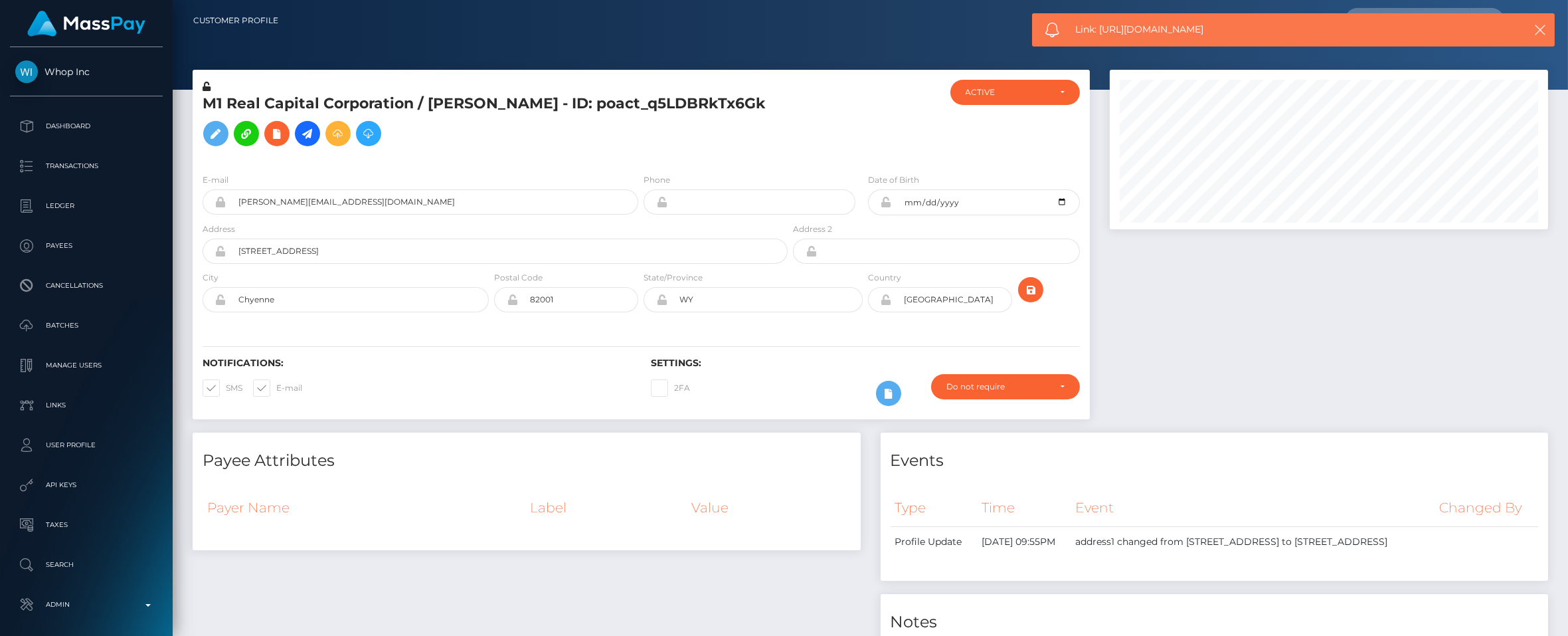
drag, startPoint x: 1242, startPoint y: 31, endPoint x: 1100, endPoint y: 28, distance: 142.0
click at [1100, 28] on span "Link: [URL][DOMAIN_NAME]" at bounding box center [1283, 29] width 415 height 14
copy span "[URL][DOMAIN_NAME]"
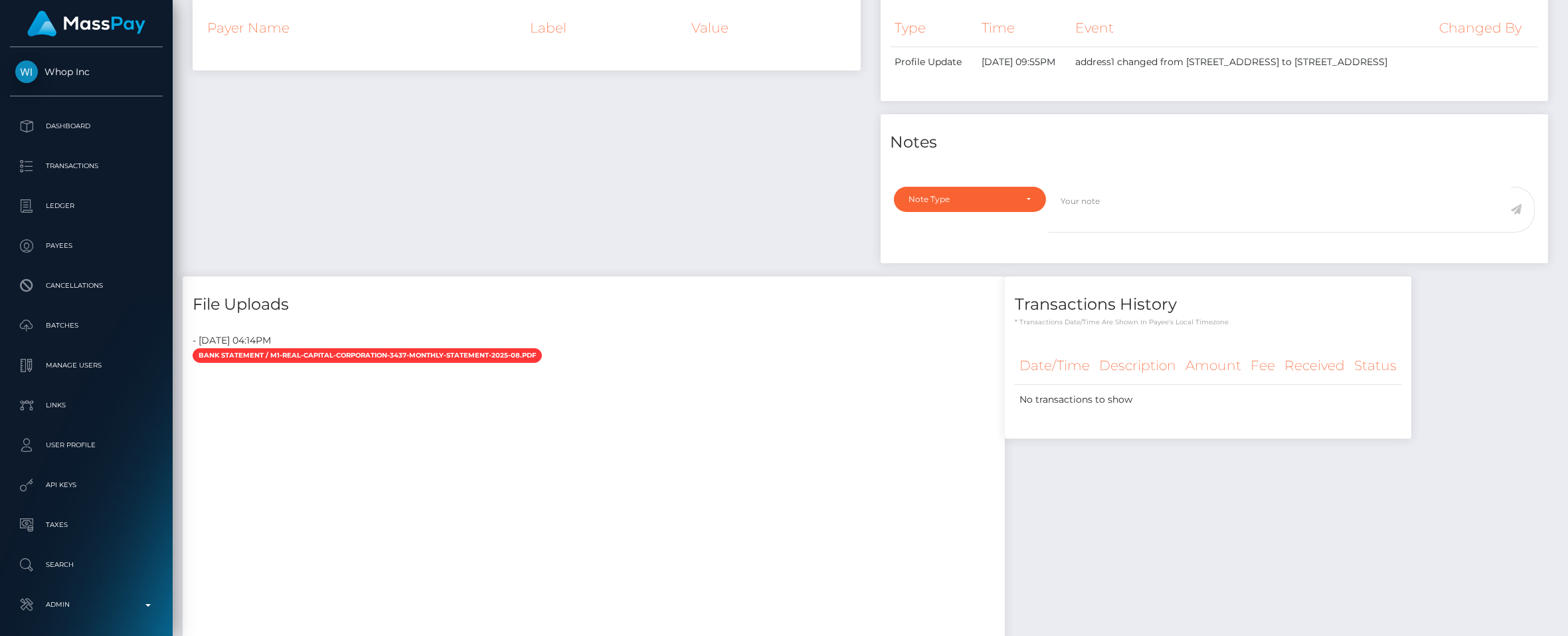
scroll to position [501, 0]
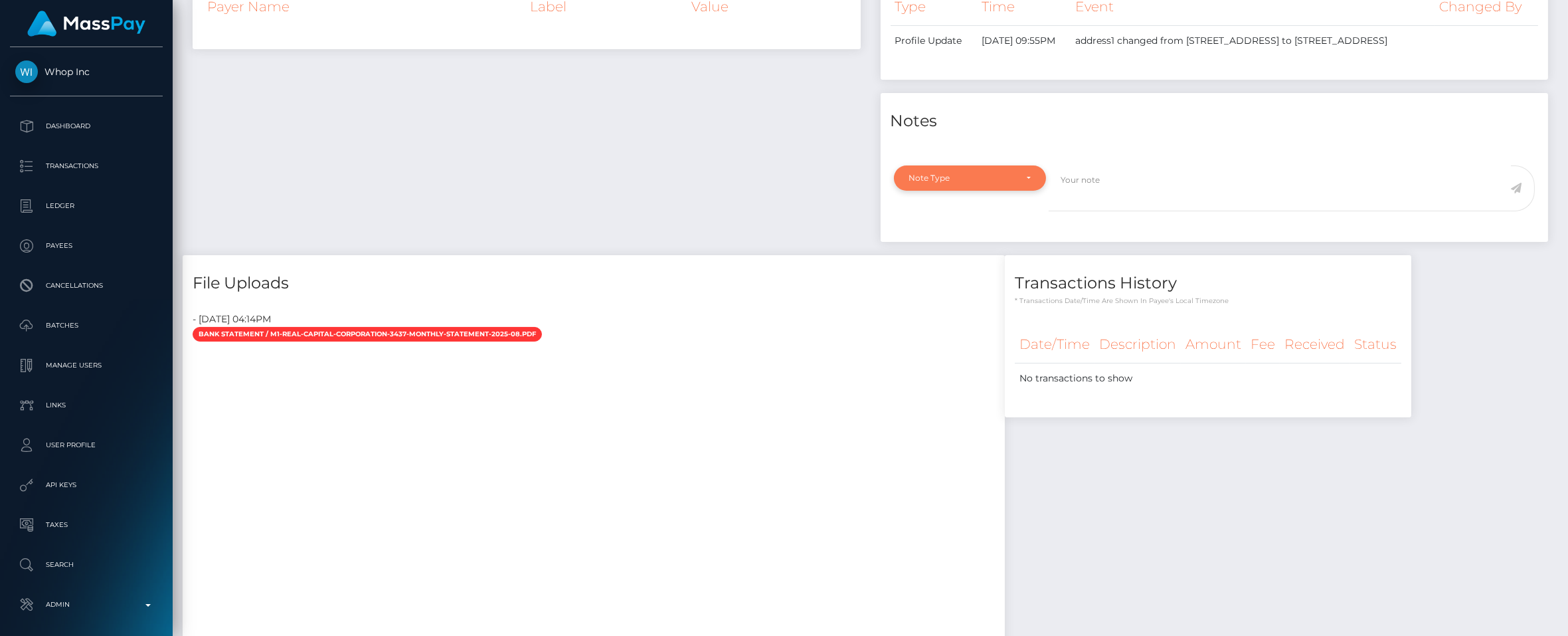
click at [932, 183] on div "Note Type" at bounding box center [963, 178] width 107 height 11
click at [927, 276] on span "Clear Compliance" at bounding box center [945, 270] width 71 height 12
select select "CLEAR_COMPLIANCE"
click at [1099, 211] on textarea at bounding box center [1280, 188] width 462 height 46
type textarea "bg"
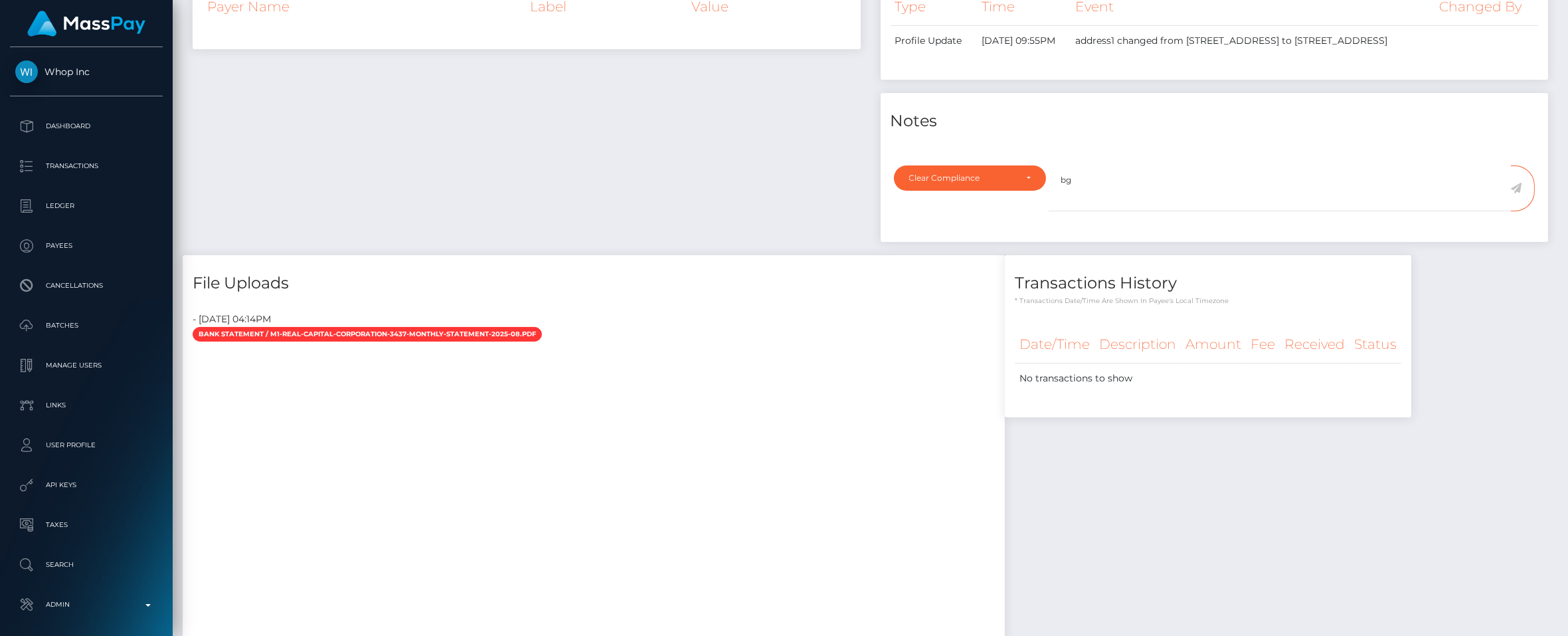
click at [1517, 193] on icon at bounding box center [1517, 188] width 12 height 11
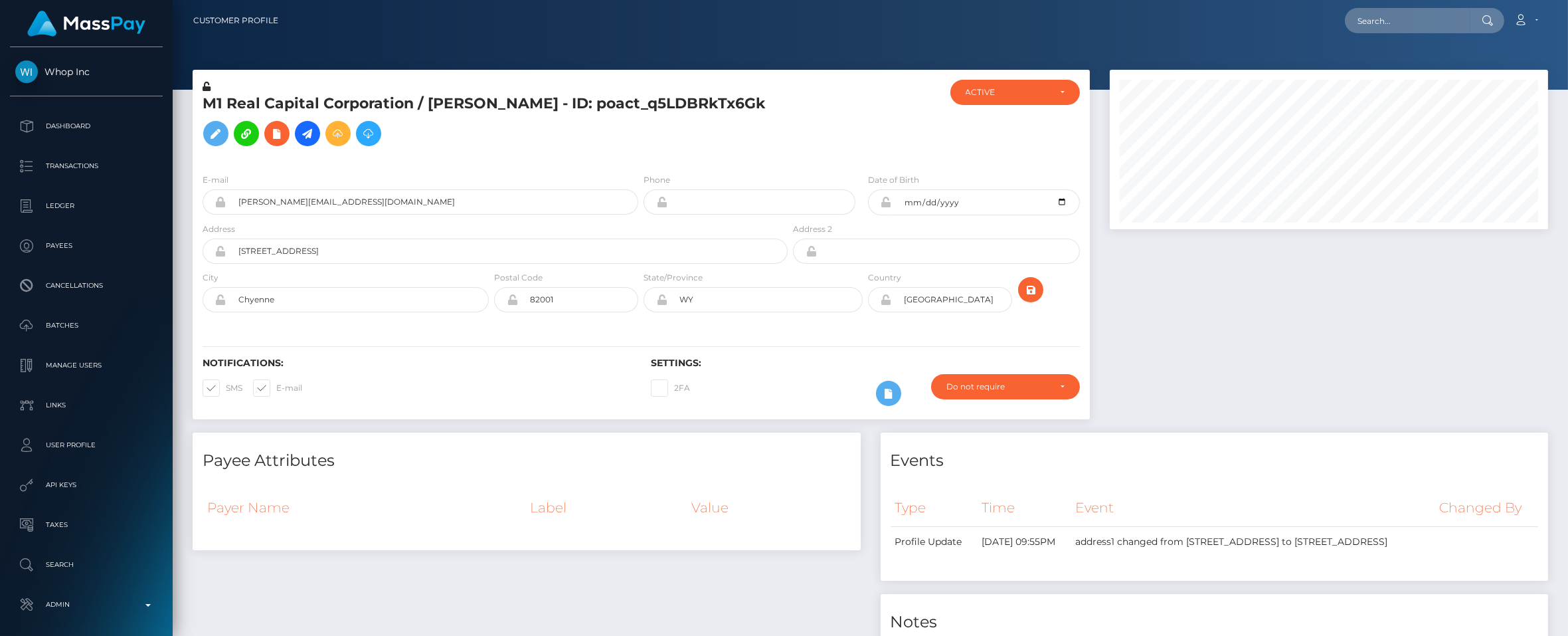
scroll to position [160, 439]
click at [1217, 361] on div at bounding box center [1329, 251] width 458 height 363
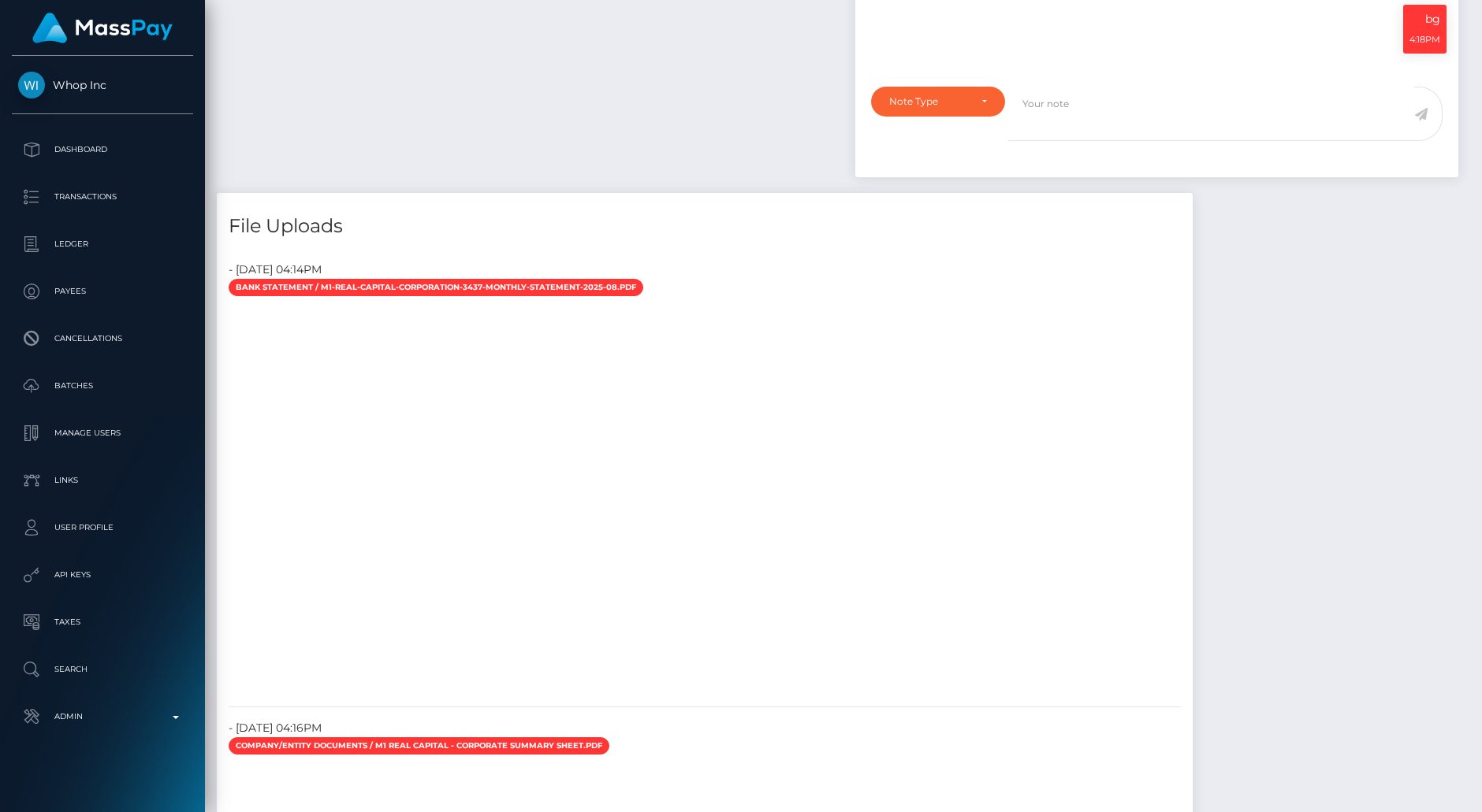
scroll to position [815, 0]
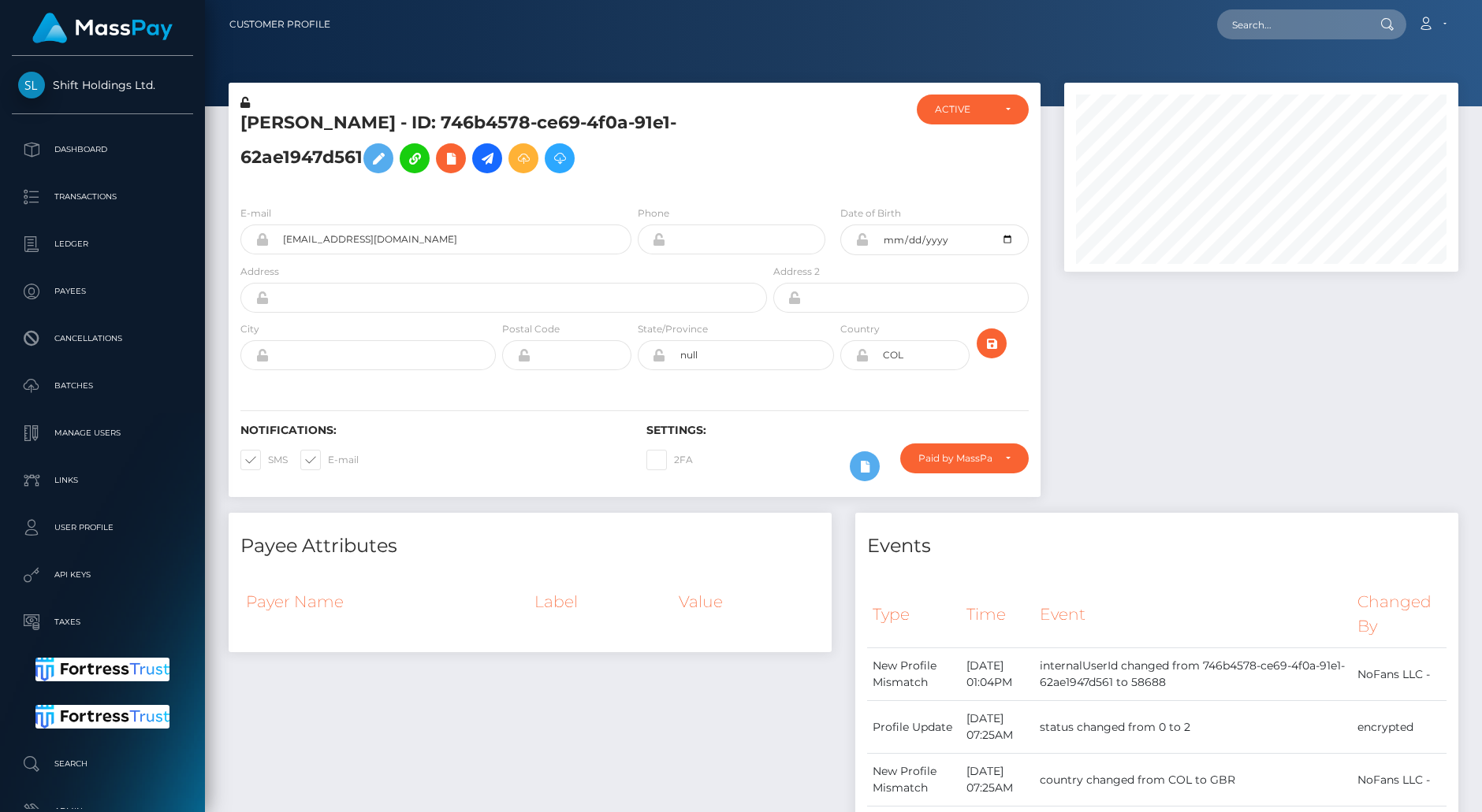
scroll to position [189, 394]
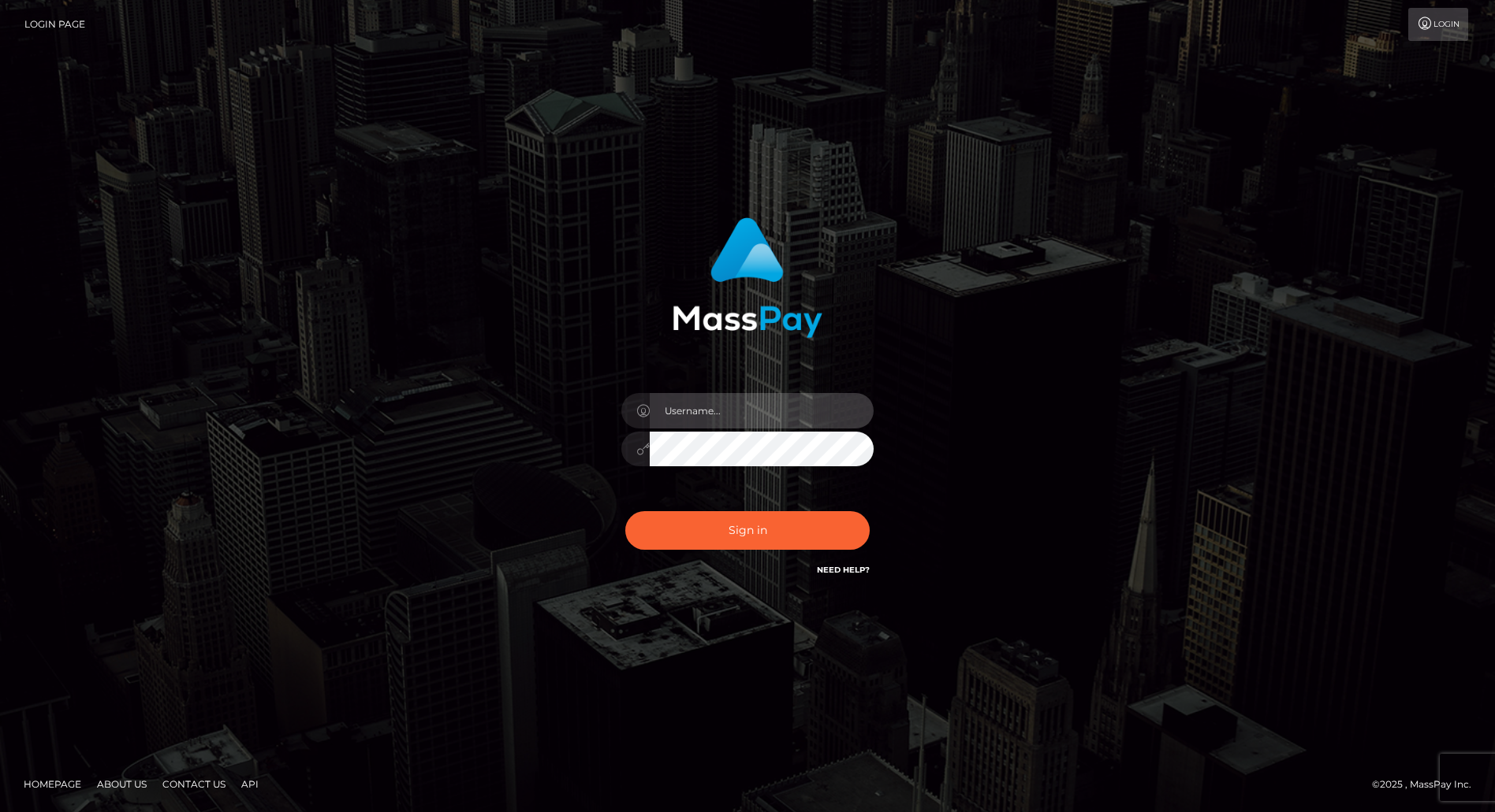
type input "brentg"
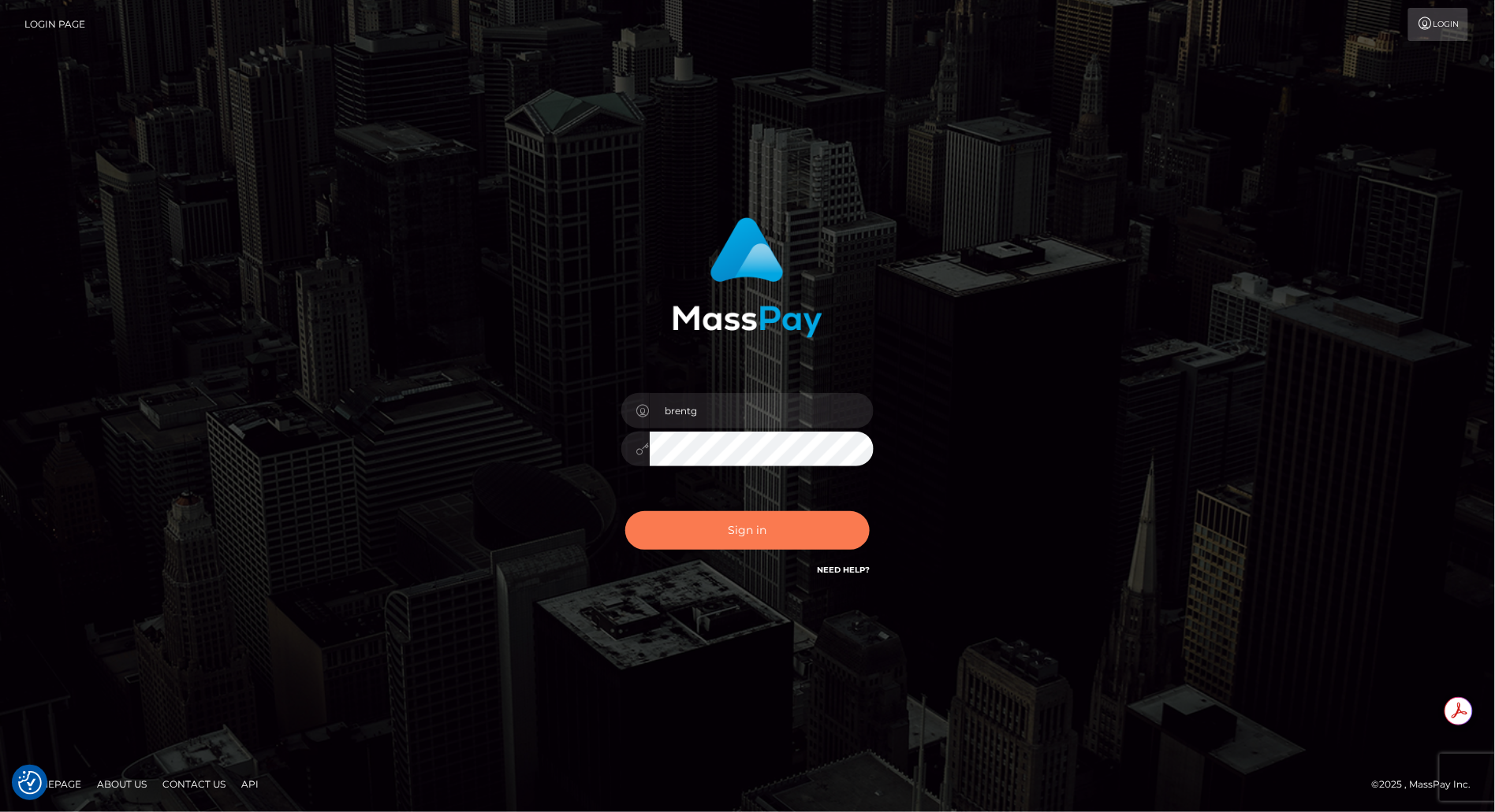
click at [737, 519] on button "Sign in" at bounding box center [747, 531] width 244 height 39
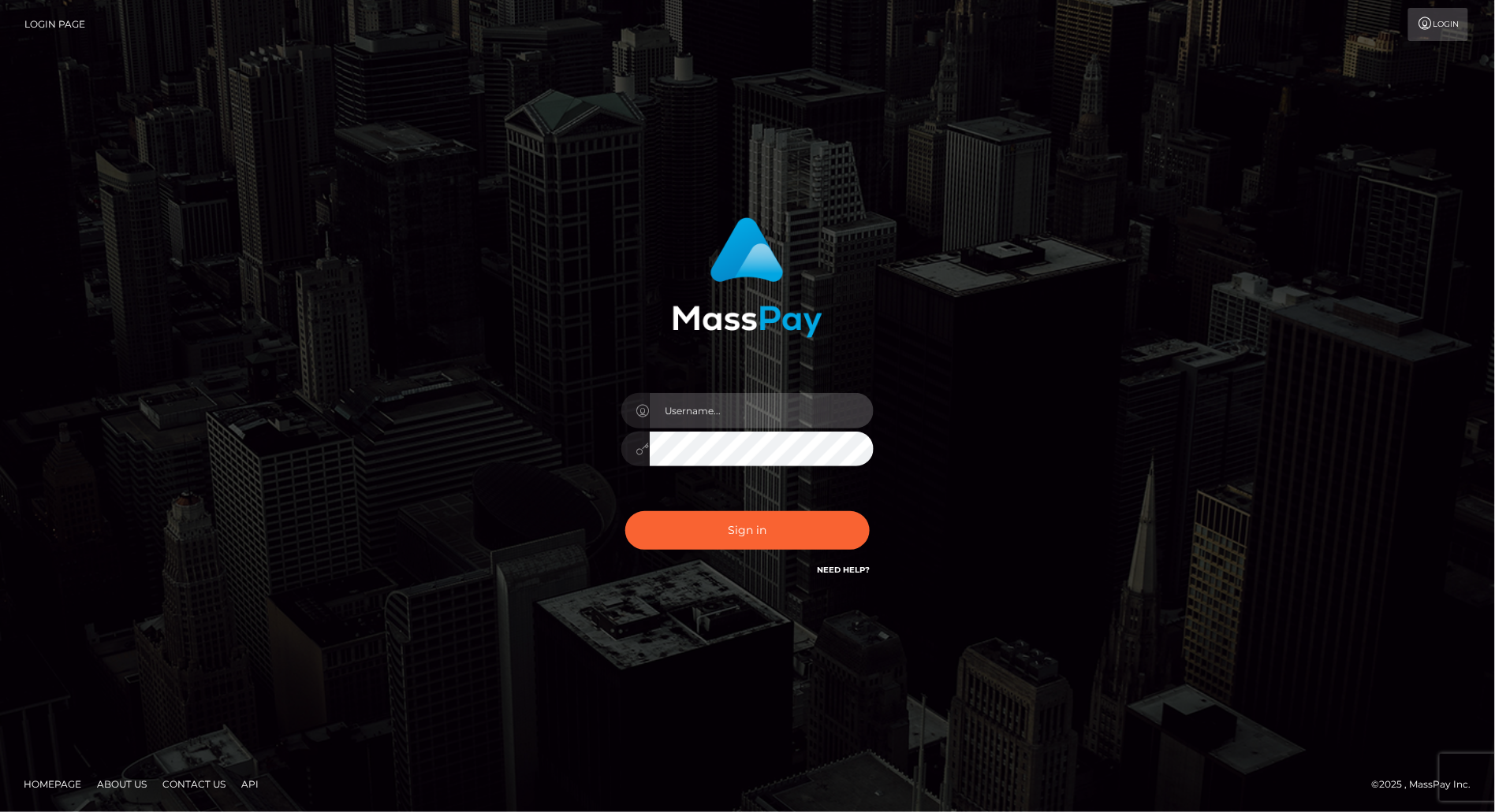
type input "brentg"
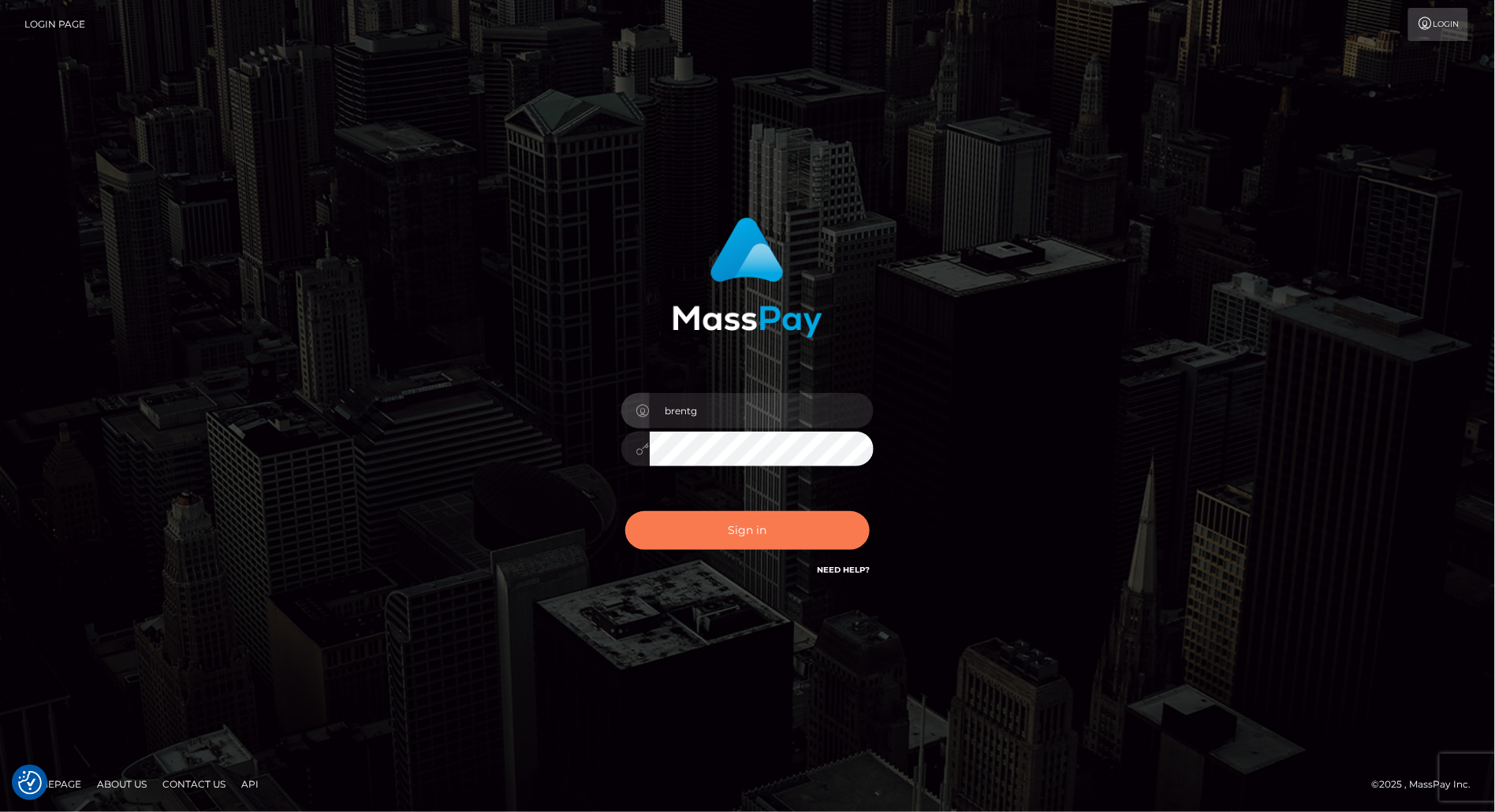
click at [737, 519] on button "Sign in" at bounding box center [747, 531] width 244 height 39
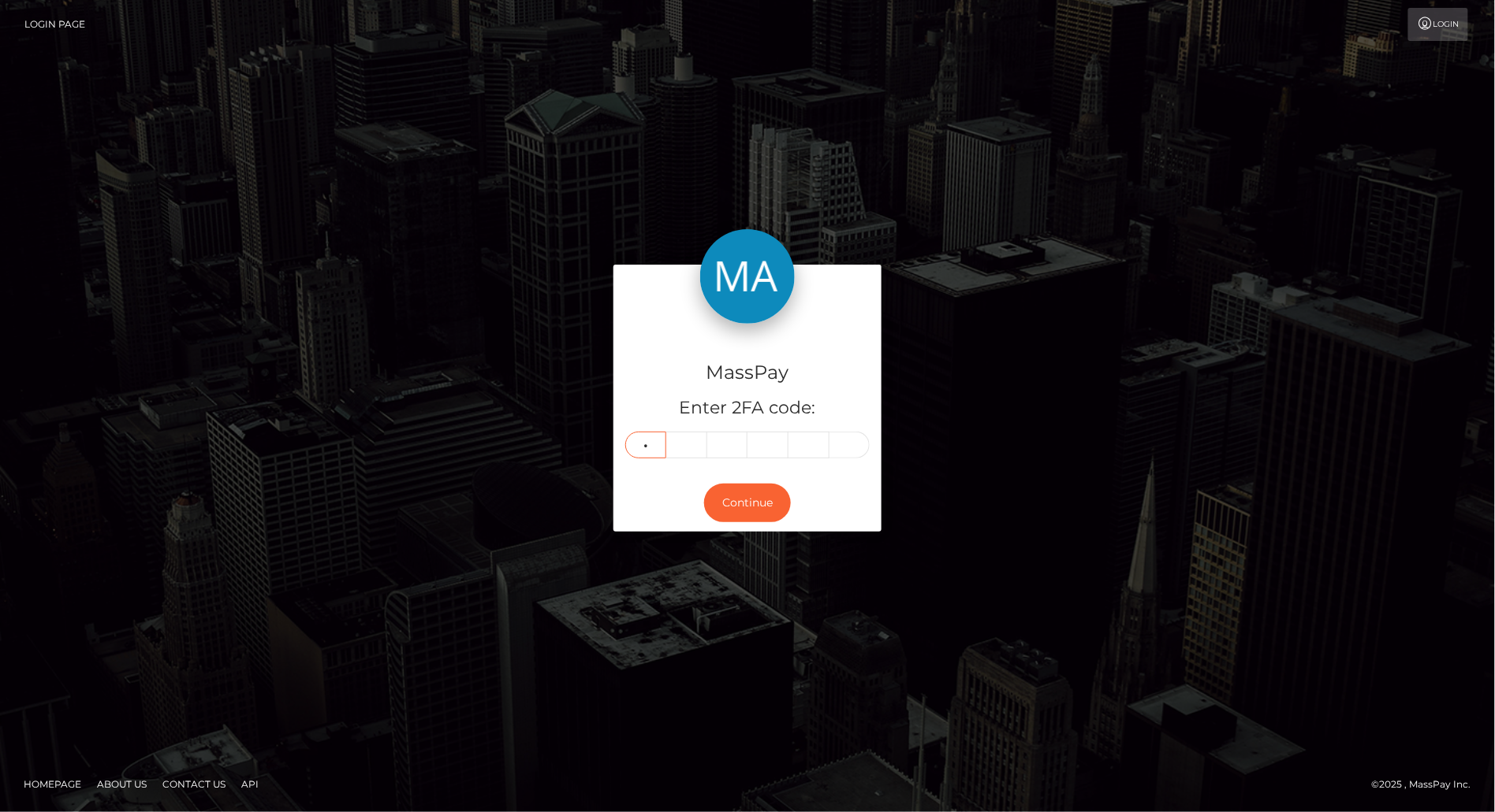
type input "9"
type input "6"
type input "7"
type input "1"
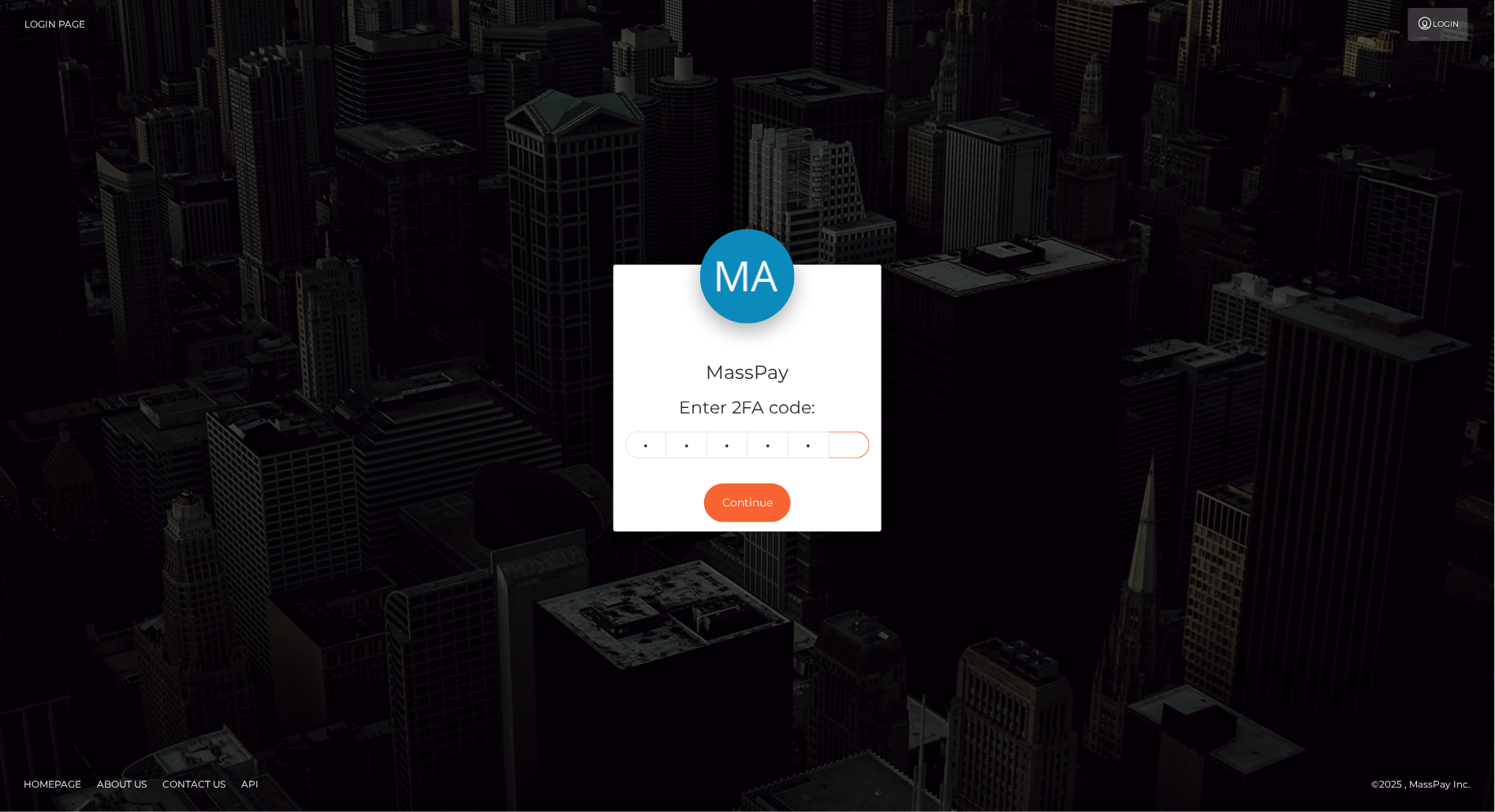
type input "9"
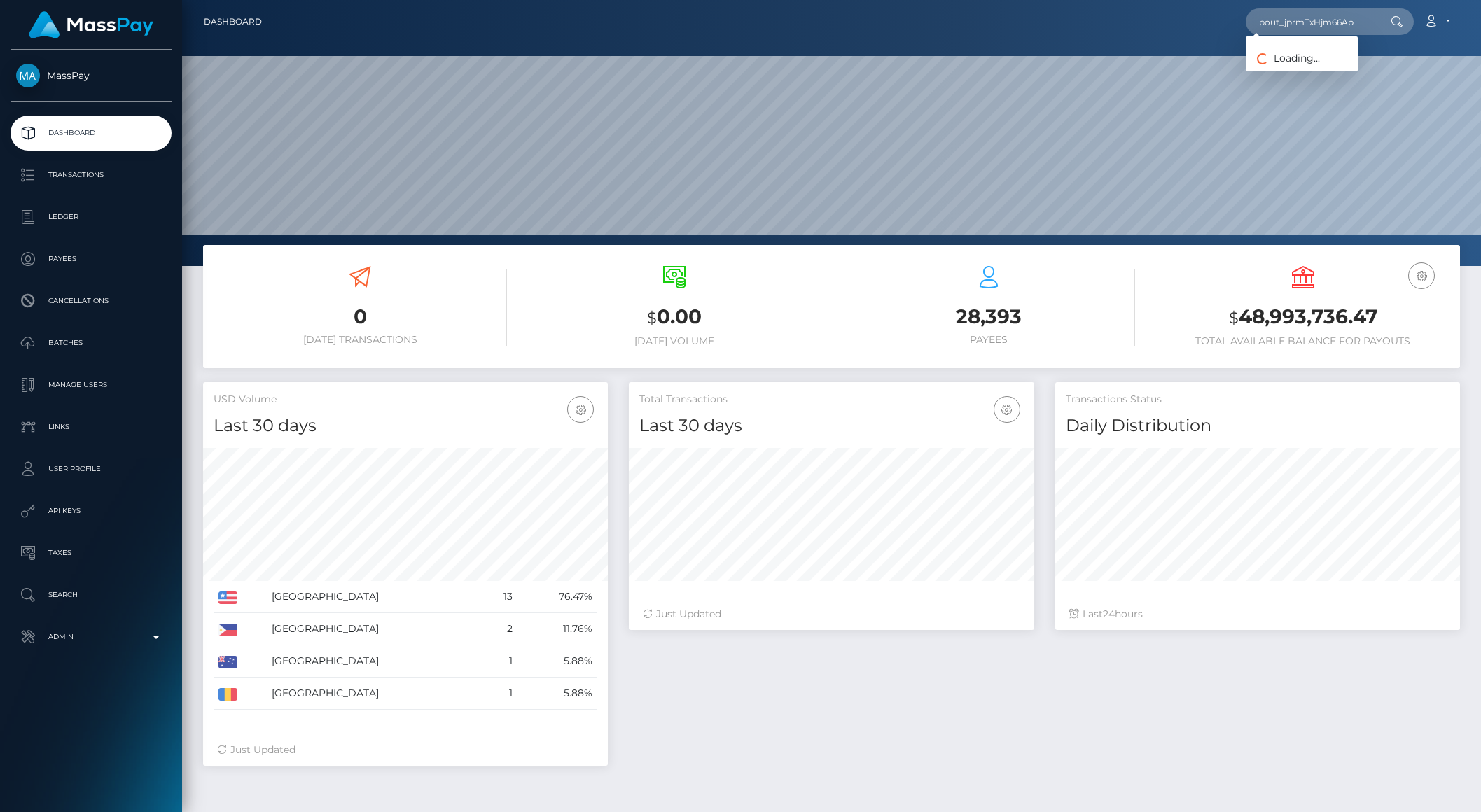
scroll to position [247, 404]
type input "pout_jprmTxHjm66Ap"
click at [1298, 68] on link "Lineout-FZ LLC (Whop Inc - )" at bounding box center [1323, 73] width 155 height 26
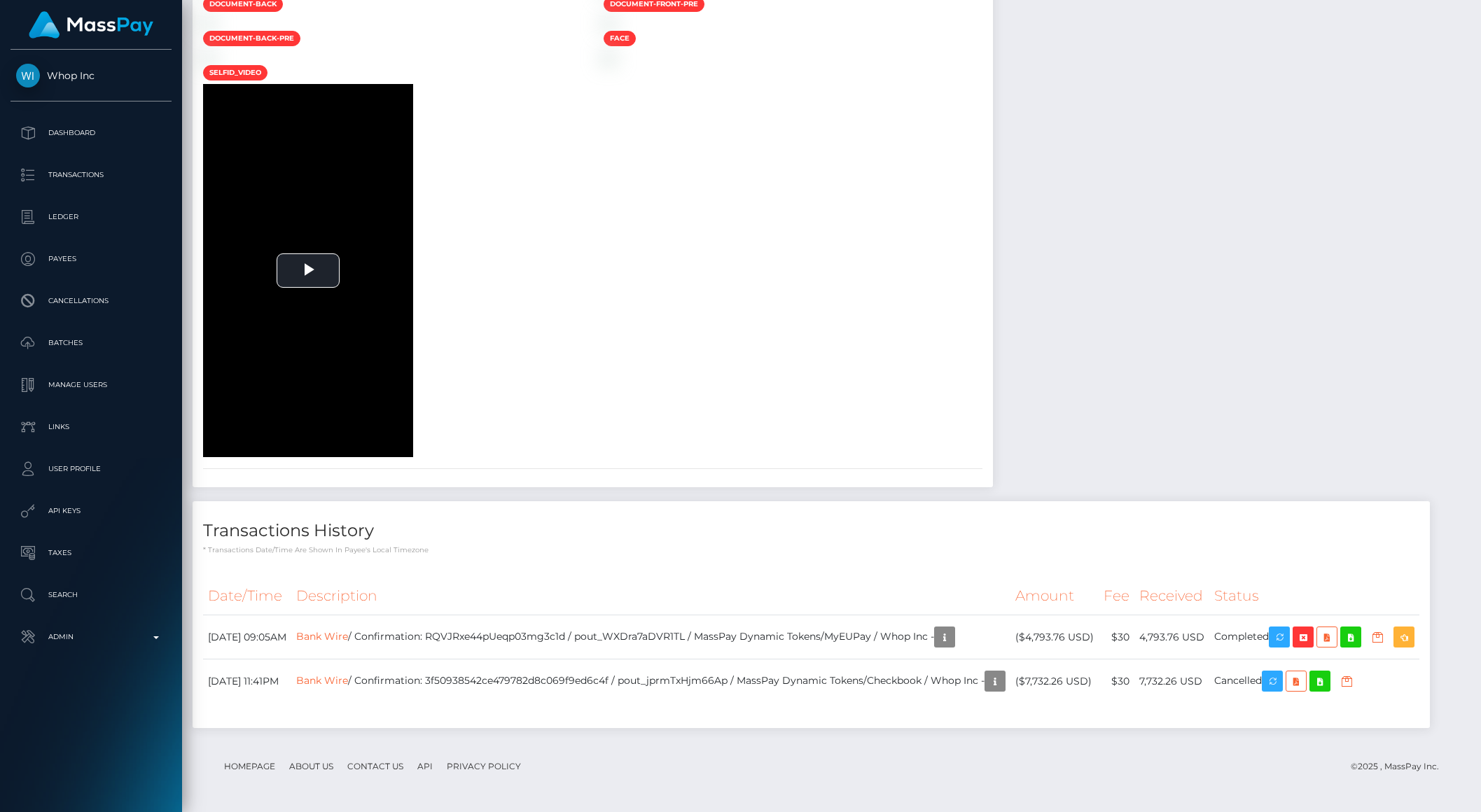
scroll to position [2379, 0]
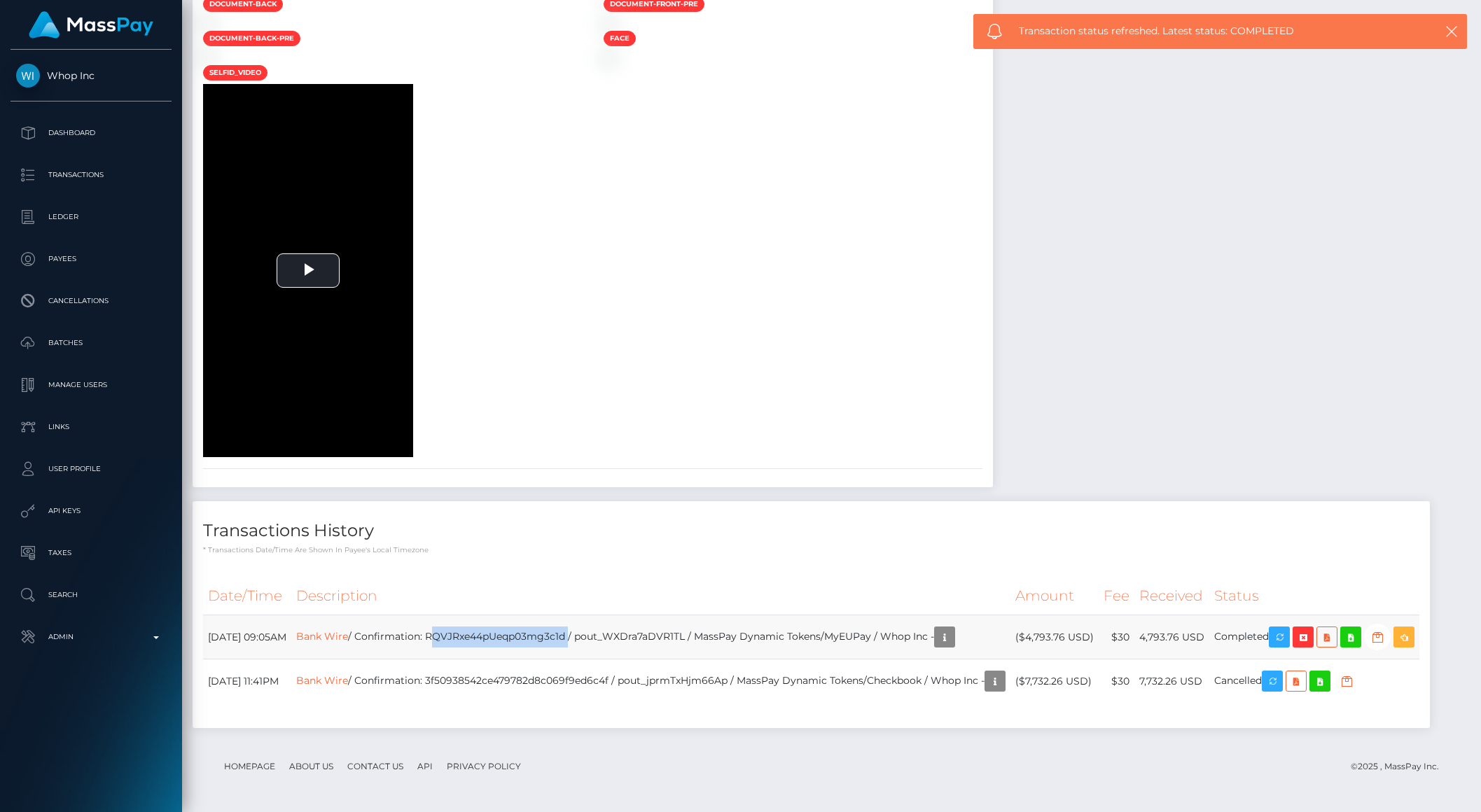
copy td "RQVJRxe44pUeqp03mg3c1d"
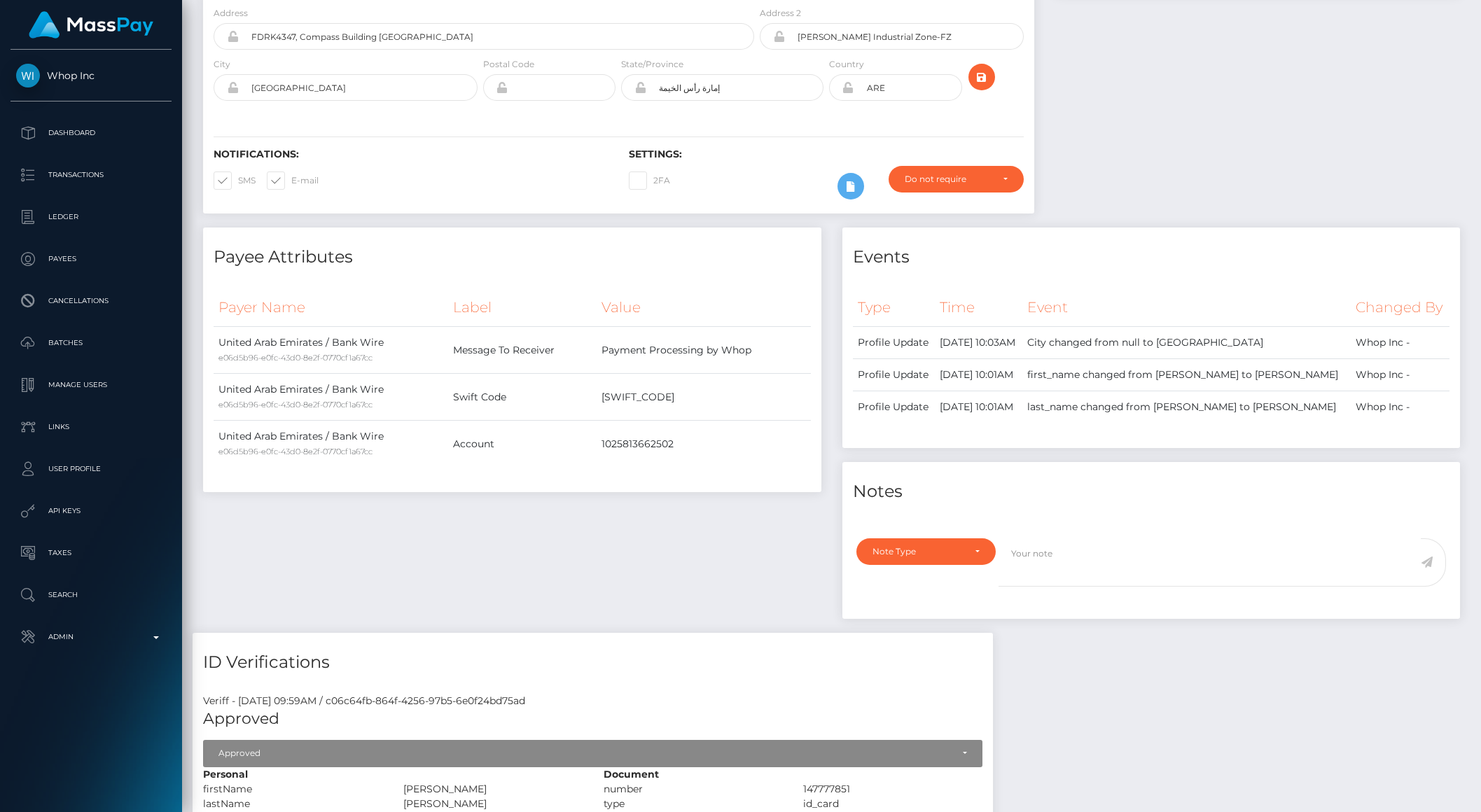
scroll to position [264, 0]
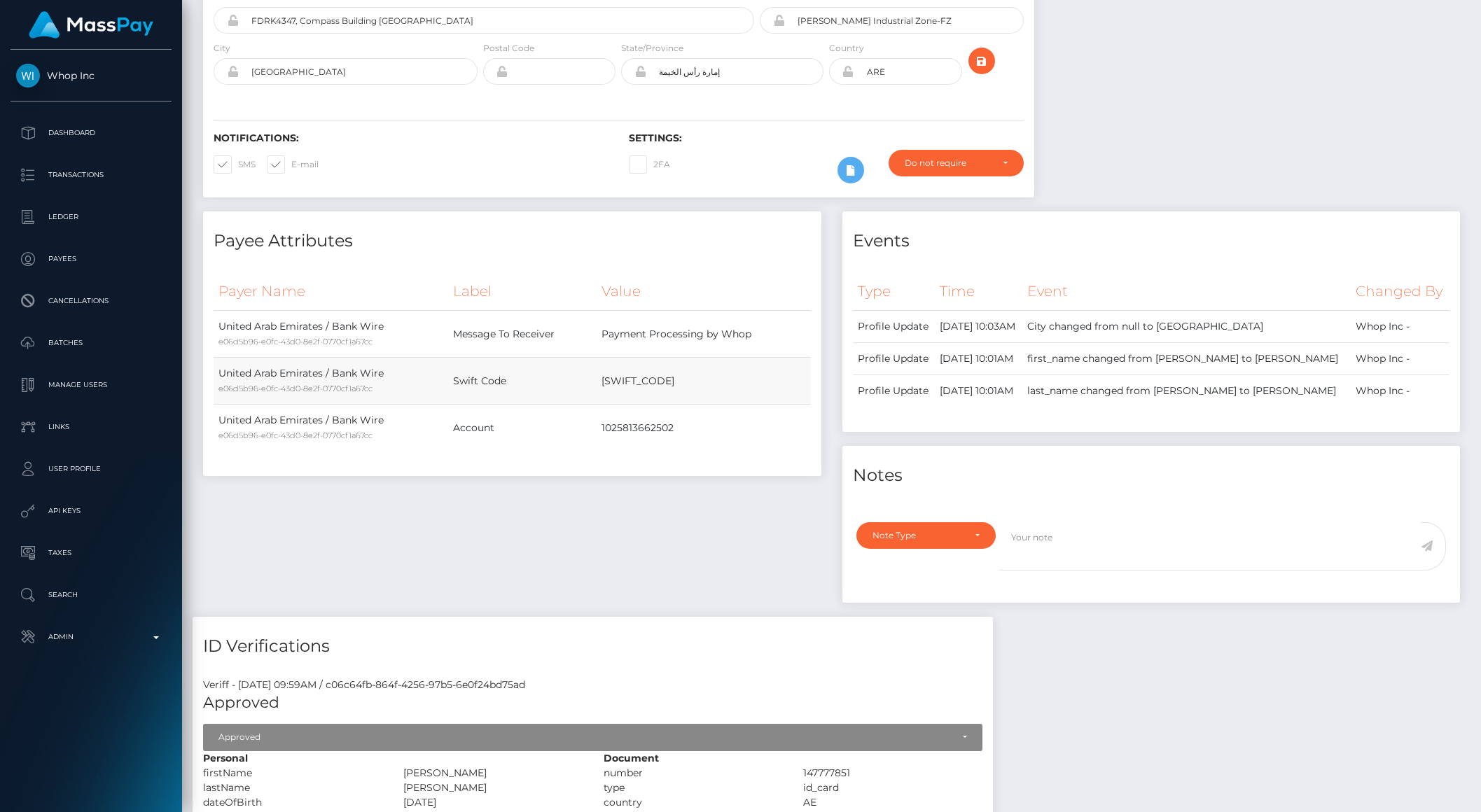
click at [631, 362] on td "[SWIFT_CODE]" at bounding box center [704, 382] width 213 height 47
click at [631, 362] on td "EBILAEAD" at bounding box center [704, 382] width 213 height 47
copy td "EBILAEAD"
click at [563, 498] on div "Payee Attributes Payer Name Label Value United Arab Emirates / Bank Wire e06d5b…" at bounding box center [512, 414] width 639 height 405
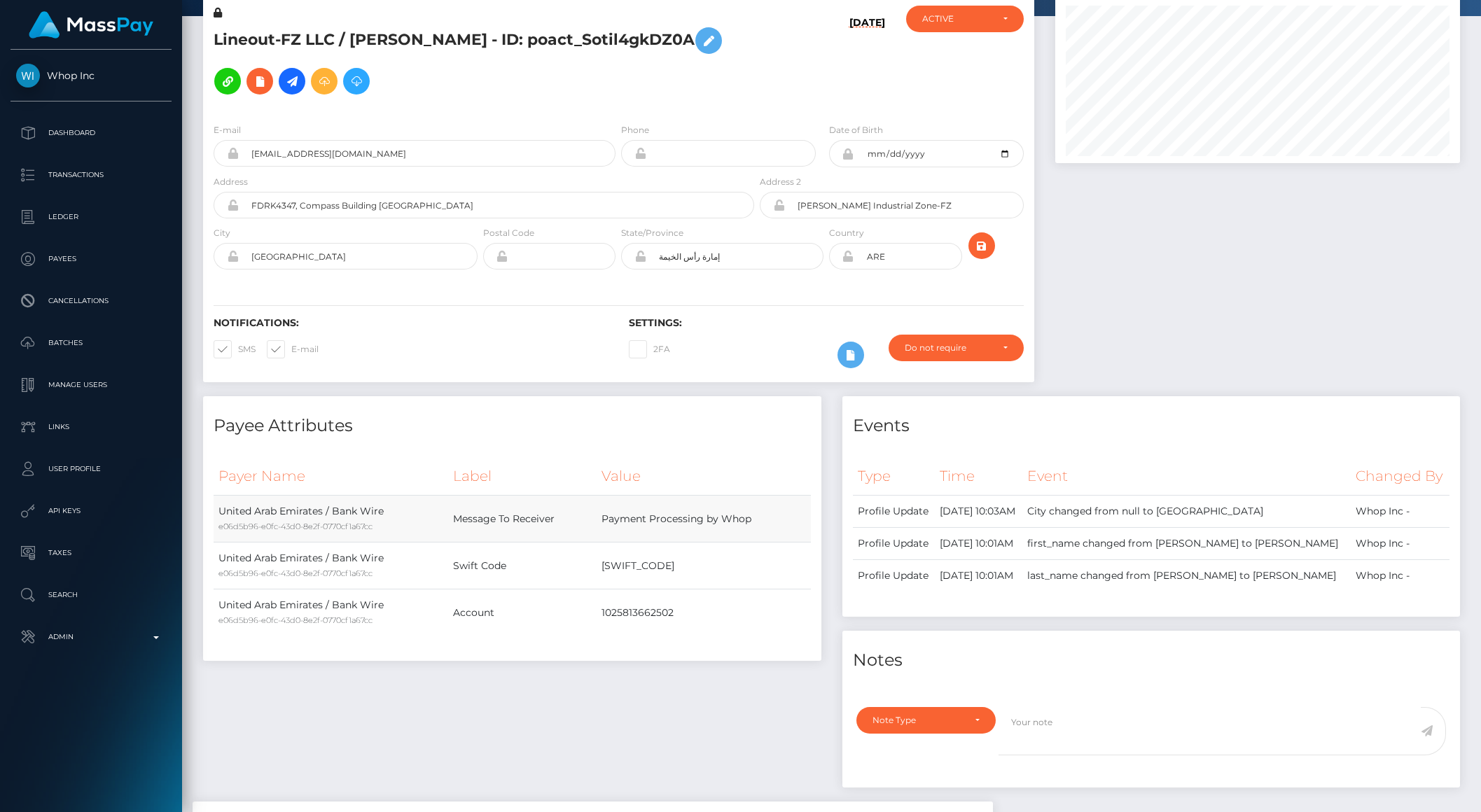
scroll to position [0, 0]
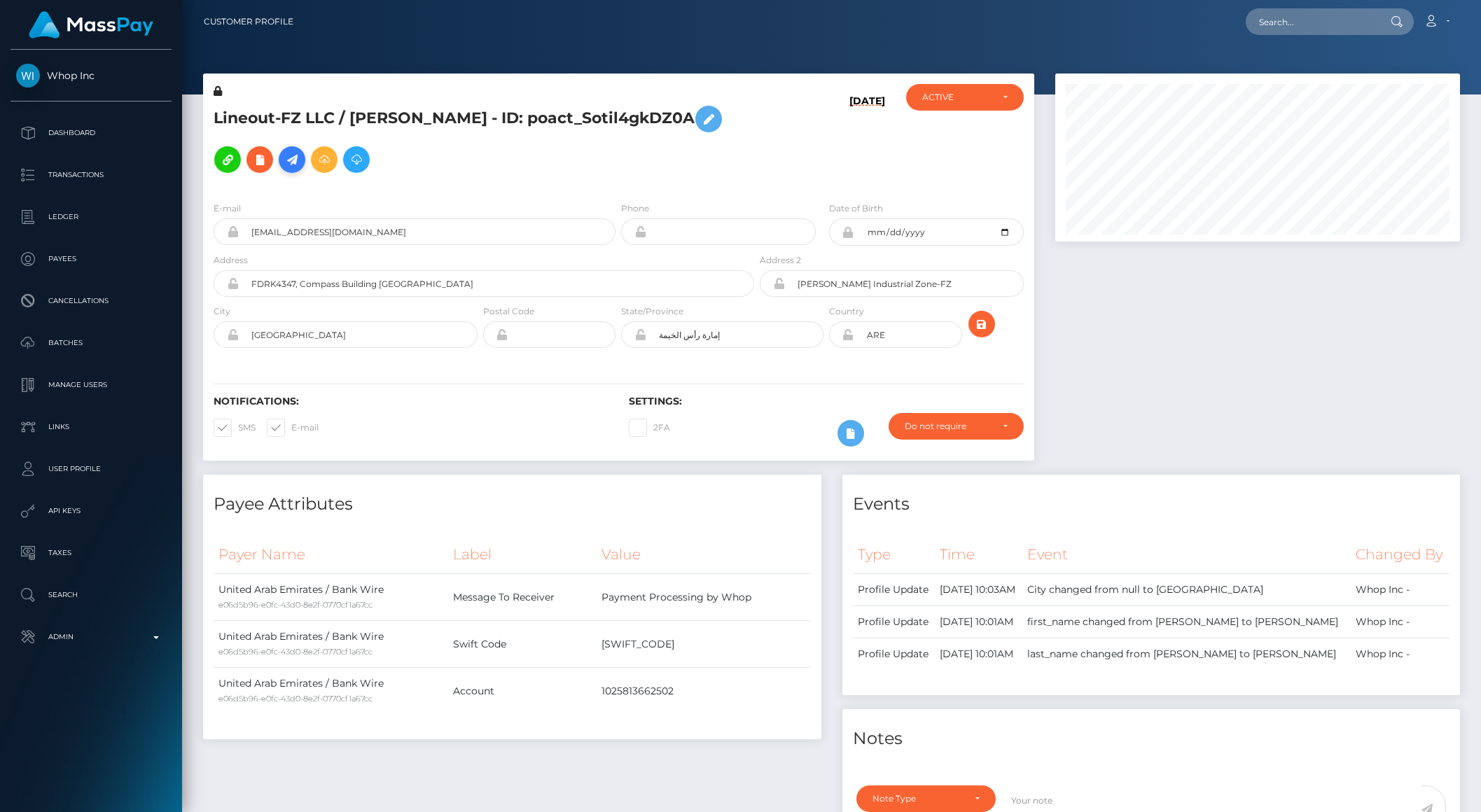
click at [300, 151] on icon at bounding box center [292, 160] width 16 height 17
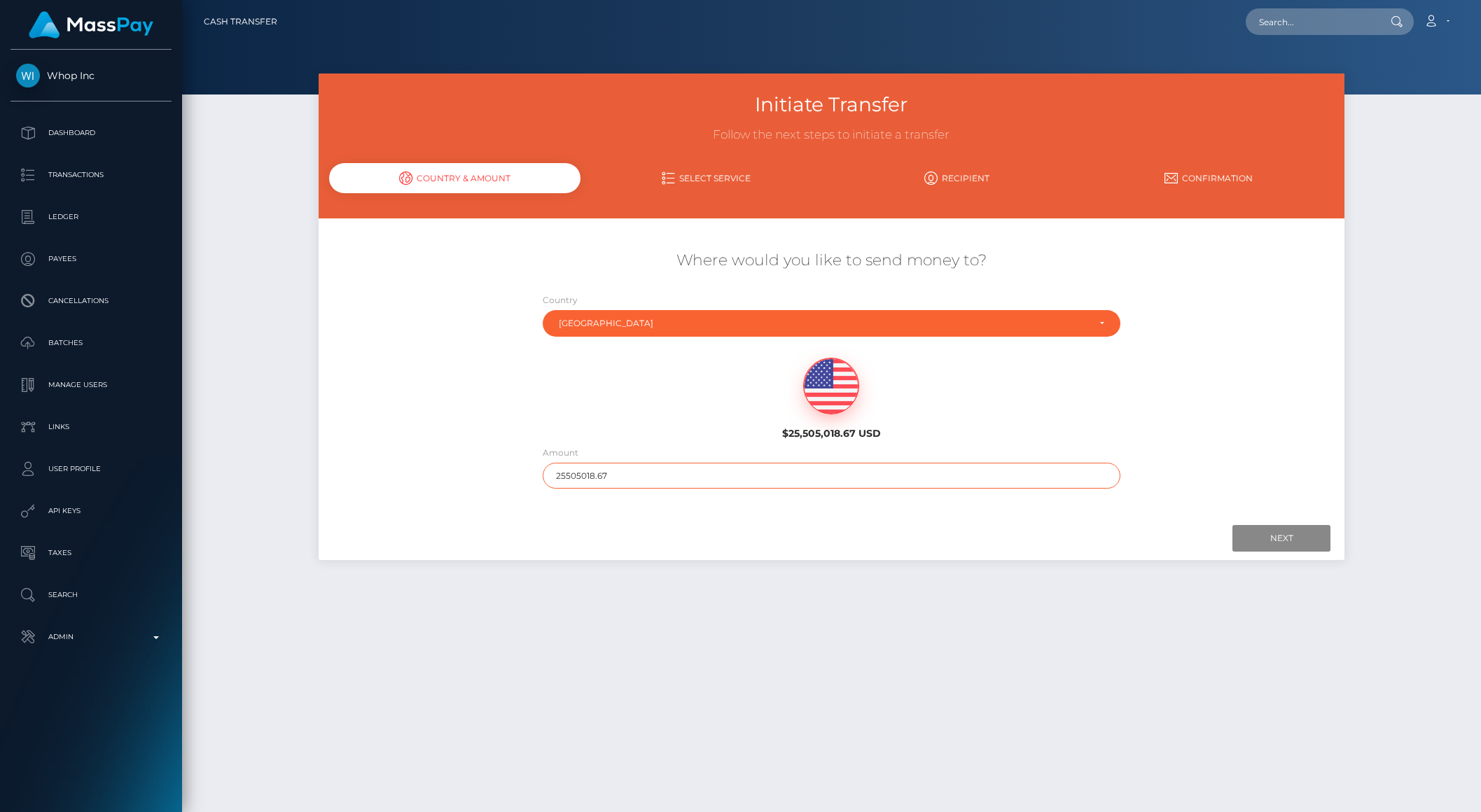
drag, startPoint x: 575, startPoint y: 475, endPoint x: 672, endPoint y: 476, distance: 97.0
click at [672, 476] on input "25505018.67" at bounding box center [832, 476] width 578 height 26
type input "2550"
click at [1286, 546] on input "Next" at bounding box center [1281, 538] width 98 height 27
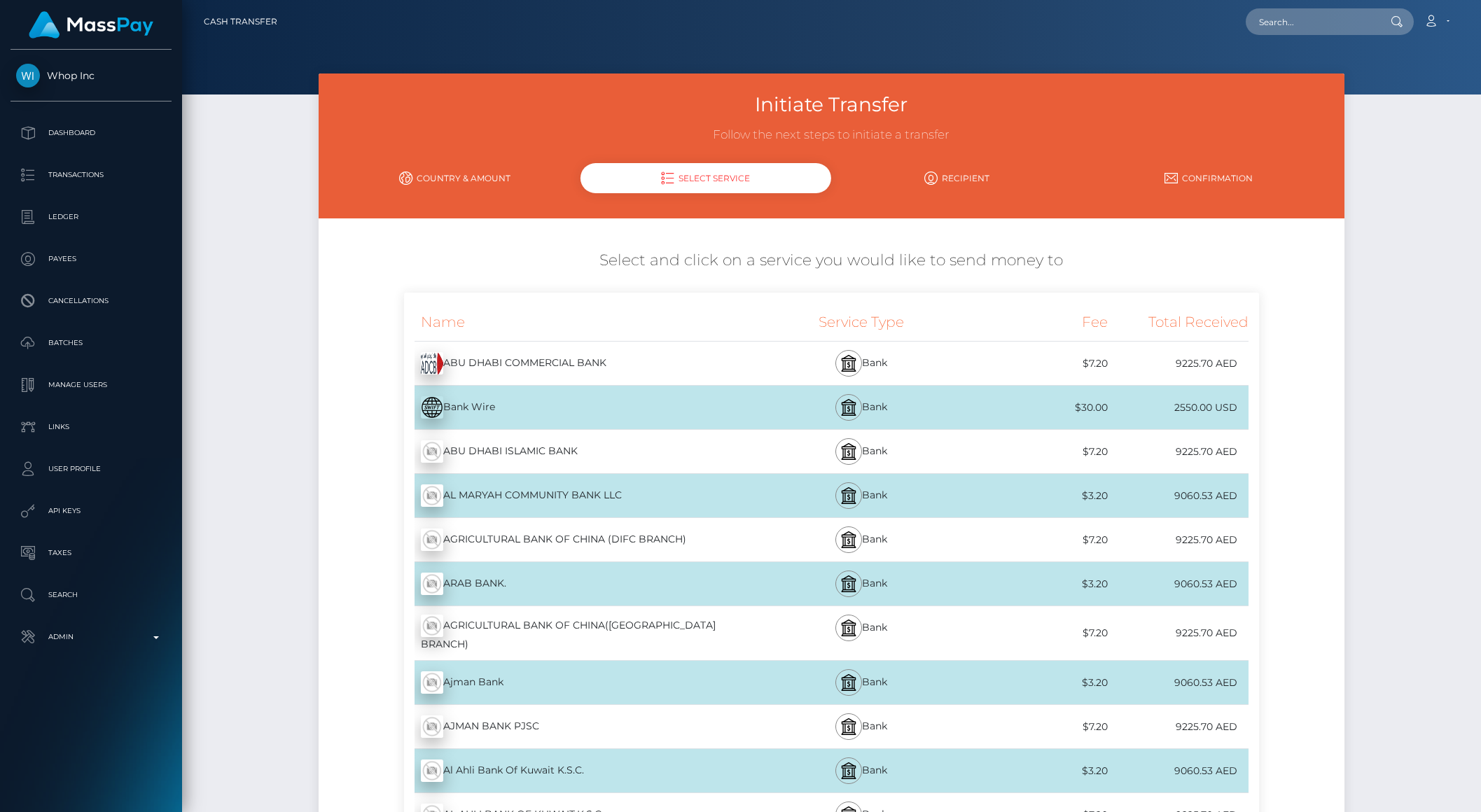
click at [485, 403] on div "Bank Wire - USD" at bounding box center [580, 407] width 352 height 39
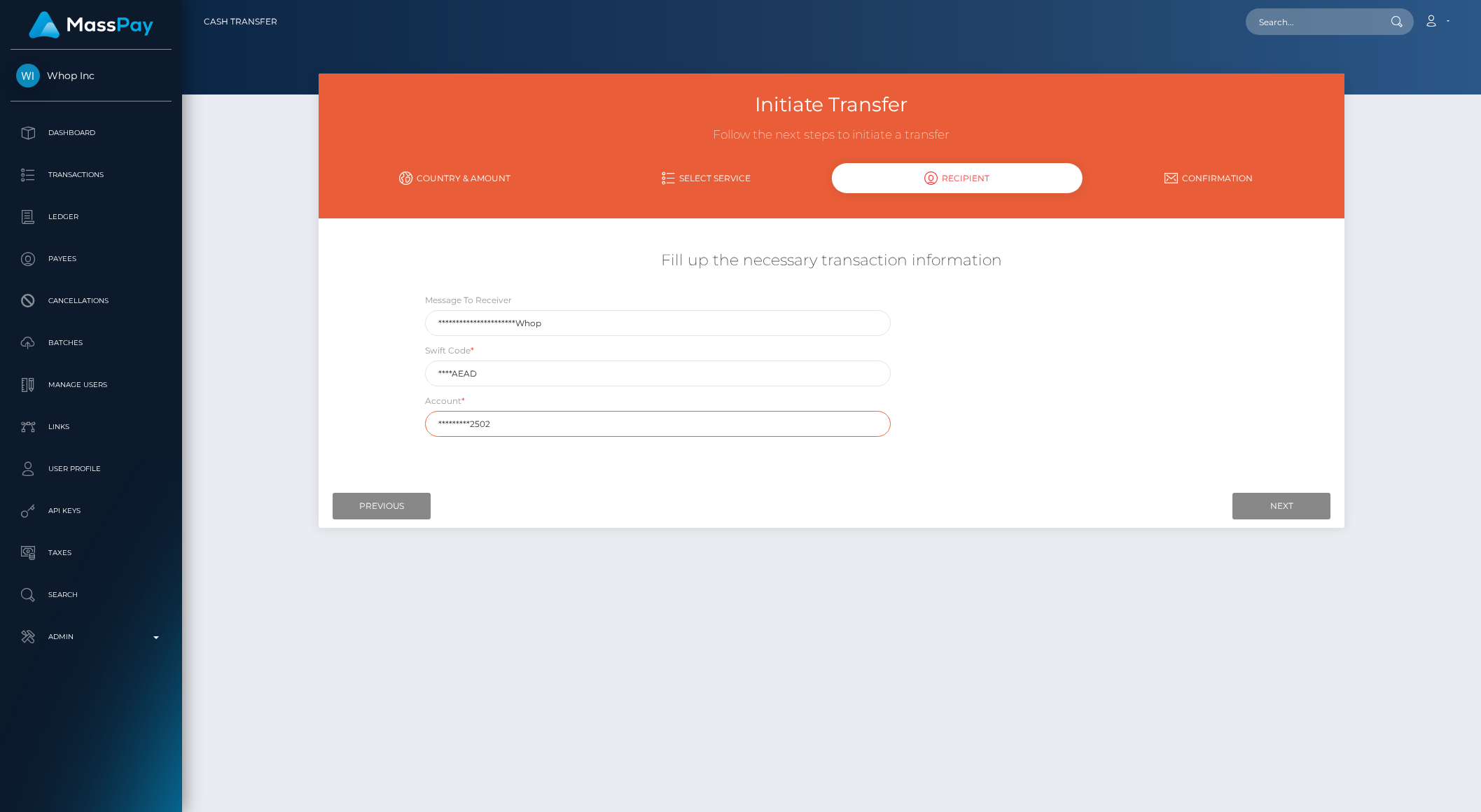
drag, startPoint x: 516, startPoint y: 426, endPoint x: 377, endPoint y: 409, distance: 140.0
click at [377, 409] on div "**********" at bounding box center [832, 344] width 1027 height 201
click at [368, 501] on input "Previous" at bounding box center [381, 506] width 98 height 27
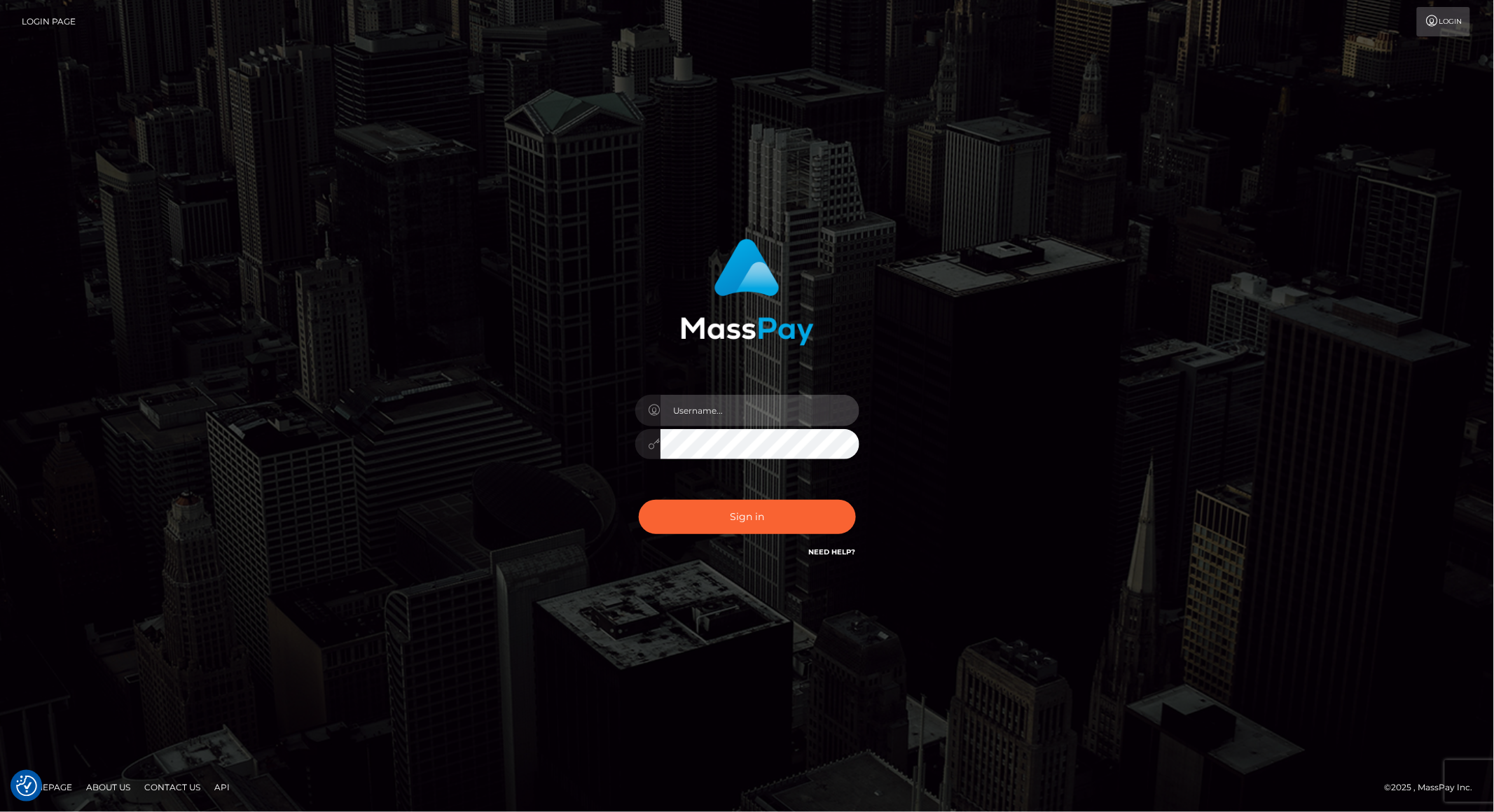
type input "brentg"
